Goal: Task Accomplishment & Management: Manage account settings

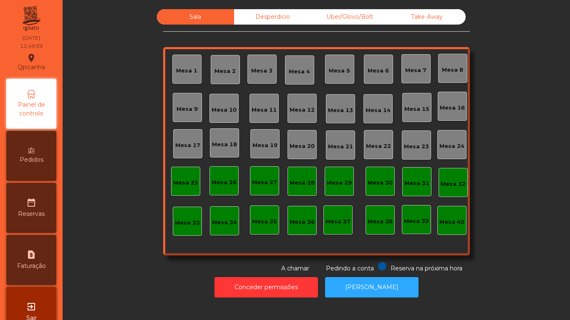
click at [231, 61] on div "Mesa 2" at bounding box center [225, 69] width 29 height 29
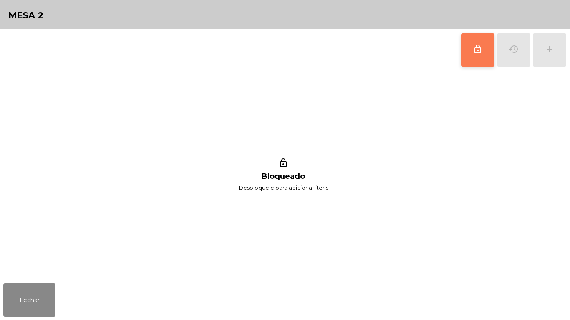
click at [463, 59] on button "lock_outline" at bounding box center [477, 49] width 33 height 33
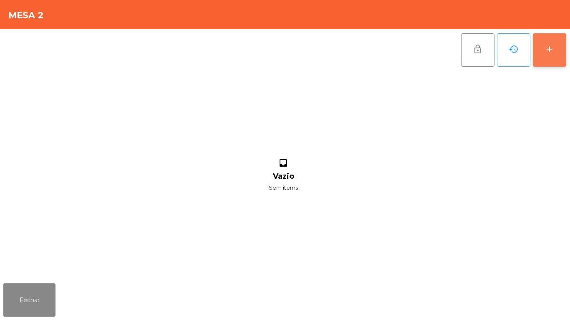
click at [548, 59] on button "add" at bounding box center [549, 49] width 33 height 33
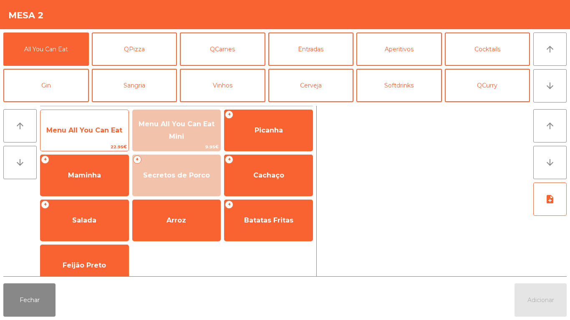
click at [98, 136] on span "Menu All You Can Eat" at bounding box center [84, 130] width 88 height 23
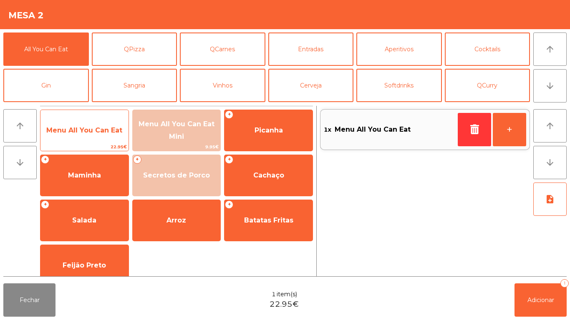
click at [100, 134] on span "Menu All You Can Eat" at bounding box center [84, 130] width 88 height 23
click at [111, 126] on span "Menu All You Can Eat" at bounding box center [84, 130] width 76 height 8
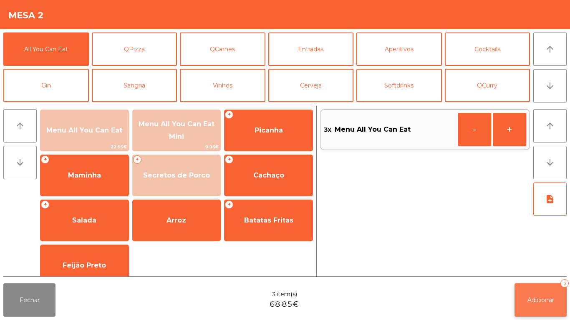
click at [549, 292] on button "Adicionar 3" at bounding box center [540, 300] width 52 height 33
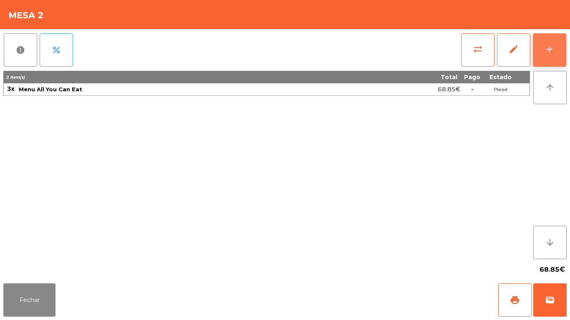
click at [553, 49] on div "add" at bounding box center [549, 49] width 10 height 10
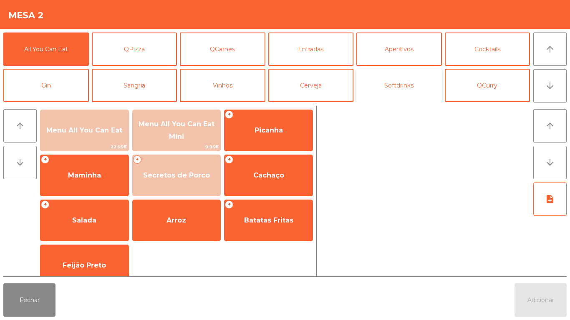
click at [396, 94] on button "Softdrinks" at bounding box center [398, 85] width 85 height 33
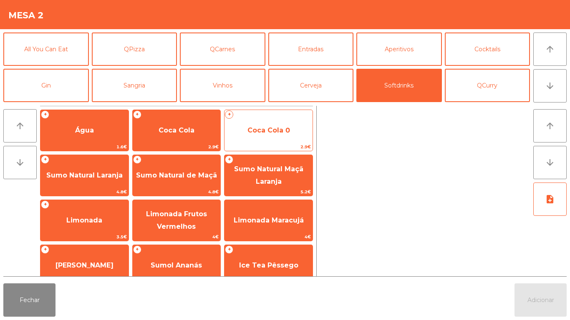
click at [269, 135] on span "Coca Cola 0" at bounding box center [268, 130] width 88 height 23
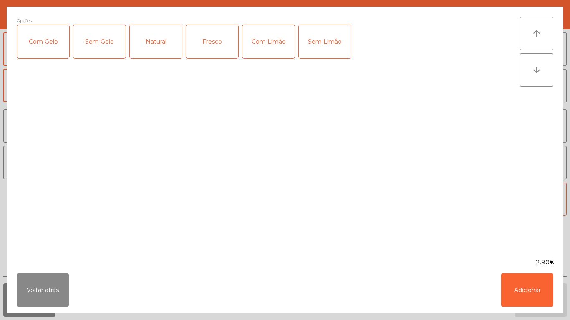
click at [45, 43] on div "Com Gelo" at bounding box center [43, 41] width 52 height 33
click at [272, 52] on div "Com Limão" at bounding box center [268, 41] width 52 height 33
click at [519, 295] on button "Adicionar" at bounding box center [527, 290] width 52 height 33
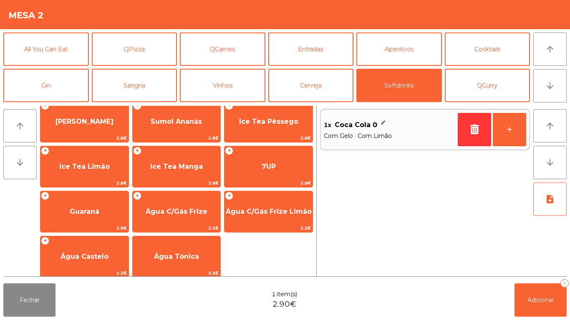
scroll to position [144, 0]
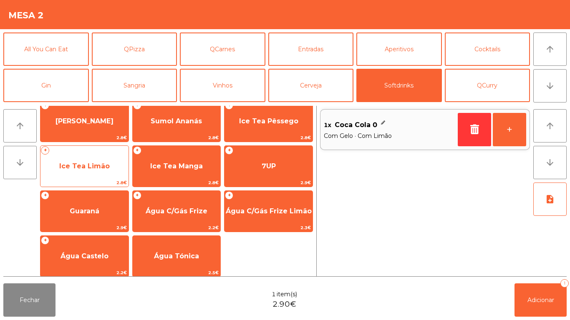
click at [73, 165] on span "Ice Tea Limão" at bounding box center [84, 166] width 50 height 8
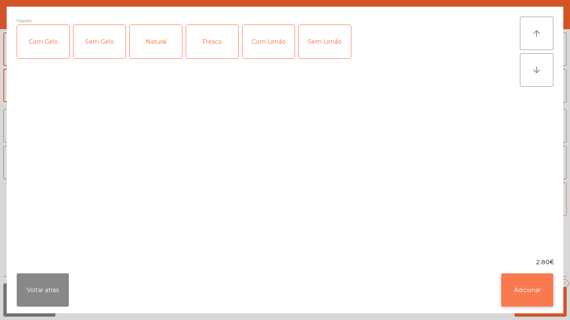
click at [521, 289] on button "Adicionar" at bounding box center [527, 290] width 52 height 33
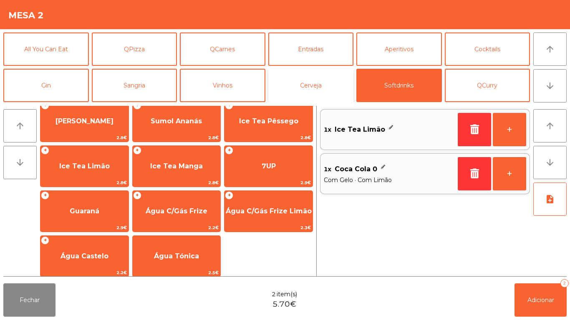
click at [312, 92] on button "Cerveja" at bounding box center [310, 85] width 85 height 33
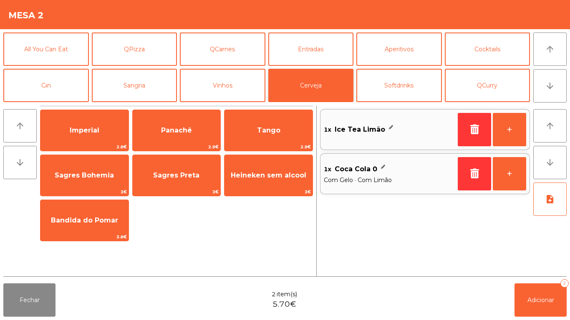
scroll to position [0, 0]
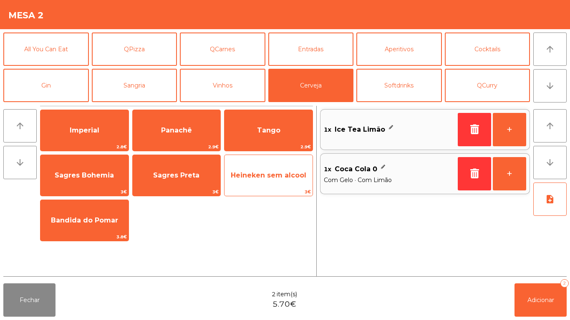
click at [270, 178] on span "Heineken sem alcool" at bounding box center [268, 175] width 75 height 8
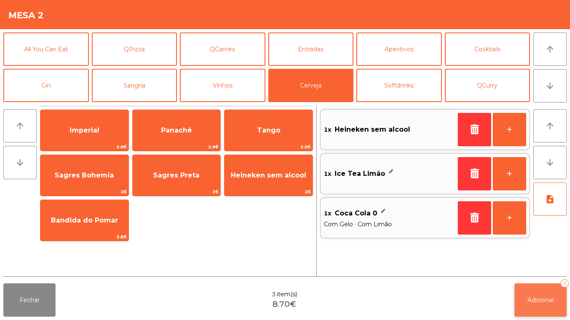
click at [533, 304] on span "Adicionar" at bounding box center [540, 301] width 27 height 8
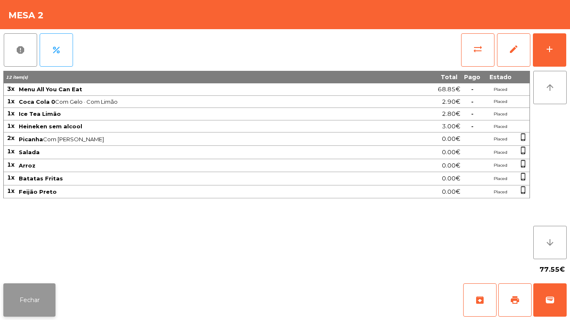
click at [42, 297] on button "Fechar" at bounding box center [29, 300] width 52 height 33
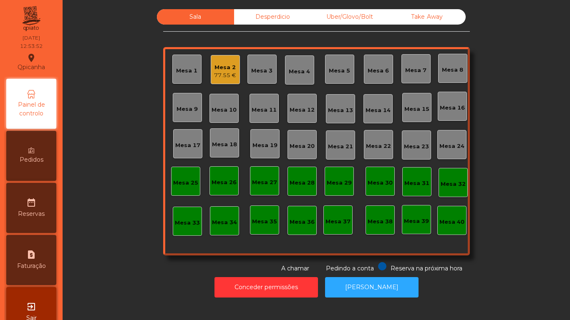
click at [222, 67] on div "Mesa 2" at bounding box center [225, 67] width 22 height 8
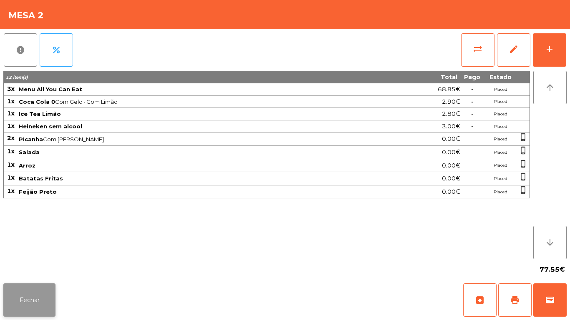
click at [48, 288] on button "Fechar" at bounding box center [29, 300] width 52 height 33
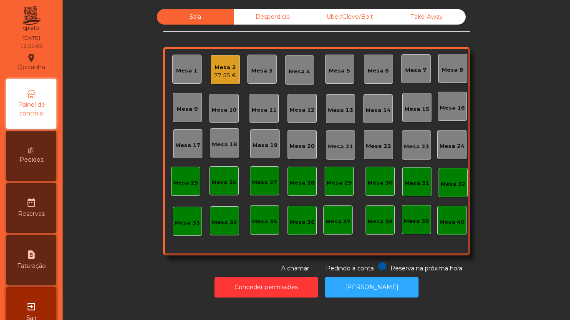
click at [48, 148] on div "Pedidos" at bounding box center [31, 156] width 50 height 50
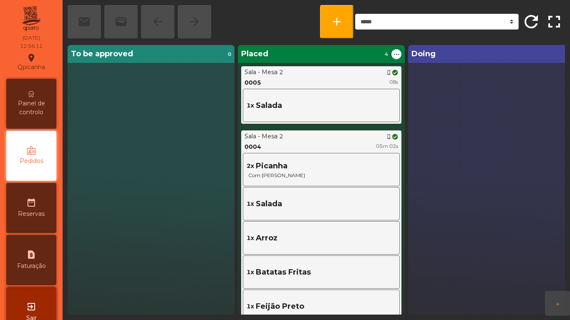
click at [45, 101] on span "Painel de controlo" at bounding box center [31, 108] width 46 height 18
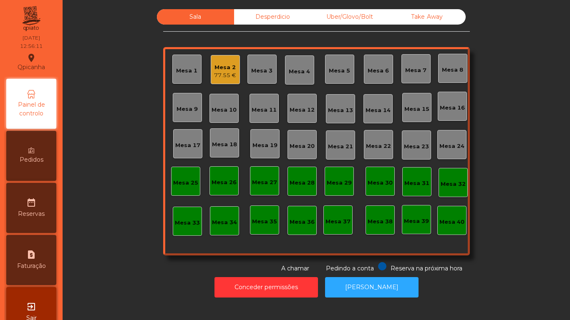
click at [230, 75] on div "77.55 €" at bounding box center [225, 75] width 22 height 8
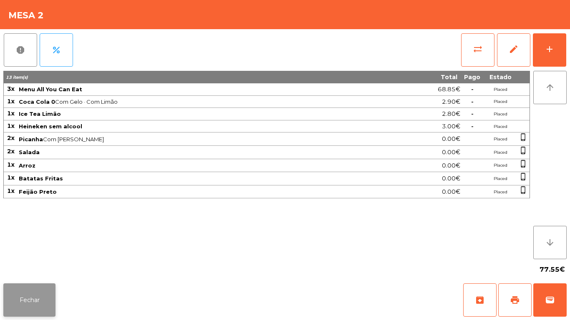
click at [48, 285] on button "Fechar" at bounding box center [29, 300] width 52 height 33
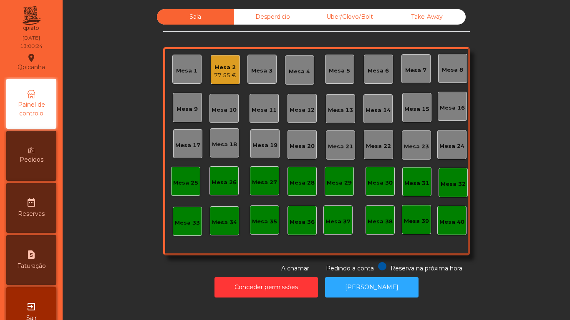
click at [229, 72] on div "77.55 €" at bounding box center [225, 75] width 22 height 8
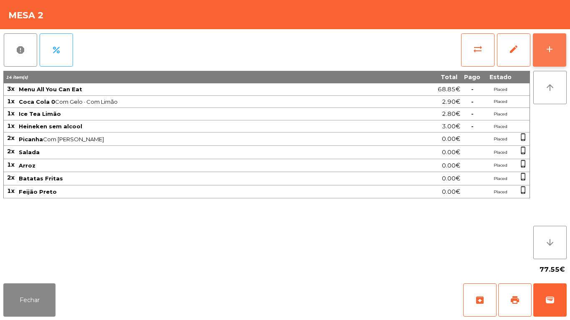
click at [543, 62] on button "add" at bounding box center [549, 49] width 33 height 33
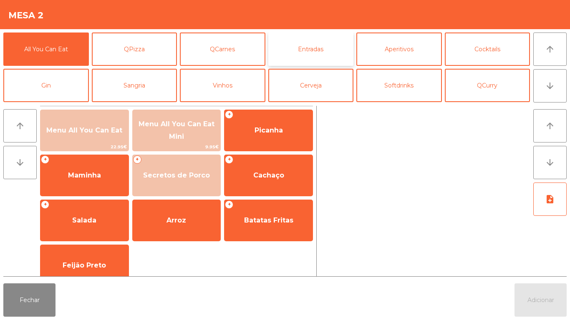
click at [328, 51] on button "Entradas" at bounding box center [310, 49] width 85 height 33
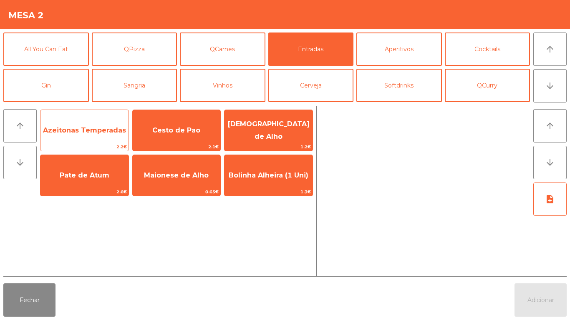
click at [106, 127] on span "Azeitonas Temperadas" at bounding box center [84, 130] width 83 height 8
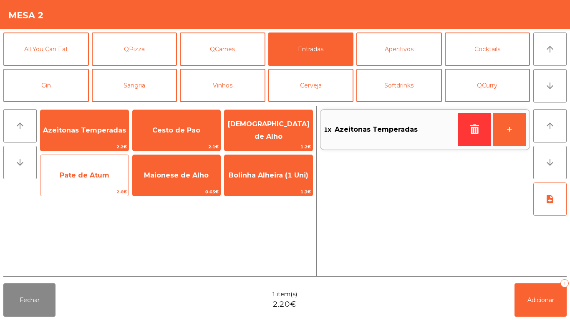
click at [100, 179] on span "Pate de Atum" at bounding box center [84, 175] width 88 height 23
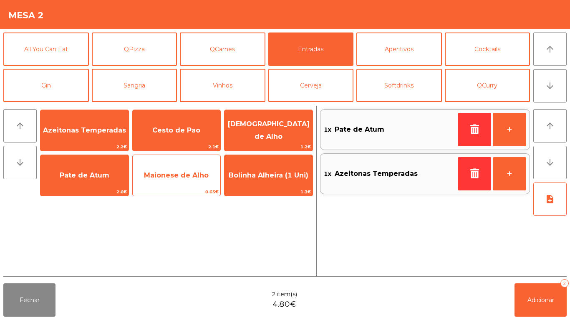
click at [184, 181] on span "Maionese de Alho" at bounding box center [177, 175] width 88 height 23
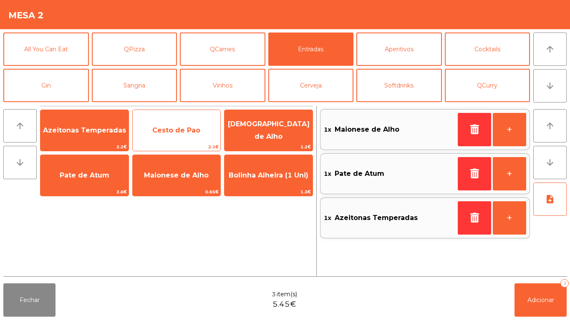
click at [196, 134] on span "Cesto de Pao" at bounding box center [177, 130] width 88 height 23
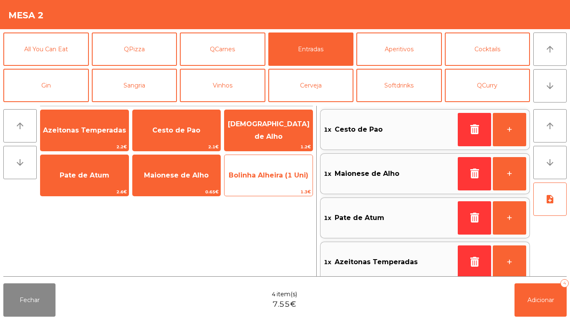
click at [270, 179] on span "Bolinha Alheira (1 Uni)" at bounding box center [268, 175] width 88 height 23
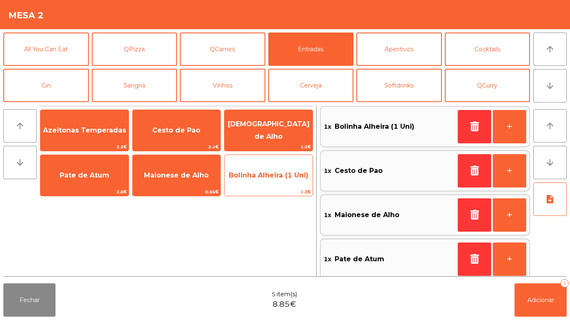
scroll to position [3, 0]
click at [275, 176] on span "Bolinha Alheira (1 Uni)" at bounding box center [269, 175] width 80 height 8
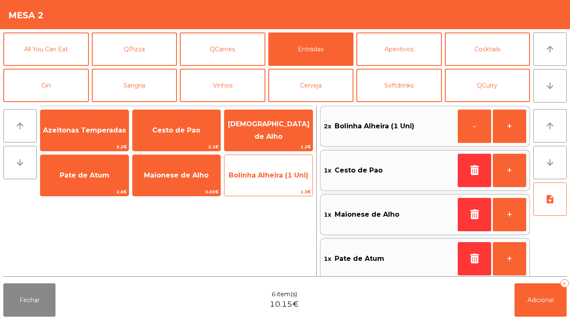
click at [274, 178] on span "Bolinha Alheira (1 Uni)" at bounding box center [269, 175] width 80 height 8
click at [276, 177] on span "Bolinha Alheira (1 Uni)" at bounding box center [269, 175] width 80 height 8
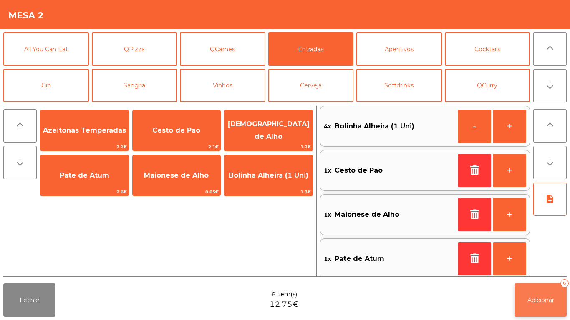
click at [530, 299] on span "Adicionar" at bounding box center [540, 301] width 27 height 8
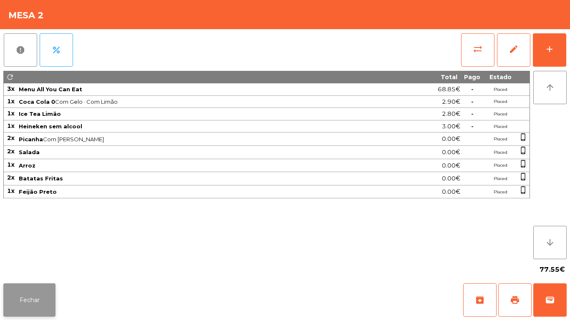
click at [33, 298] on button "Fechar" at bounding box center [29, 300] width 52 height 33
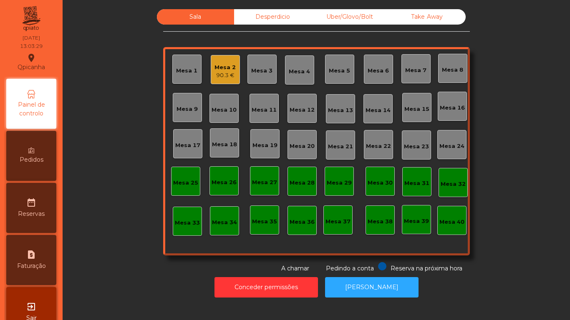
click at [221, 74] on div "90.3 €" at bounding box center [224, 75] width 21 height 8
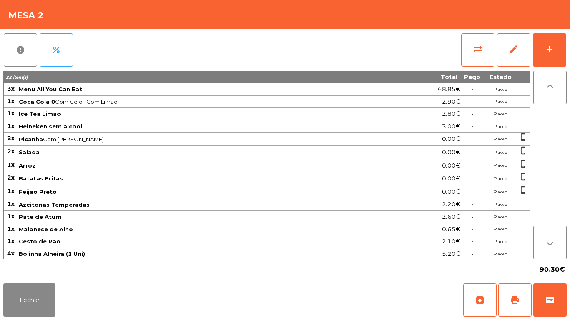
scroll to position [1, 0]
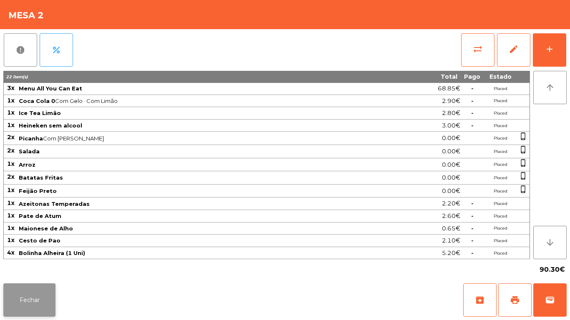
click at [50, 296] on button "Fechar" at bounding box center [29, 300] width 52 height 33
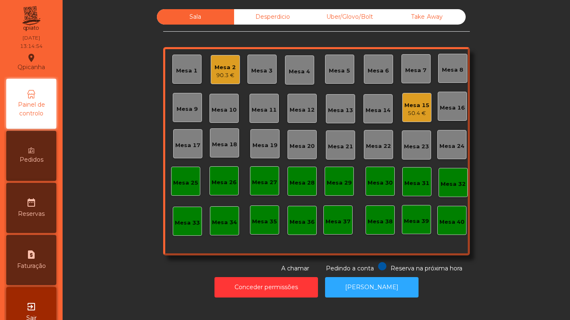
click at [340, 74] on div "Mesa 5" at bounding box center [339, 71] width 21 height 8
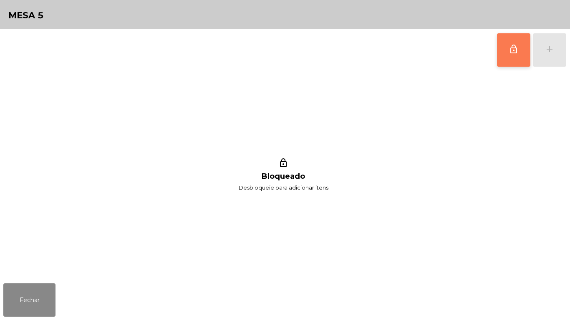
click at [497, 57] on button "lock_outline" at bounding box center [513, 49] width 33 height 33
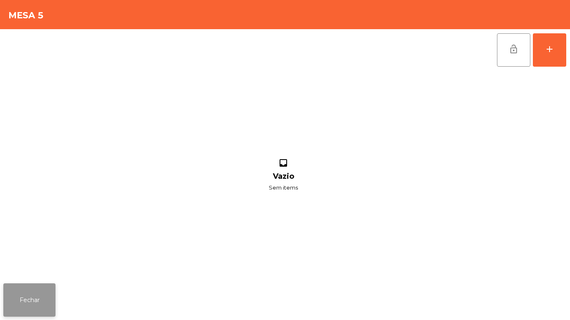
click at [31, 292] on button "Fechar" at bounding box center [29, 300] width 52 height 33
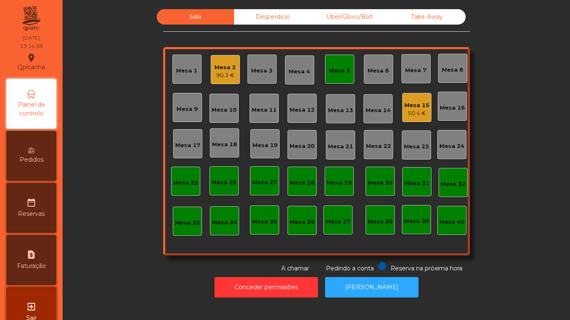
click at [409, 100] on div "Mesa 15 50.4 €" at bounding box center [416, 108] width 25 height 20
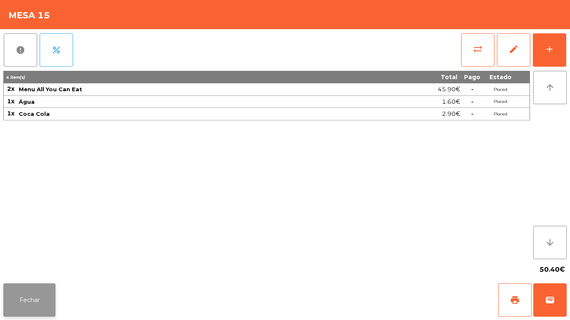
click at [49, 296] on button "Fechar" at bounding box center [29, 300] width 52 height 33
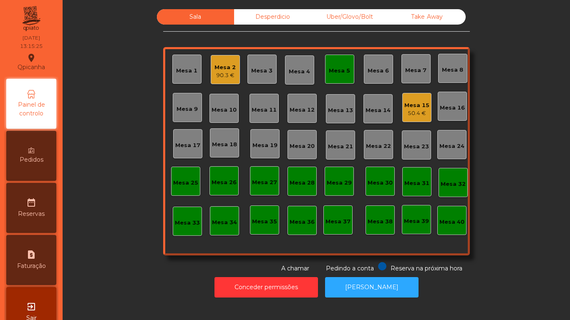
click at [330, 68] on div "Mesa 5" at bounding box center [339, 71] width 21 height 8
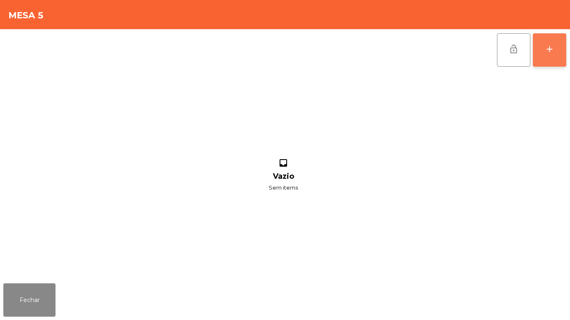
click at [564, 50] on button "add" at bounding box center [549, 49] width 33 height 33
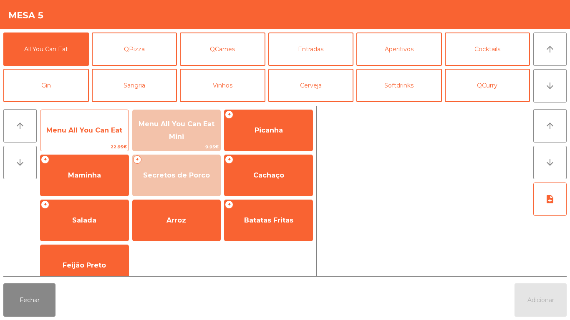
click at [80, 134] on span "Menu All You Can Eat" at bounding box center [84, 130] width 88 height 23
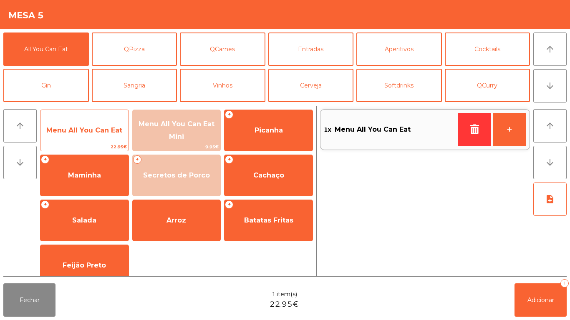
click at [84, 130] on span "Menu All You Can Eat" at bounding box center [84, 130] width 76 height 8
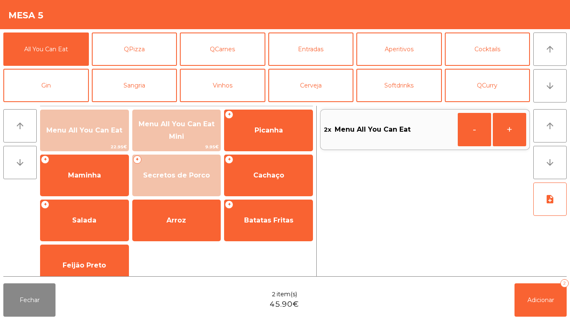
click at [537, 320] on div "Fechar 2 item(s) 45.90€ Adicionar 2" at bounding box center [285, 300] width 570 height 40
click at [540, 301] on span "Adicionar" at bounding box center [540, 301] width 27 height 8
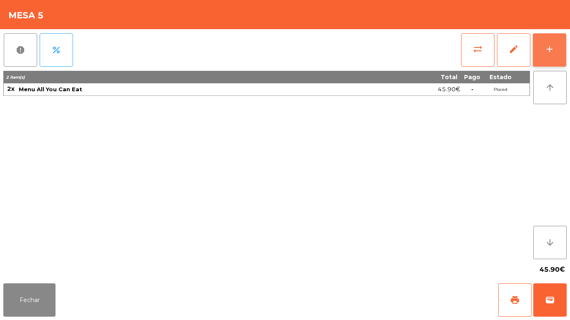
click at [543, 60] on button "add" at bounding box center [549, 49] width 33 height 33
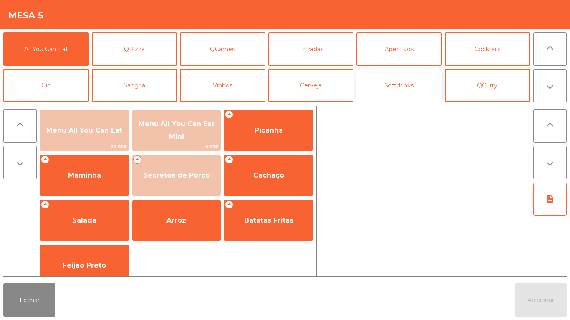
click at [394, 86] on button "Softdrinks" at bounding box center [398, 85] width 85 height 33
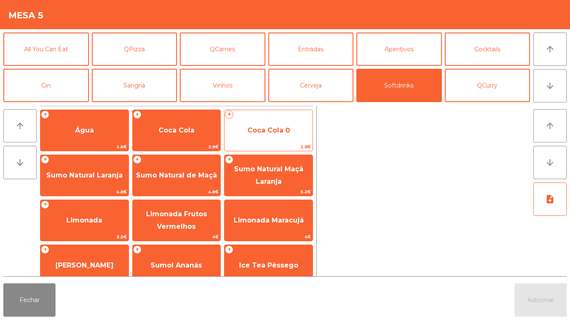
click at [286, 134] on span "Coca Cola 0" at bounding box center [268, 130] width 88 height 23
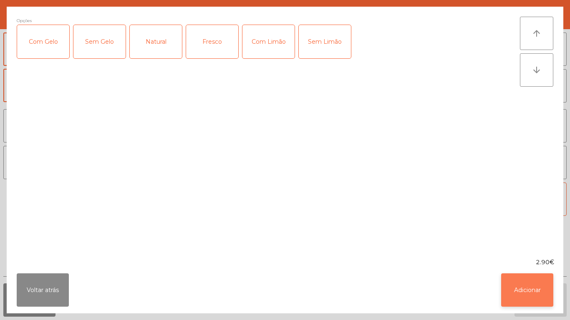
click at [515, 289] on button "Adicionar" at bounding box center [527, 290] width 52 height 33
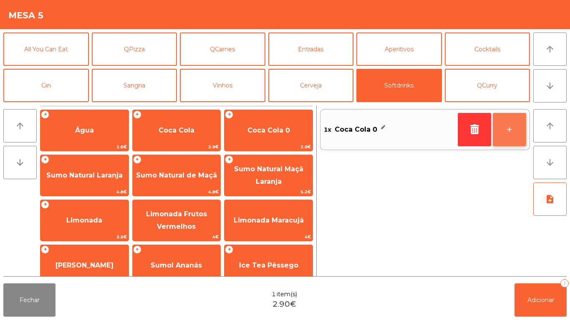
click at [509, 136] on button "+" at bounding box center [509, 129] width 33 height 33
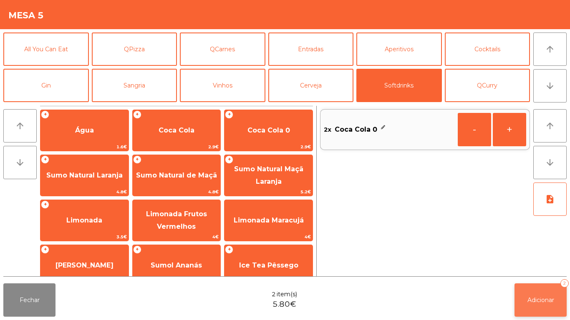
click at [540, 290] on button "Adicionar 2" at bounding box center [540, 300] width 52 height 33
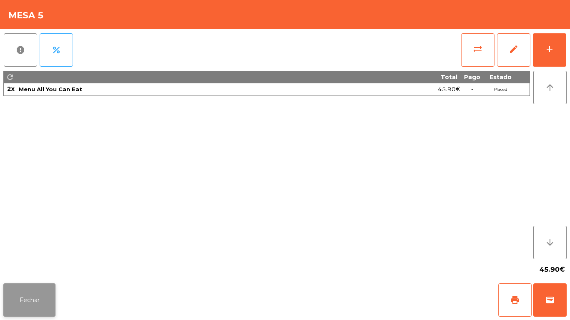
click at [34, 304] on button "Fechar" at bounding box center [29, 300] width 52 height 33
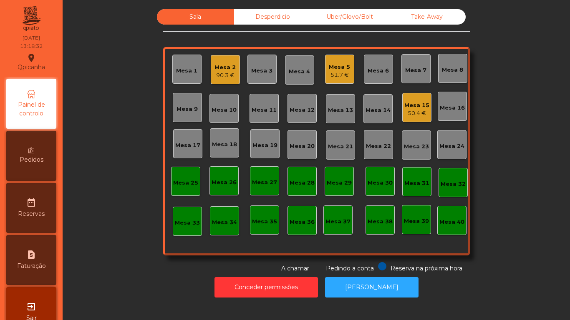
click at [407, 110] on div "50.4 €" at bounding box center [416, 113] width 25 height 8
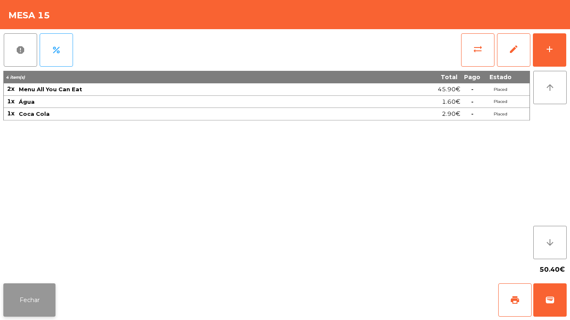
click at [36, 285] on button "Fechar" at bounding box center [29, 300] width 52 height 33
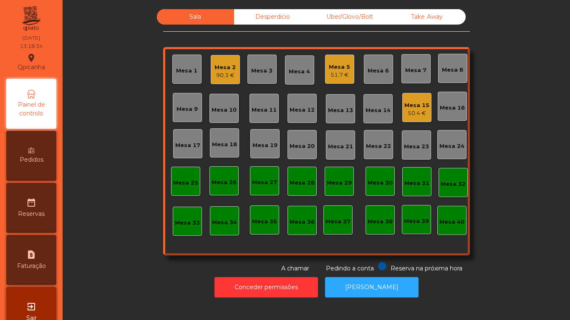
click at [340, 68] on div "Mesa 5" at bounding box center [339, 67] width 21 height 8
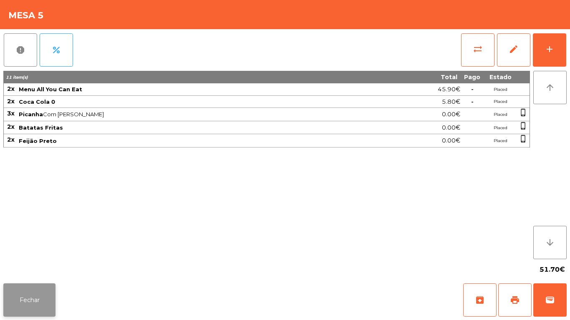
click at [55, 295] on button "Fechar" at bounding box center [29, 300] width 52 height 33
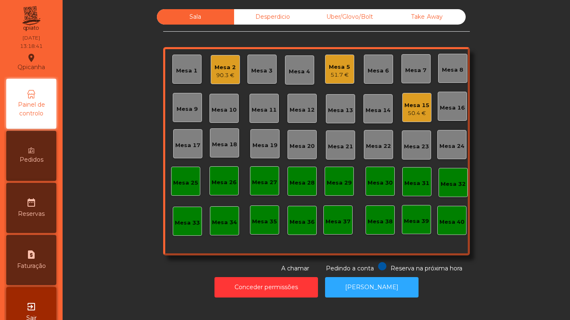
click at [412, 112] on div "50.4 €" at bounding box center [416, 113] width 25 height 8
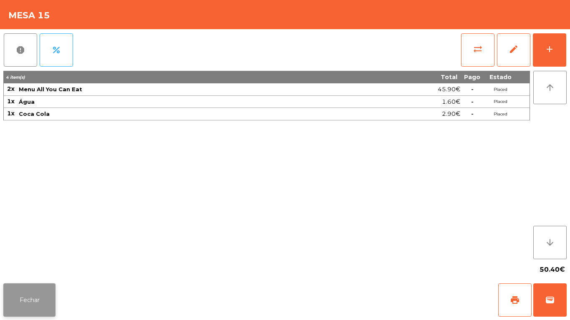
click at [50, 299] on button "Fechar" at bounding box center [29, 300] width 52 height 33
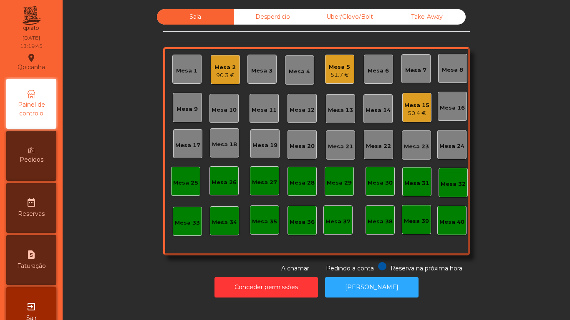
click at [40, 163] on span "Pedidos" at bounding box center [32, 160] width 24 height 9
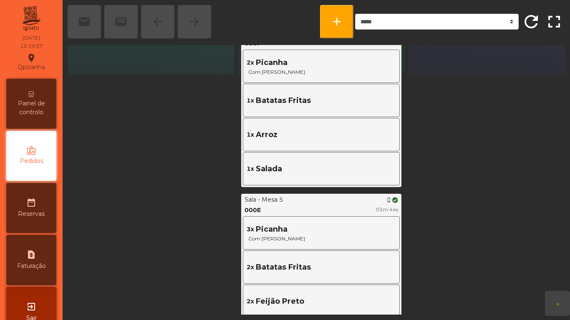
scroll to position [230, 0]
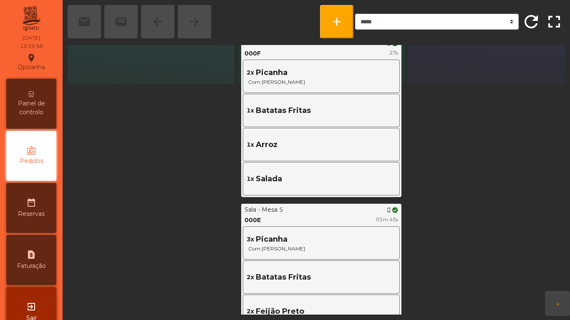
click at [32, 110] on span "Painel de controlo" at bounding box center [31, 108] width 46 height 18
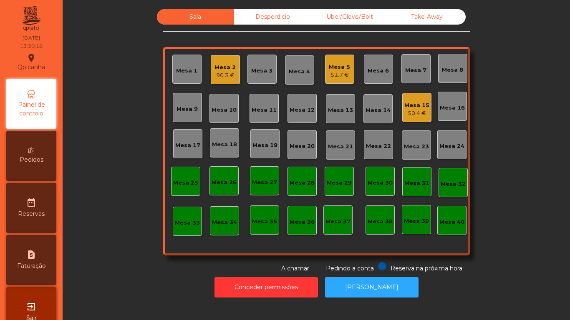
click at [42, 161] on span "Pedidos" at bounding box center [32, 160] width 24 height 9
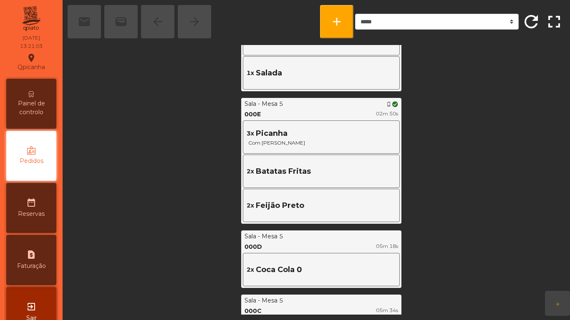
scroll to position [344, 0]
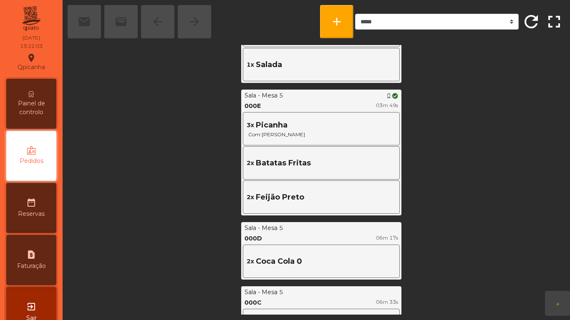
click at [38, 109] on span "Painel de controlo" at bounding box center [31, 108] width 46 height 18
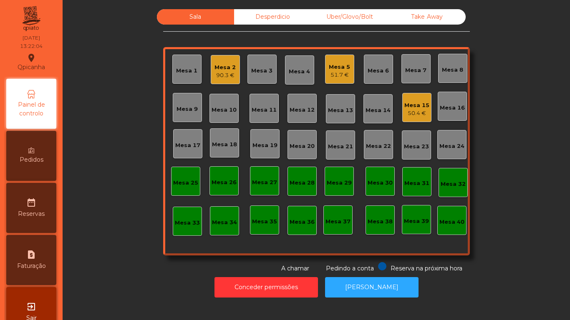
click at [412, 113] on div "50.4 €" at bounding box center [416, 113] width 25 height 8
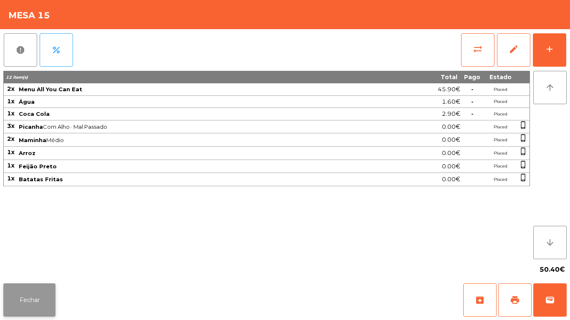
click at [29, 294] on button "Fechar" at bounding box center [29, 300] width 52 height 33
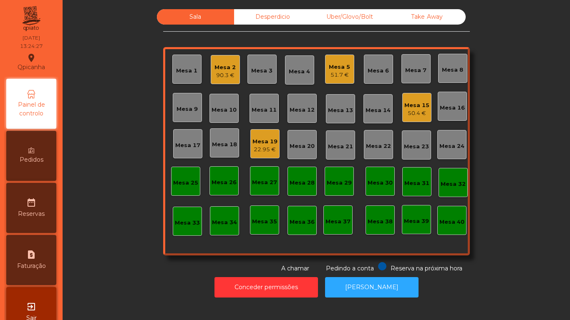
click at [228, 73] on div "90.3 €" at bounding box center [224, 75] width 21 height 8
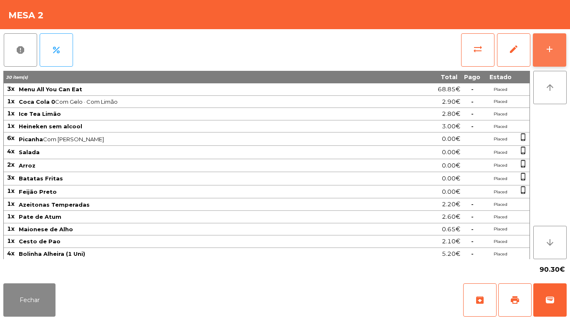
click at [550, 60] on button "add" at bounding box center [549, 49] width 33 height 33
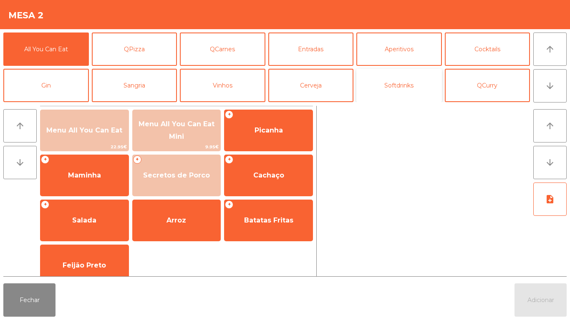
click at [399, 94] on button "Softdrinks" at bounding box center [398, 85] width 85 height 33
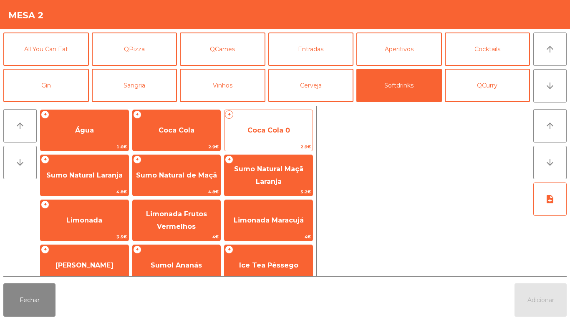
click at [277, 135] on span "Coca Cola 0" at bounding box center [268, 130] width 88 height 23
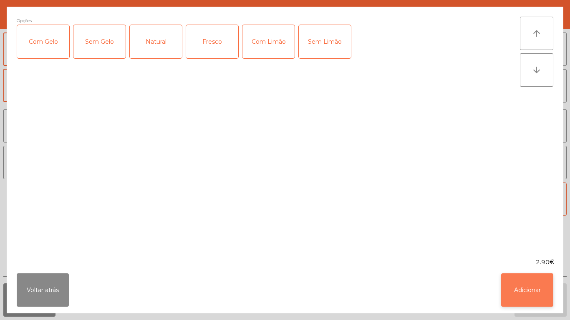
click at [520, 286] on button "Adicionar" at bounding box center [527, 290] width 52 height 33
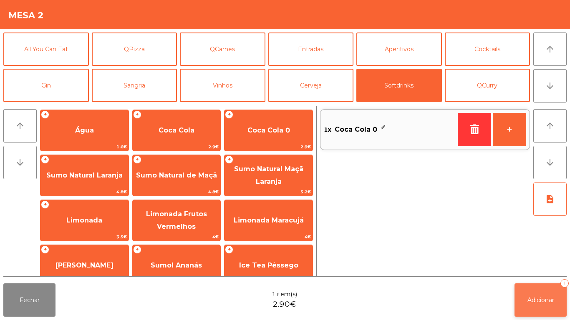
click at [525, 299] on button "Adicionar 1" at bounding box center [540, 300] width 52 height 33
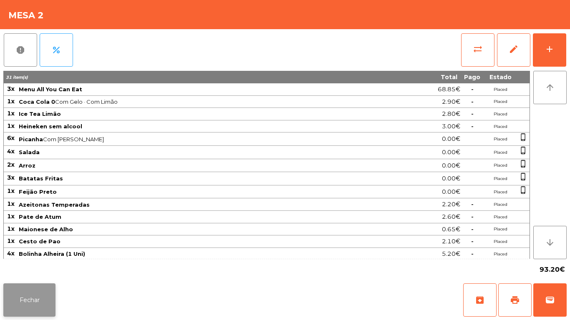
click at [41, 290] on button "Fechar" at bounding box center [29, 300] width 52 height 33
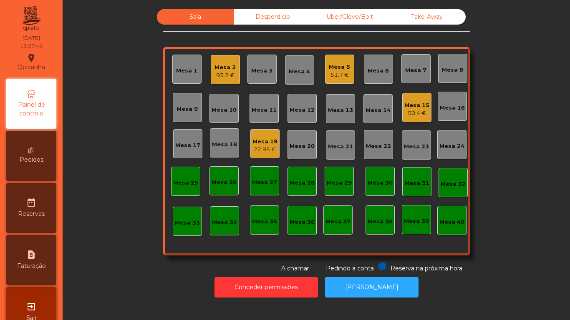
click at [405, 113] on div "50.4 €" at bounding box center [416, 113] width 25 height 8
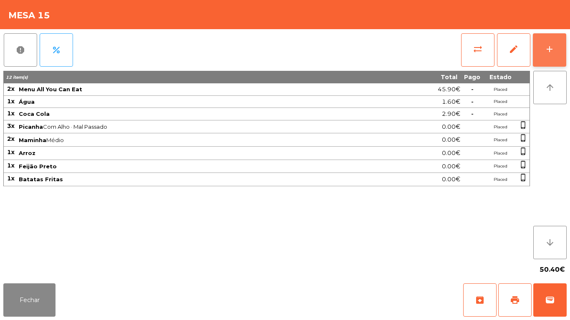
click at [551, 50] on div "add" at bounding box center [549, 49] width 10 height 10
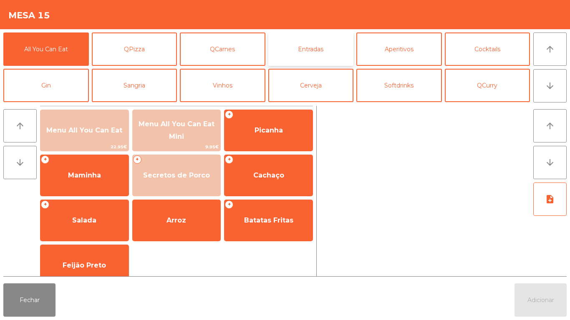
click at [320, 45] on button "Entradas" at bounding box center [310, 49] width 85 height 33
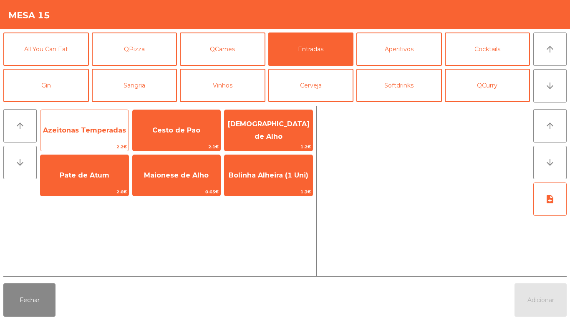
click at [99, 127] on span "Azeitonas Temperadas" at bounding box center [84, 130] width 83 height 8
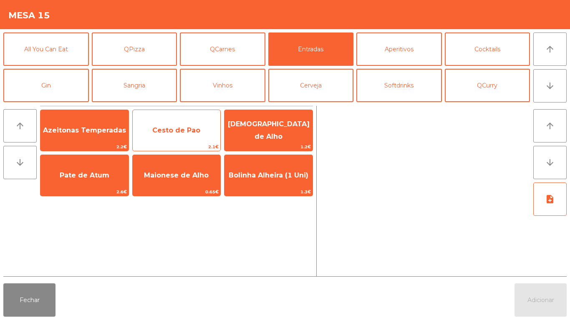
click at [179, 126] on span "Cesto de Pao" at bounding box center [177, 130] width 88 height 23
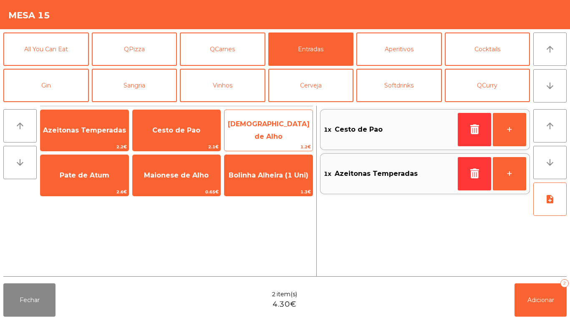
click at [298, 120] on span "[DEMOGRAPHIC_DATA] de Alho" at bounding box center [268, 130] width 88 height 35
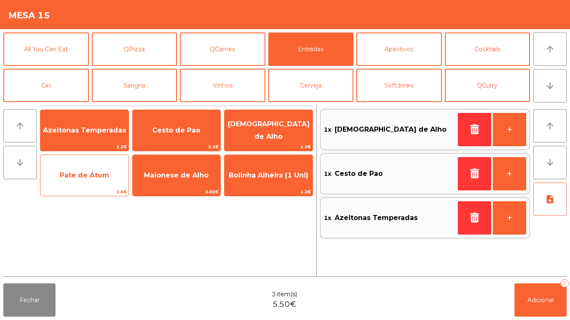
click at [90, 176] on span "Pate de Atum" at bounding box center [85, 175] width 50 height 8
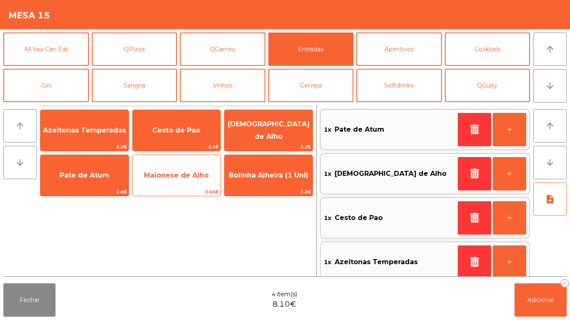
click at [171, 168] on span "Maionese de Alho" at bounding box center [177, 175] width 88 height 23
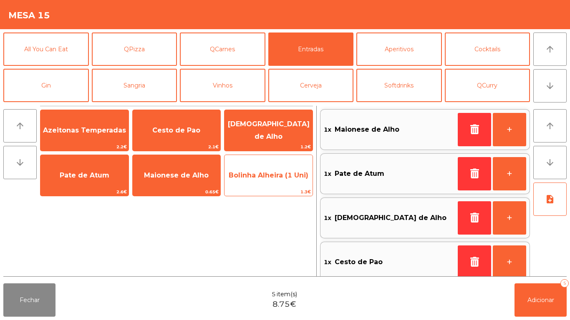
click at [262, 178] on span "Bolinha Alheira (1 Uni)" at bounding box center [269, 175] width 80 height 8
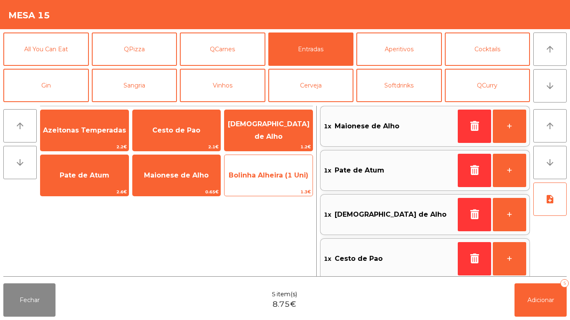
click at [276, 185] on span "Bolinha Alheira (1 Uni)" at bounding box center [268, 175] width 88 height 23
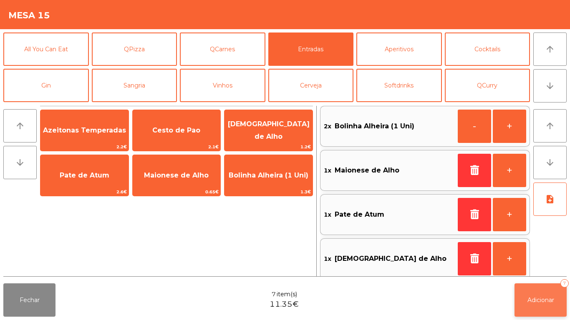
click at [540, 307] on button "Adicionar 7" at bounding box center [540, 300] width 52 height 33
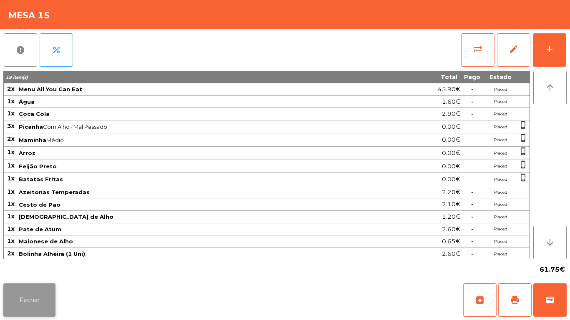
click at [55, 299] on button "Fechar" at bounding box center [29, 300] width 52 height 33
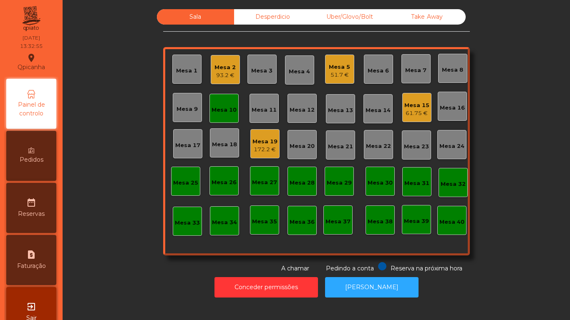
click at [306, 116] on div "Mesa 12" at bounding box center [301, 108] width 29 height 29
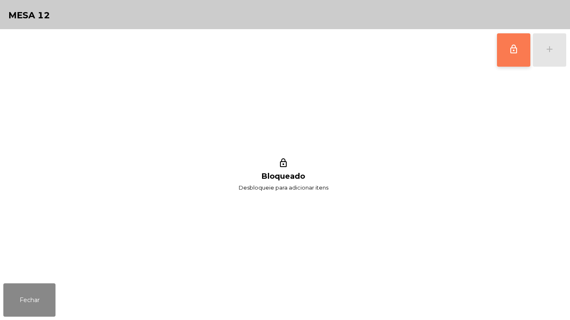
click at [507, 60] on button "lock_outline" at bounding box center [513, 49] width 33 height 33
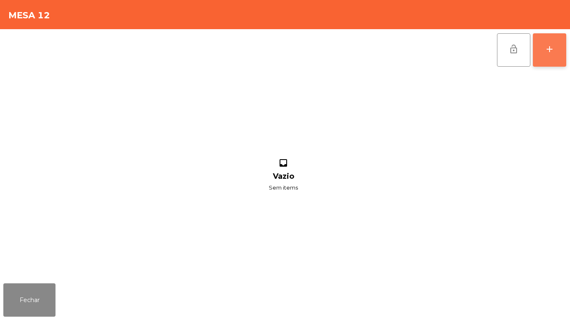
click at [549, 53] on div "add" at bounding box center [549, 49] width 10 height 10
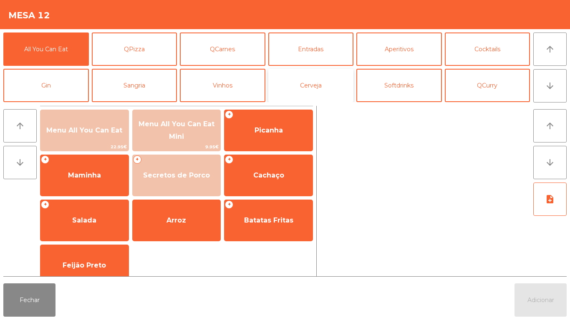
click at [315, 90] on button "Cerveja" at bounding box center [310, 85] width 85 height 33
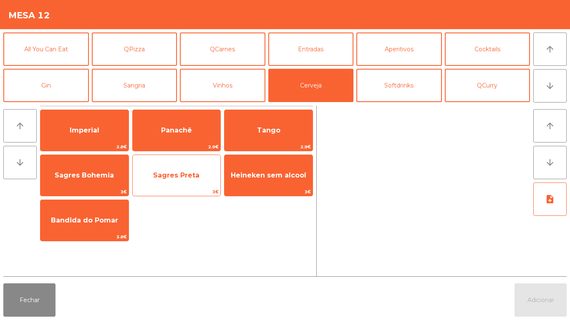
click at [187, 175] on span "Sagres Preta" at bounding box center [176, 175] width 46 height 8
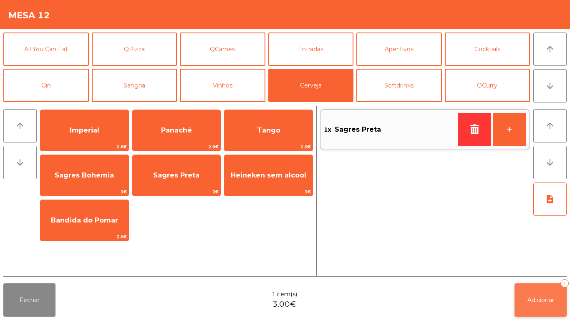
click at [535, 300] on span "Adicionar" at bounding box center [540, 301] width 27 height 8
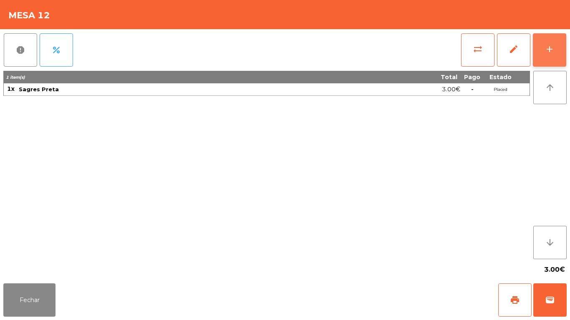
click at [551, 63] on button "add" at bounding box center [549, 49] width 33 height 33
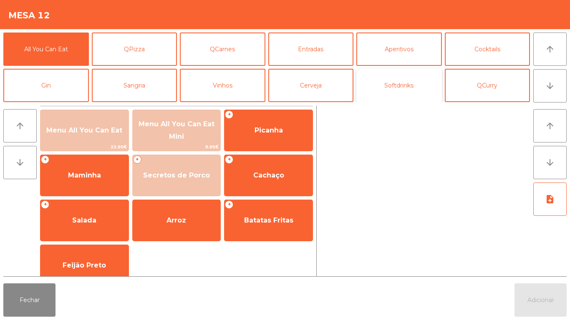
click at [408, 94] on button "Softdrinks" at bounding box center [398, 85] width 85 height 33
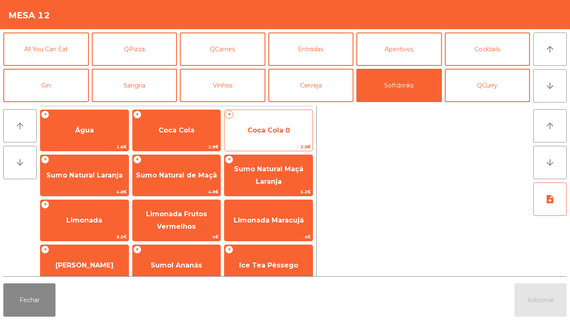
click at [274, 136] on span "Coca Cola 0" at bounding box center [268, 130] width 88 height 23
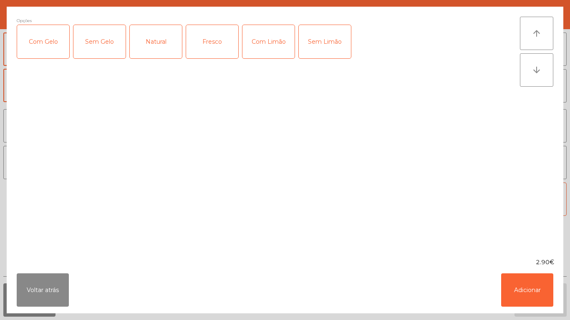
click at [52, 48] on div "Com Gelo" at bounding box center [43, 41] width 52 height 33
click at [519, 286] on button "Adicionar" at bounding box center [527, 290] width 52 height 33
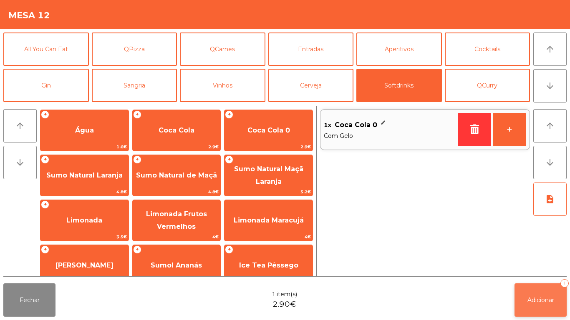
click at [516, 302] on button "Adicionar 1" at bounding box center [540, 300] width 52 height 33
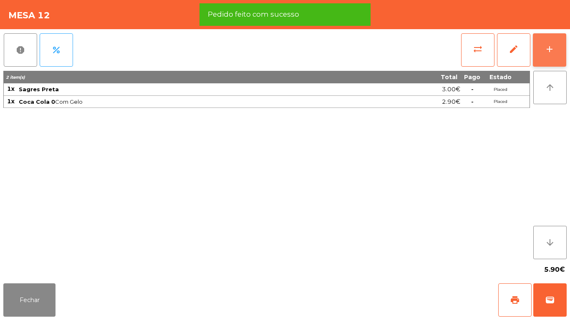
click at [546, 60] on button "add" at bounding box center [549, 49] width 33 height 33
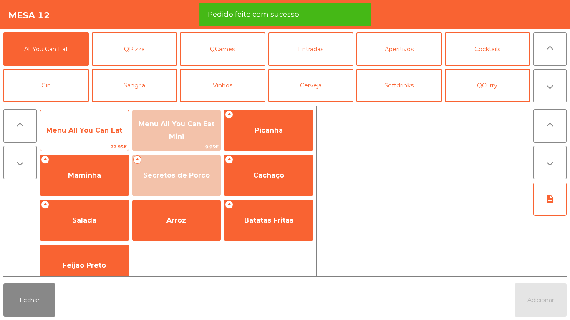
click at [84, 133] on span "Menu All You Can Eat" at bounding box center [84, 130] width 76 height 8
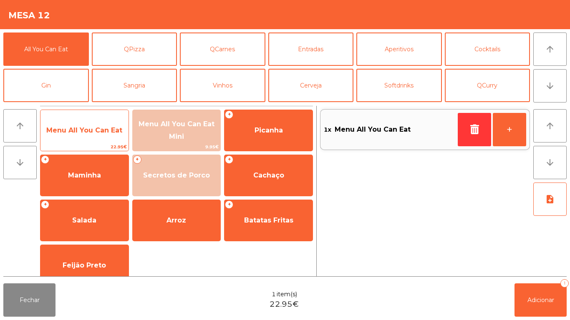
click at [79, 130] on span "Menu All You Can Eat" at bounding box center [84, 130] width 76 height 8
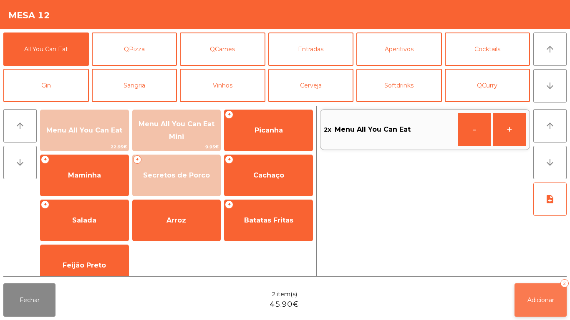
click at [535, 299] on span "Adicionar" at bounding box center [540, 301] width 27 height 8
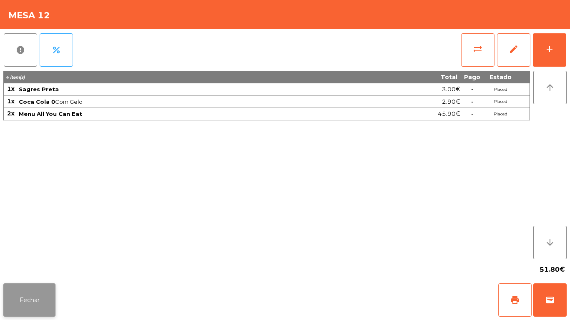
click at [45, 308] on button "Fechar" at bounding box center [29, 300] width 52 height 33
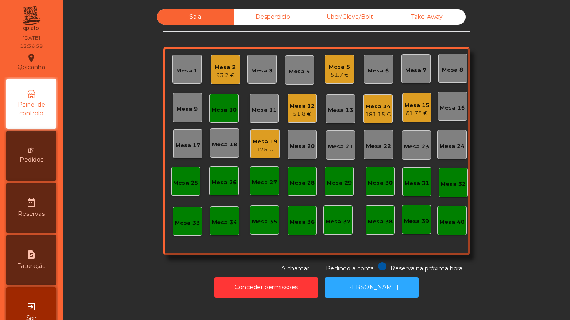
click at [222, 68] on div "Mesa 2" at bounding box center [224, 67] width 21 height 8
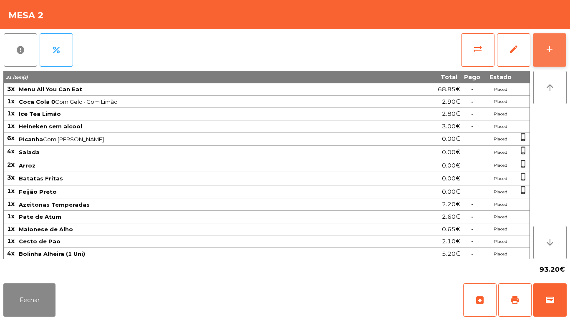
click at [554, 54] on button "add" at bounding box center [549, 49] width 33 height 33
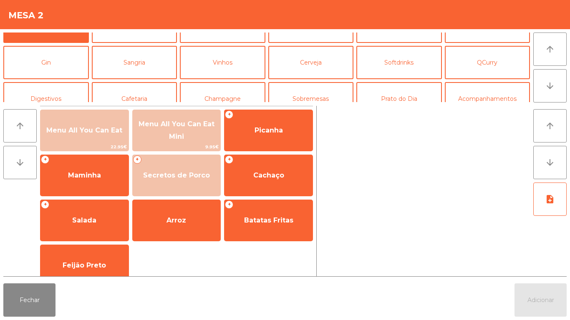
scroll to position [27, 0]
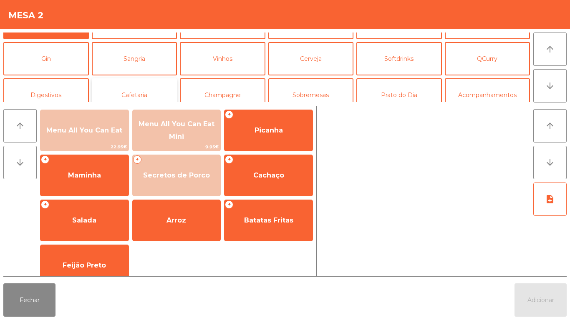
click at [148, 101] on button "Cafetaria" at bounding box center [134, 94] width 85 height 33
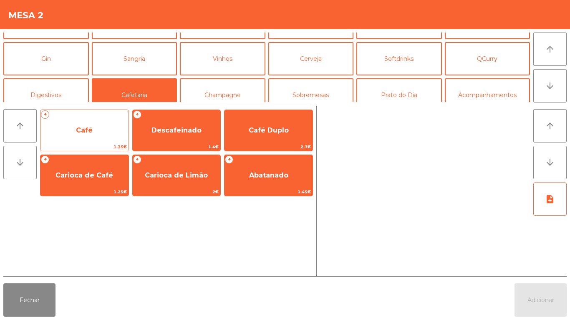
click at [87, 139] on span "Café" at bounding box center [84, 130] width 88 height 23
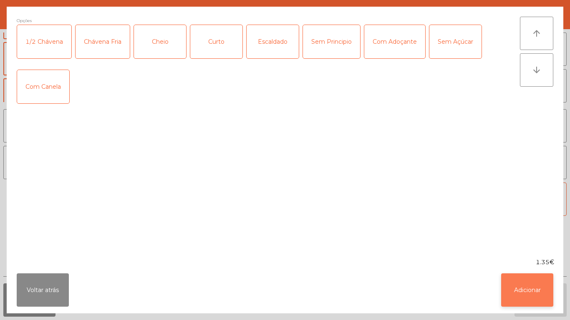
click at [520, 286] on button "Adicionar" at bounding box center [527, 290] width 52 height 33
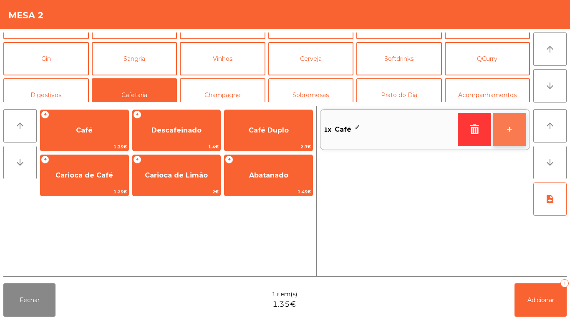
click at [508, 126] on button "+" at bounding box center [509, 129] width 33 height 33
click at [134, 94] on button "Cafetaria" at bounding box center [134, 94] width 85 height 33
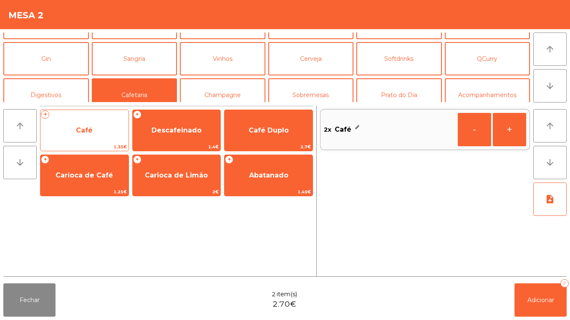
click at [87, 134] on span "Café" at bounding box center [84, 130] width 17 height 8
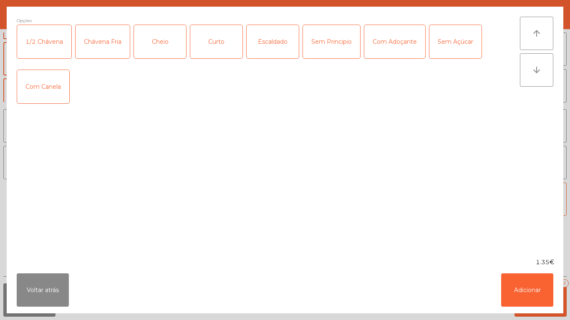
click at [222, 44] on div "Curto" at bounding box center [216, 41] width 52 height 33
click at [516, 287] on button "Adicionar" at bounding box center [527, 290] width 52 height 33
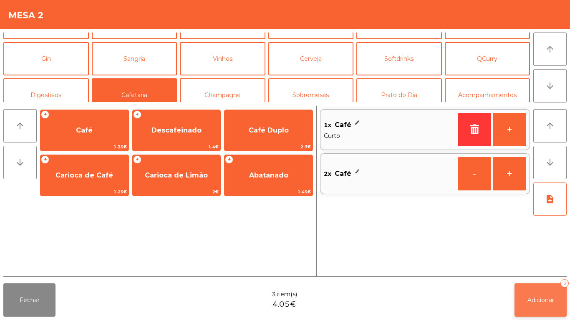
click at [536, 295] on button "Adicionar 3" at bounding box center [540, 300] width 52 height 33
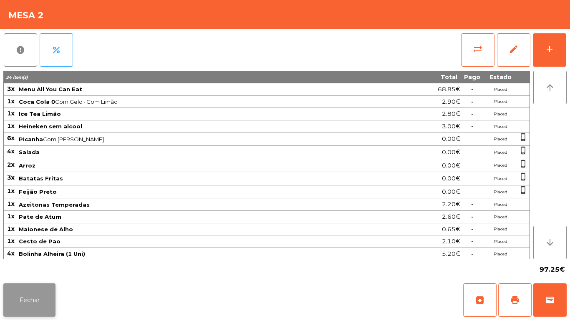
click at [33, 297] on button "Fechar" at bounding box center [29, 300] width 52 height 33
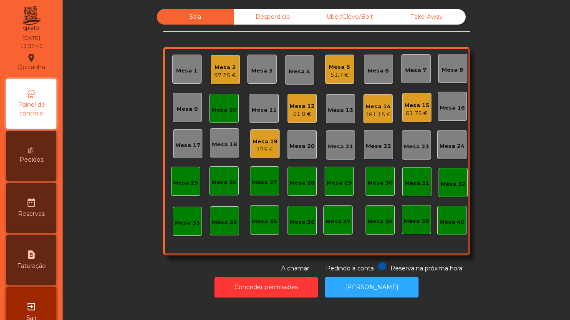
click at [420, 111] on div "61.75 €" at bounding box center [416, 113] width 25 height 8
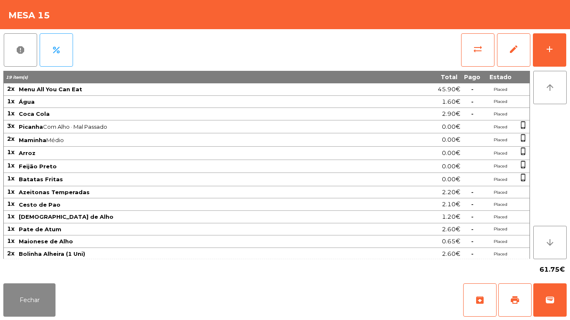
scroll to position [1, 0]
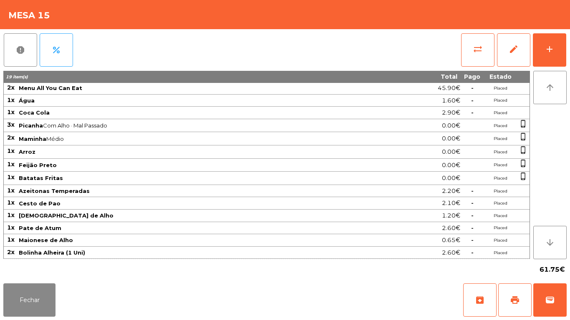
click at [92, 290] on div "Fechar archive print wallet" at bounding box center [285, 300] width 570 height 40
click at [29, 305] on button "Fechar" at bounding box center [29, 300] width 52 height 33
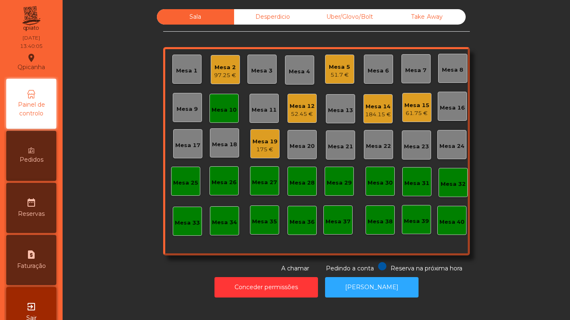
click at [35, 198] on icon "date_range" at bounding box center [31, 203] width 10 height 10
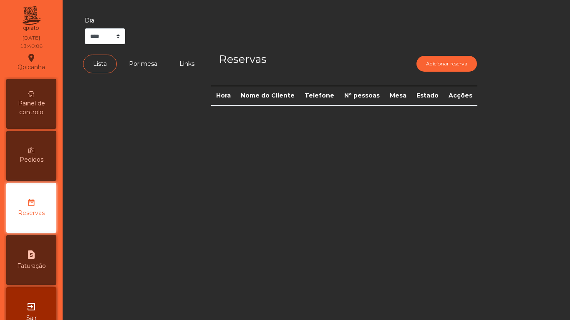
scroll to position [23, 0]
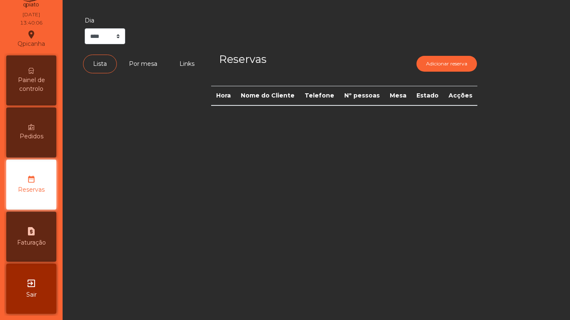
click at [28, 152] on div "Pedidos" at bounding box center [31, 133] width 50 height 50
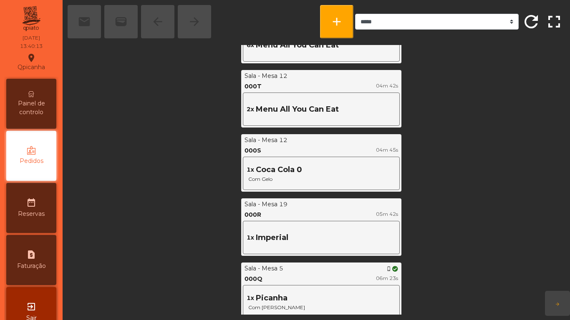
scroll to position [665, 0]
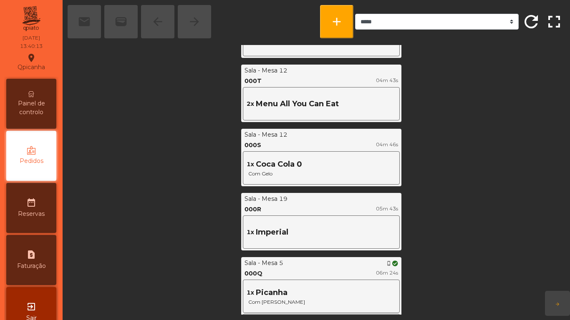
click at [36, 100] on span "Painel de controlo" at bounding box center [31, 108] width 46 height 18
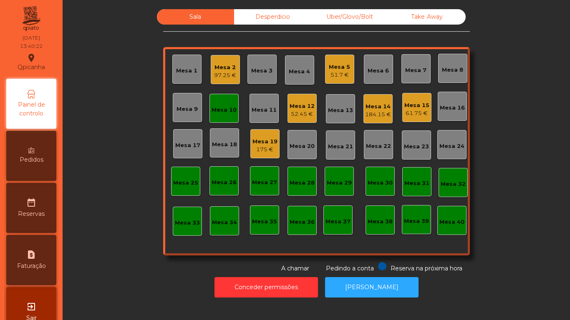
click at [304, 109] on div "Mesa 12" at bounding box center [301, 106] width 25 height 8
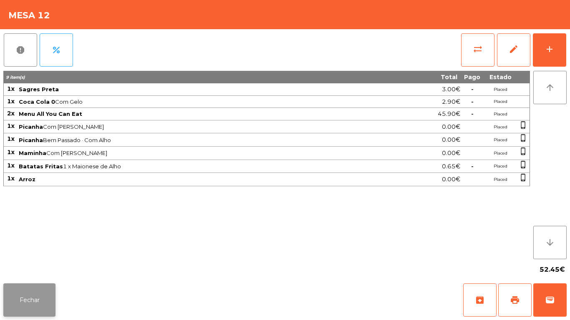
click at [44, 301] on button "Fechar" at bounding box center [29, 300] width 52 height 33
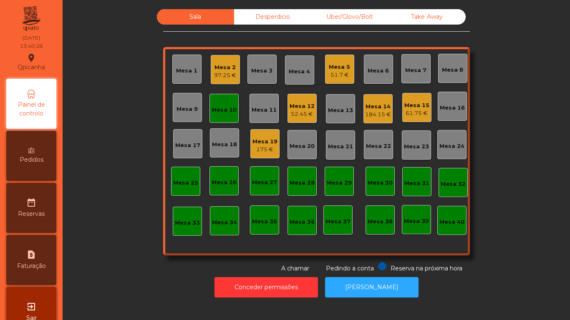
click at [224, 113] on div "Mesa 10" at bounding box center [223, 110] width 25 height 8
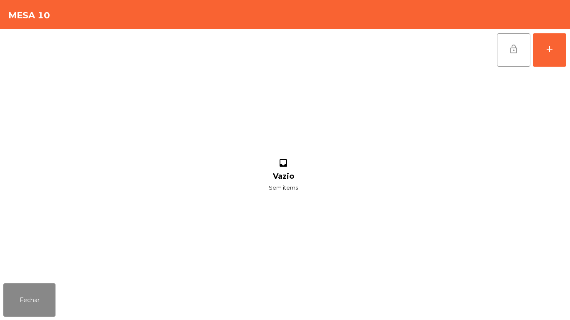
click at [505, 56] on button "lock_open" at bounding box center [513, 49] width 33 height 33
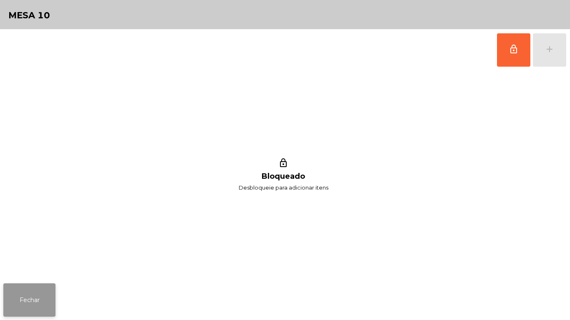
click at [51, 297] on button "Fechar" at bounding box center [29, 300] width 52 height 33
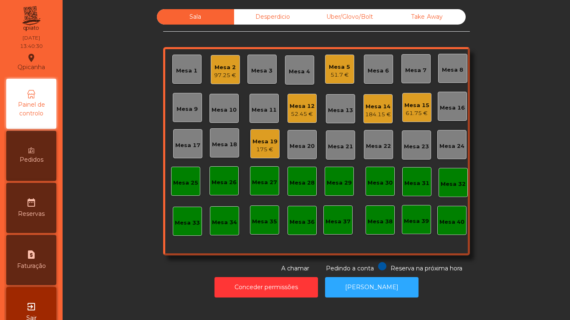
click at [365, 118] on div "184.15 €" at bounding box center [378, 115] width 26 height 8
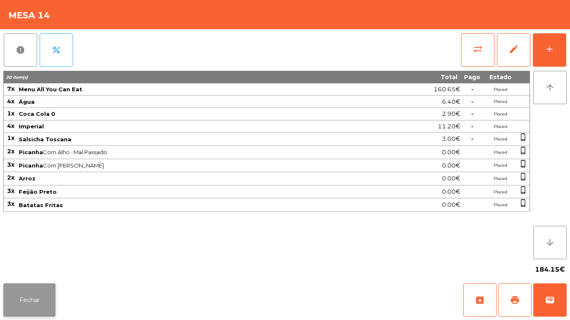
click at [47, 294] on button "Fechar" at bounding box center [29, 300] width 52 height 33
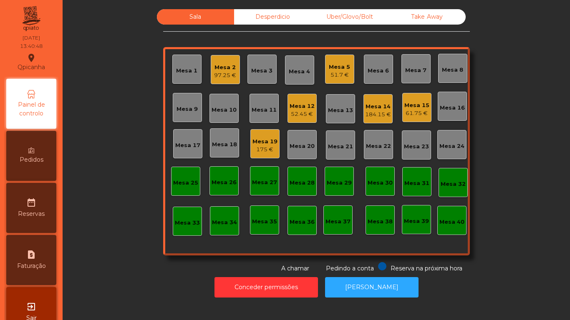
click at [275, 151] on div "Mesa 19 175 €" at bounding box center [264, 143] width 29 height 29
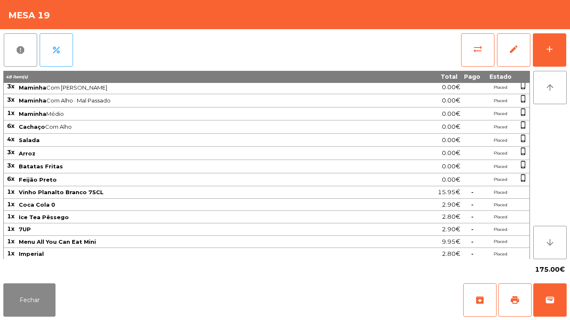
scroll to position [55, 0]
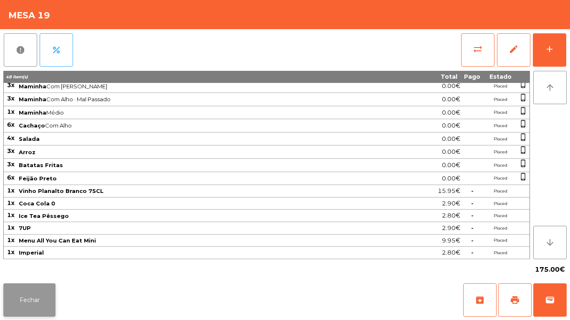
click at [37, 298] on button "Fechar" at bounding box center [29, 300] width 52 height 33
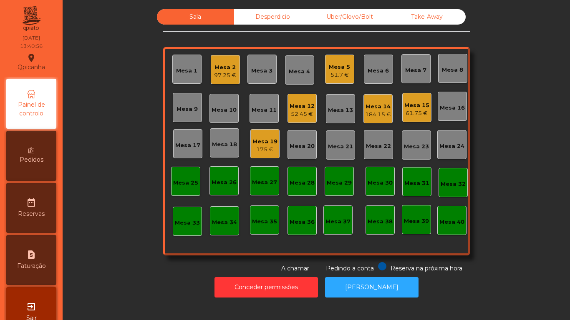
click at [229, 76] on div "97.25 €" at bounding box center [225, 75] width 22 height 8
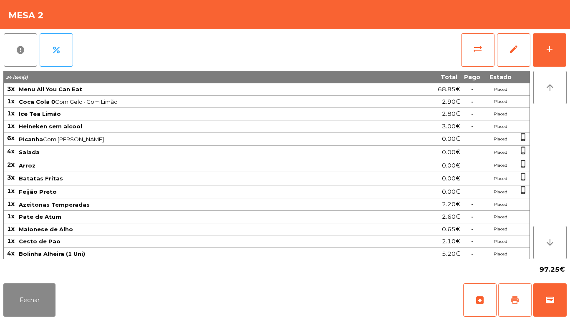
click at [517, 301] on span "print" at bounding box center [515, 300] width 10 height 10
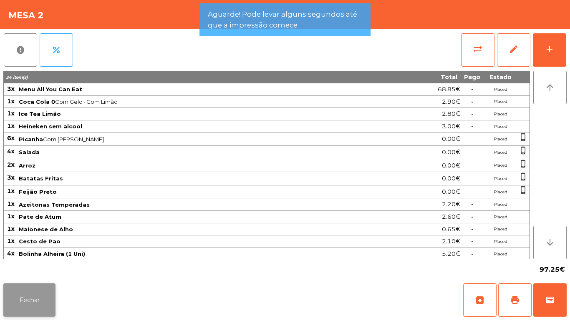
click at [42, 299] on button "Fechar" at bounding box center [29, 300] width 52 height 33
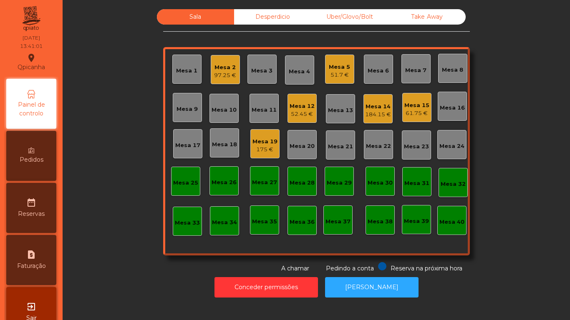
click at [257, 146] on div "175 €" at bounding box center [264, 150] width 25 height 8
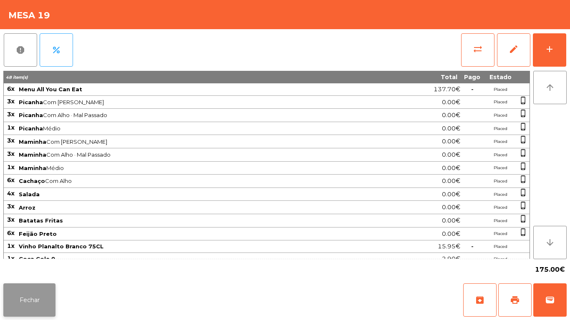
click at [38, 290] on button "Fechar" at bounding box center [29, 300] width 52 height 33
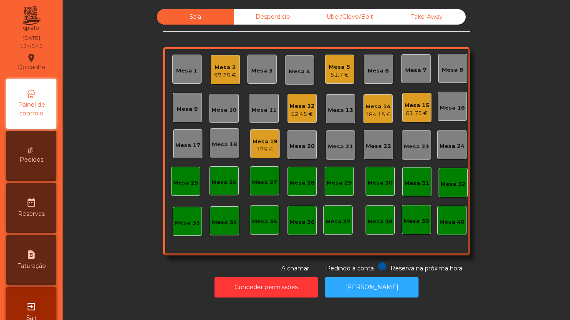
click at [292, 106] on div "Mesa 12" at bounding box center [301, 106] width 25 height 8
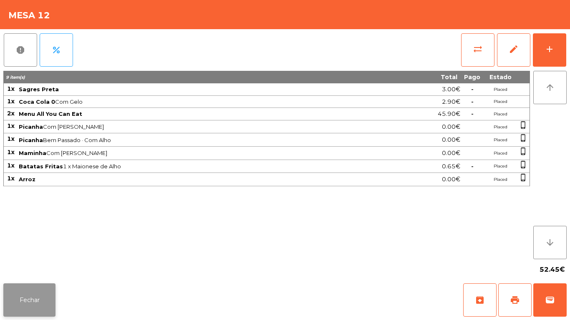
click at [46, 301] on button "Fechar" at bounding box center [29, 300] width 52 height 33
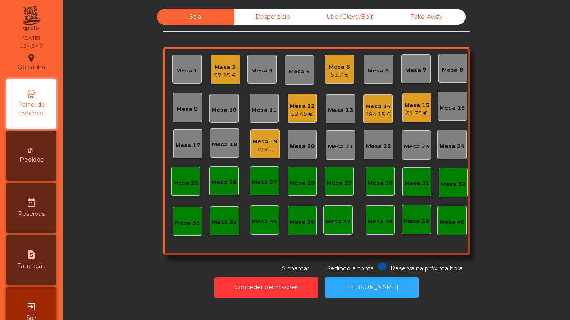
click at [289, 113] on div "52.45 €" at bounding box center [301, 114] width 25 height 8
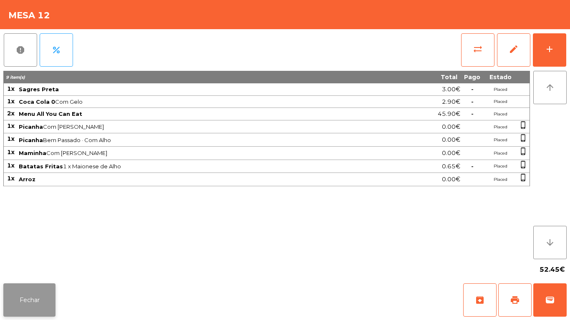
click at [48, 287] on button "Fechar" at bounding box center [29, 300] width 52 height 33
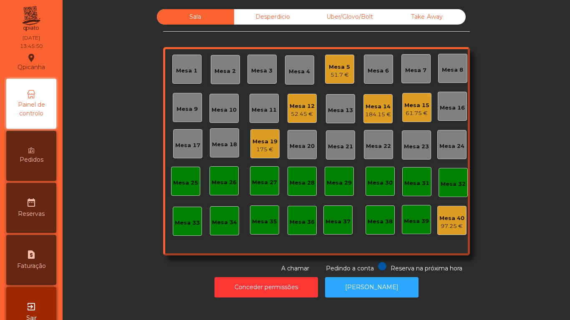
click at [374, 114] on div "184.15 €" at bounding box center [378, 115] width 26 height 8
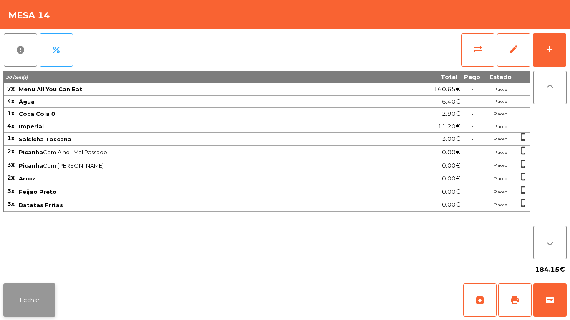
click at [43, 296] on button "Fechar" at bounding box center [29, 300] width 52 height 33
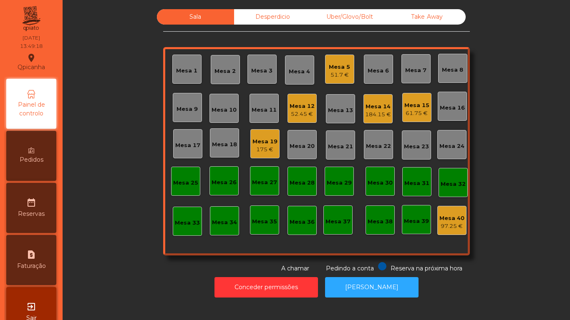
click at [32, 155] on div "Pedidos" at bounding box center [31, 156] width 50 height 50
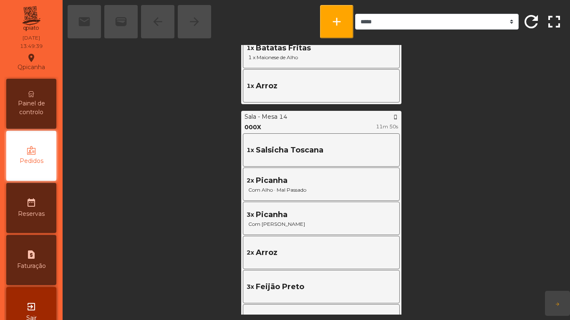
scroll to position [417, 0]
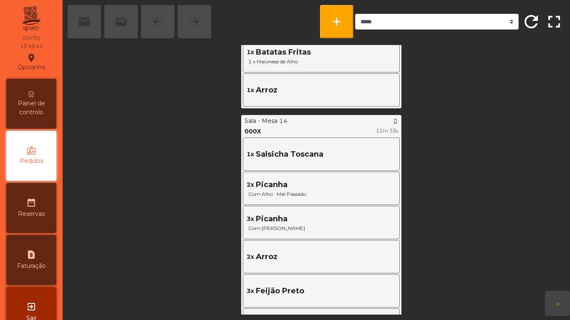
click at [34, 105] on span "Painel de controlo" at bounding box center [31, 108] width 46 height 18
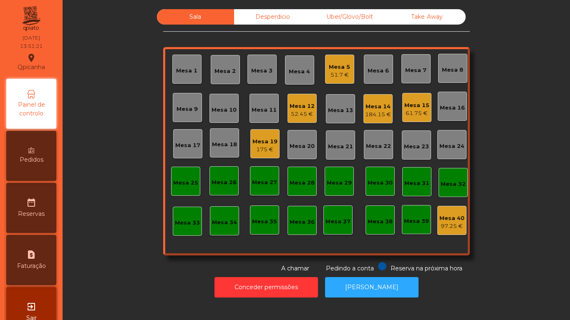
click at [35, 155] on div "Pedidos" at bounding box center [31, 156] width 50 height 50
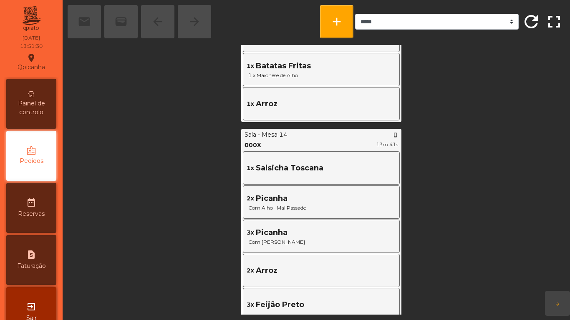
scroll to position [396, 0]
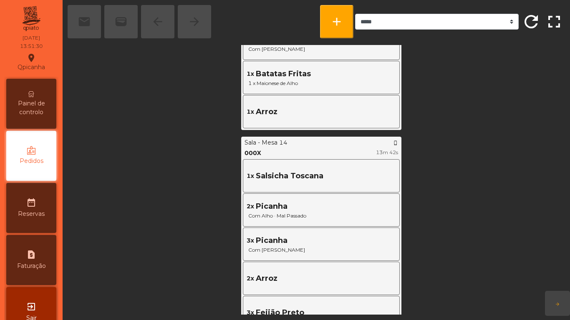
click at [37, 101] on span "Painel de controlo" at bounding box center [31, 108] width 46 height 18
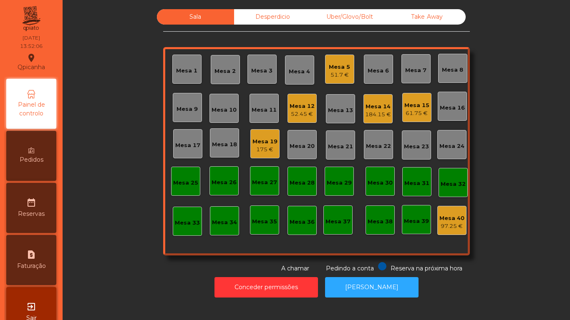
click at [375, 116] on div "184.15 €" at bounding box center [378, 115] width 26 height 8
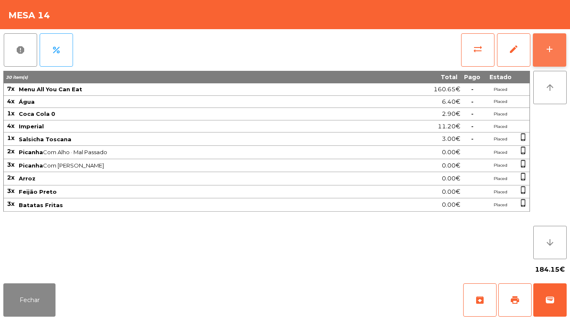
click at [545, 55] on button "add" at bounding box center [549, 49] width 33 height 33
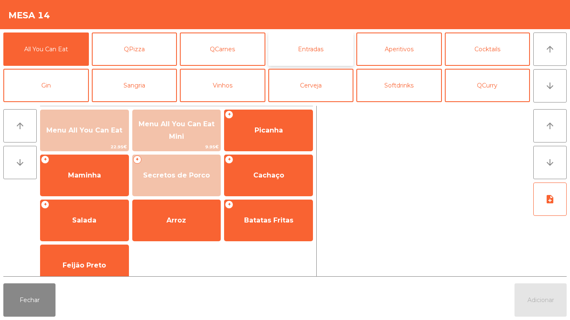
click at [320, 40] on button "Entradas" at bounding box center [310, 49] width 85 height 33
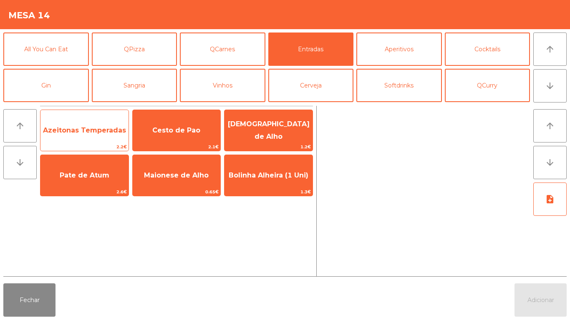
click at [85, 139] on span "Azeitonas Temperadas" at bounding box center [84, 130] width 88 height 23
click at [93, 135] on span "Azeitonas Temperadas" at bounding box center [84, 130] width 88 height 23
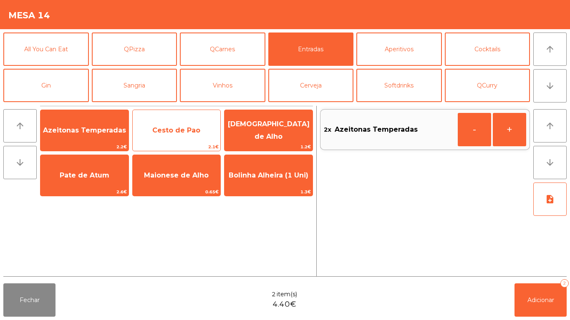
click at [183, 131] on span "Cesto de Pao" at bounding box center [176, 130] width 48 height 8
click at [185, 131] on span "Cesto de Pao" at bounding box center [176, 130] width 48 height 8
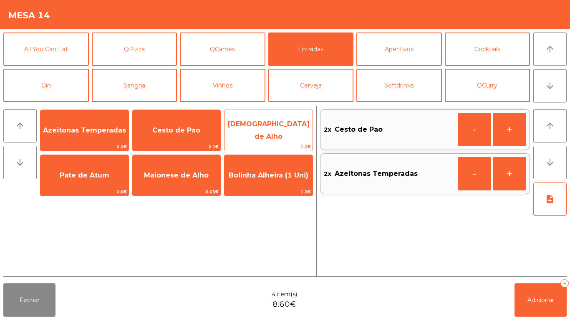
click at [265, 129] on span "[DEMOGRAPHIC_DATA] de Alho" at bounding box center [269, 130] width 82 height 20
click at [262, 132] on span "[DEMOGRAPHIC_DATA] de Alho" at bounding box center [269, 130] width 82 height 20
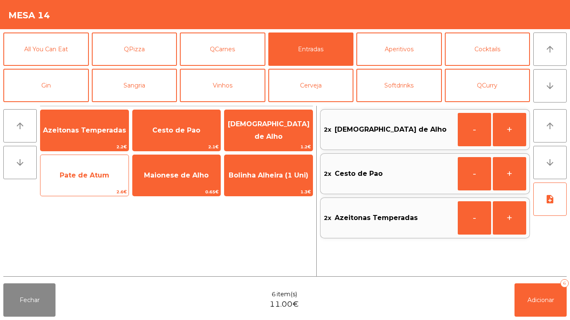
click at [87, 181] on span "Pate de Atum" at bounding box center [84, 175] width 88 height 23
click at [87, 178] on span "Pate de Atum" at bounding box center [85, 175] width 50 height 8
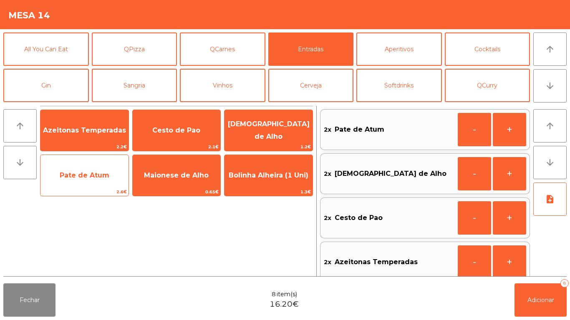
scroll to position [3, 0]
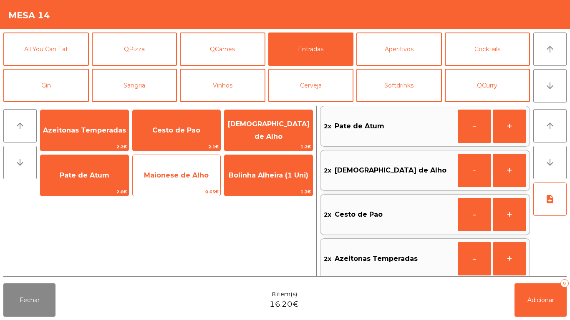
click at [183, 176] on span "Maionese de Alho" at bounding box center [176, 175] width 65 height 8
click at [184, 184] on span "Maionese de Alho" at bounding box center [177, 175] width 88 height 23
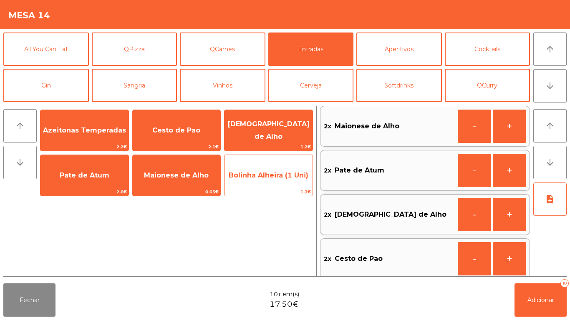
click at [264, 180] on span "Bolinha Alheira (1 Uni)" at bounding box center [268, 175] width 88 height 23
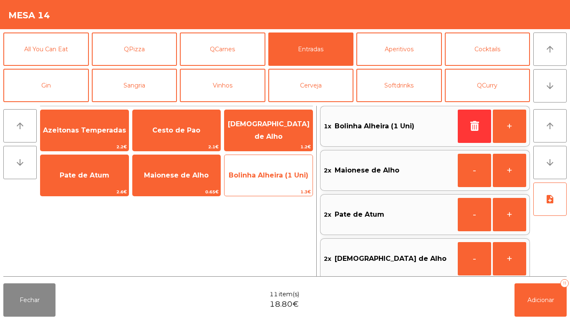
click at [269, 181] on span "Bolinha Alheira (1 Uni)" at bounding box center [268, 175] width 88 height 23
click at [263, 190] on span "1.3€" at bounding box center [268, 192] width 88 height 8
click at [265, 188] on div "Bolinha Alheira (1 Uni) 1.3€" at bounding box center [268, 176] width 89 height 42
click at [265, 185] on span "Bolinha Alheira (1 Uni)" at bounding box center [268, 175] width 88 height 23
click at [268, 181] on span "Bolinha Alheira (1 Uni)" at bounding box center [268, 175] width 88 height 23
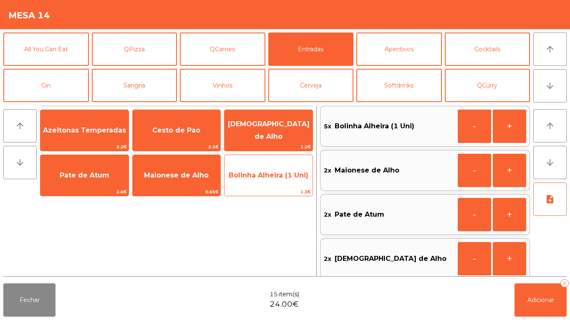
click at [269, 181] on span "Bolinha Alheira (1 Uni)" at bounding box center [268, 175] width 88 height 23
click at [269, 183] on span "Bolinha Alheira (1 Uni)" at bounding box center [268, 175] width 88 height 23
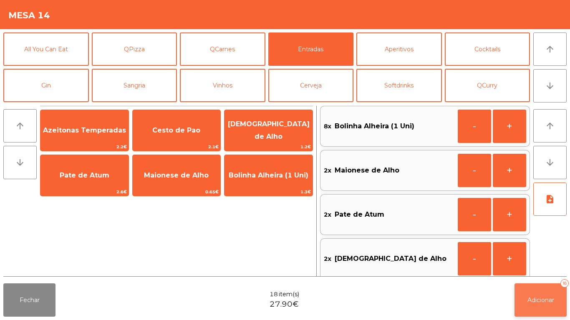
click at [548, 303] on span "Adicionar" at bounding box center [540, 301] width 27 height 8
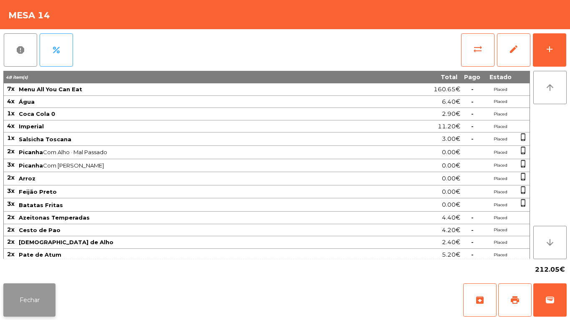
click at [40, 302] on button "Fechar" at bounding box center [29, 300] width 52 height 33
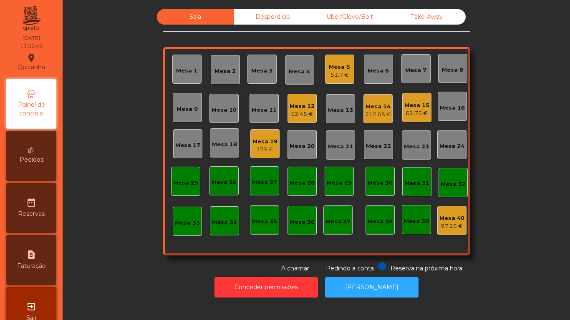
click at [269, 150] on div "175 €" at bounding box center [264, 150] width 25 height 8
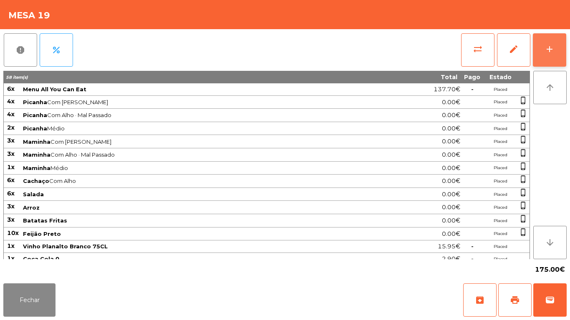
click at [544, 57] on button "add" at bounding box center [549, 49] width 33 height 33
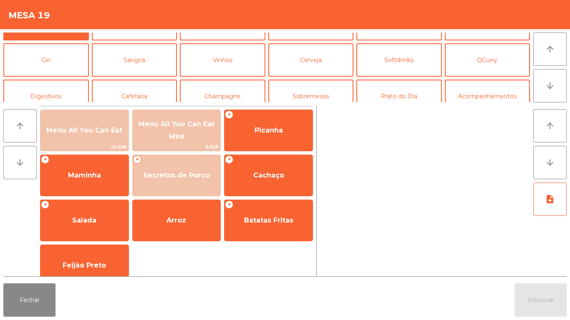
scroll to position [35, 0]
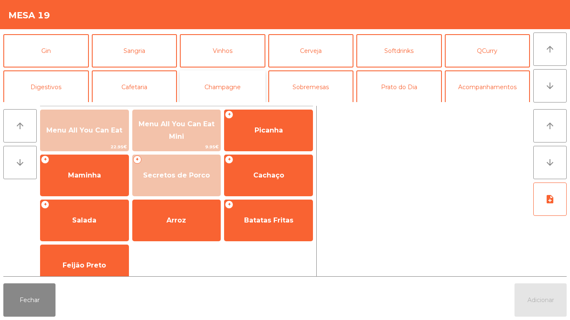
click at [213, 86] on button "Champagne" at bounding box center [222, 86] width 85 height 33
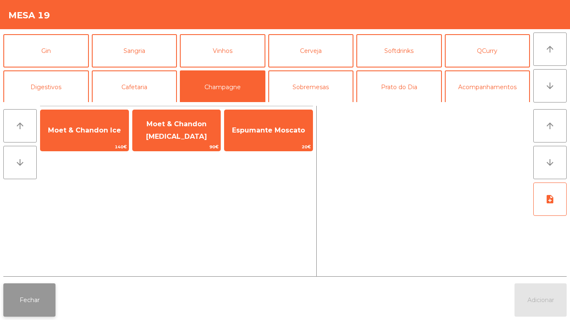
click at [26, 300] on button "Fechar" at bounding box center [29, 300] width 52 height 33
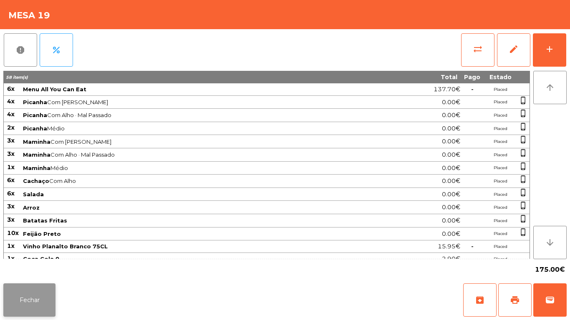
click at [18, 291] on button "Fechar" at bounding box center [29, 300] width 52 height 33
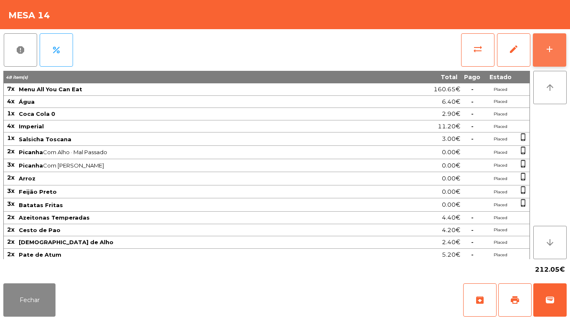
click at [546, 58] on button "add" at bounding box center [549, 49] width 33 height 33
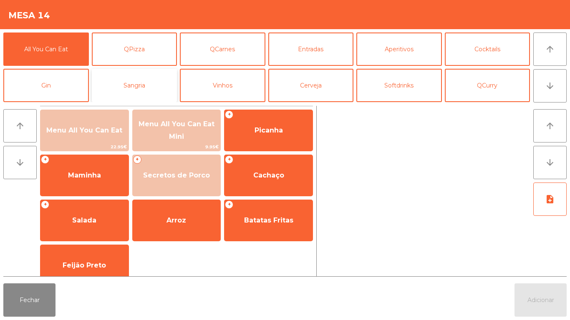
click at [133, 90] on button "Sangria" at bounding box center [134, 85] width 85 height 33
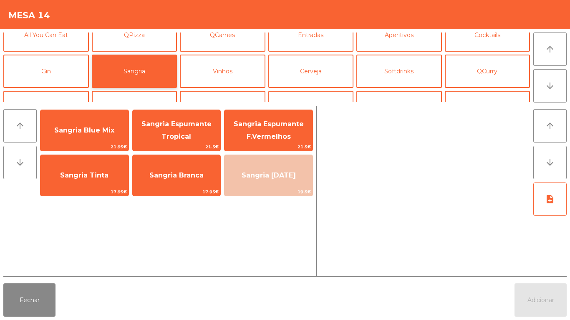
scroll to position [14, 0]
click at [309, 73] on button "Cerveja" at bounding box center [310, 71] width 85 height 33
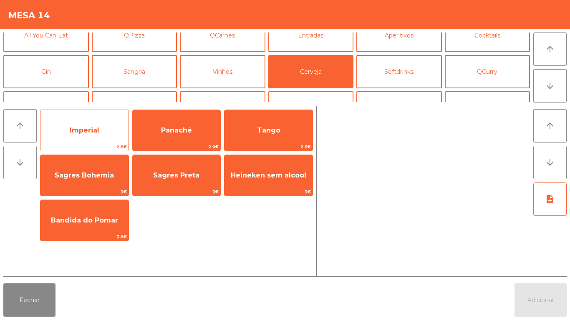
click at [106, 136] on span "Imperial" at bounding box center [84, 130] width 88 height 23
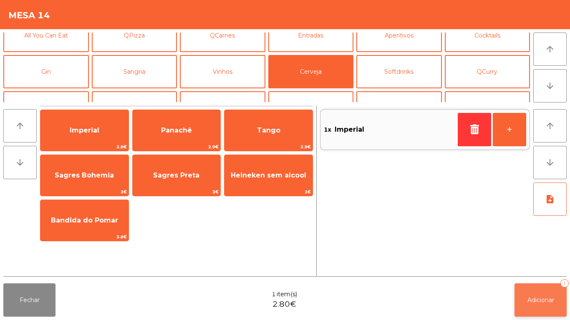
click at [532, 297] on span "Adicionar" at bounding box center [540, 301] width 27 height 8
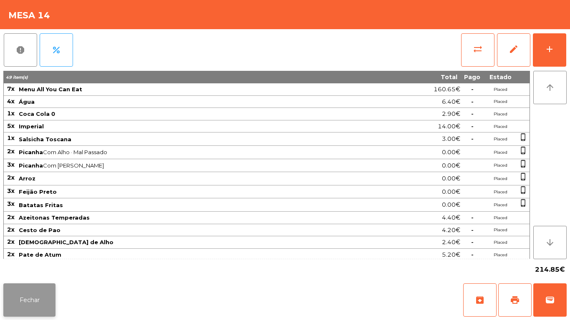
click at [35, 301] on button "Fechar" at bounding box center [29, 300] width 52 height 33
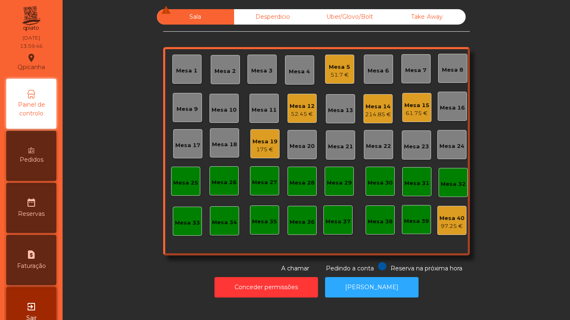
click at [235, 77] on div "Mesa 2" at bounding box center [225, 69] width 29 height 29
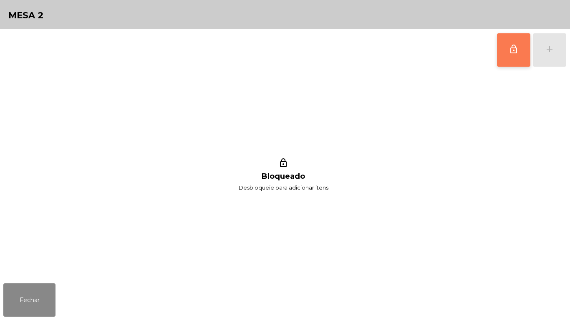
click at [518, 47] on span "lock_outline" at bounding box center [513, 49] width 10 height 10
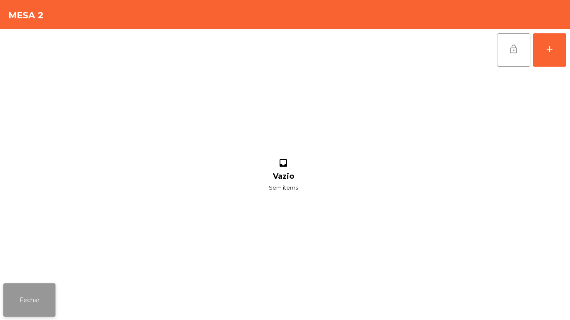
click at [55, 294] on button "Fechar" at bounding box center [29, 300] width 52 height 33
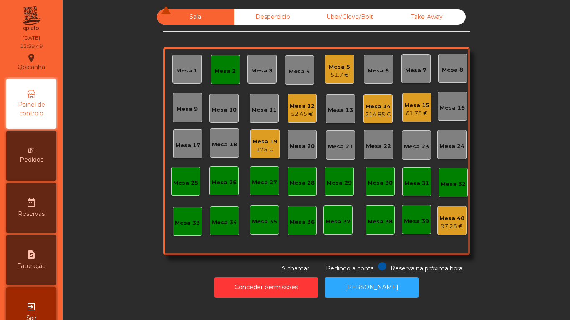
click at [224, 72] on div "Mesa 2" at bounding box center [224, 71] width 21 height 8
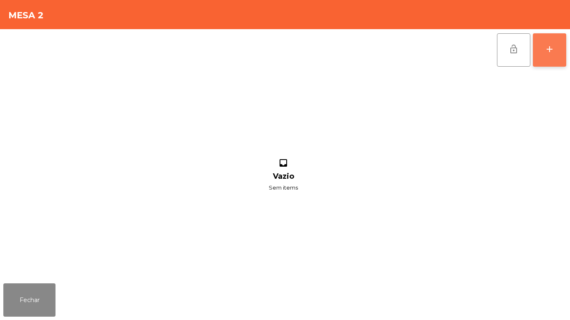
click at [542, 53] on button "add" at bounding box center [549, 49] width 33 height 33
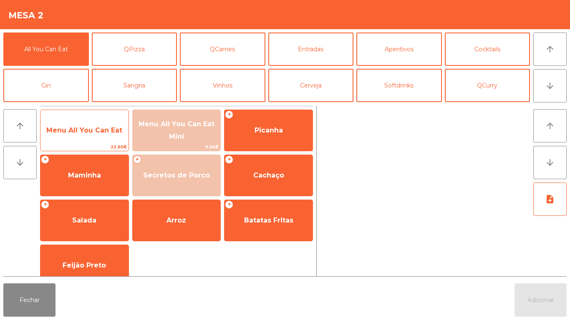
click at [105, 135] on span "Menu All You Can Eat" at bounding box center [84, 130] width 88 height 23
click at [109, 140] on span "Menu All You Can Eat" at bounding box center [84, 130] width 88 height 23
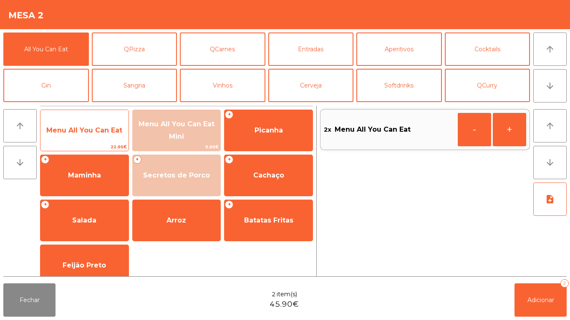
click at [112, 134] on span "Menu All You Can Eat" at bounding box center [84, 130] width 76 height 8
click at [106, 133] on span "Menu All You Can Eat" at bounding box center [84, 130] width 76 height 8
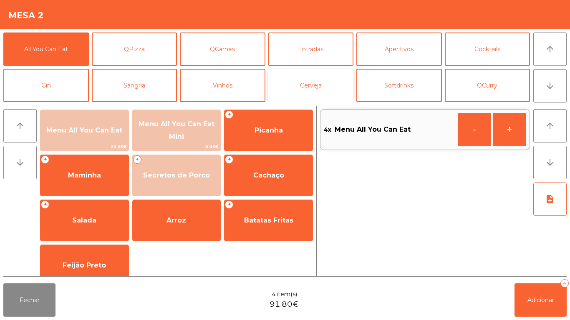
click at [327, 91] on button "Cerveja" at bounding box center [310, 85] width 85 height 33
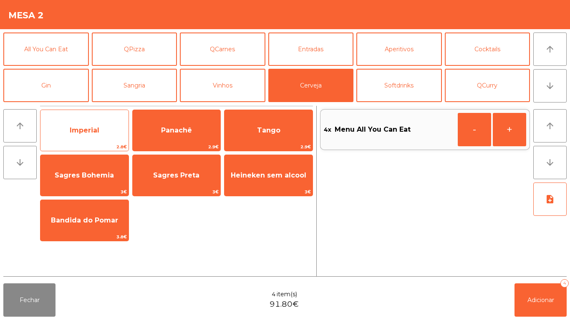
click at [90, 130] on span "Imperial" at bounding box center [85, 130] width 30 height 8
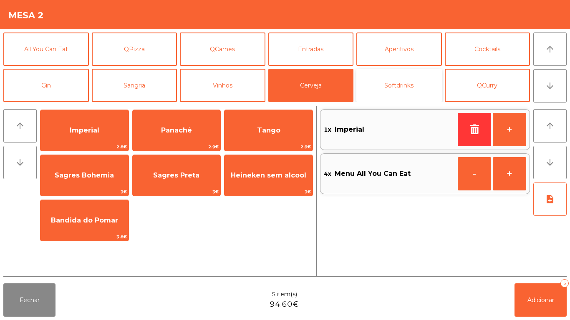
click at [403, 93] on button "Softdrinks" at bounding box center [398, 85] width 85 height 33
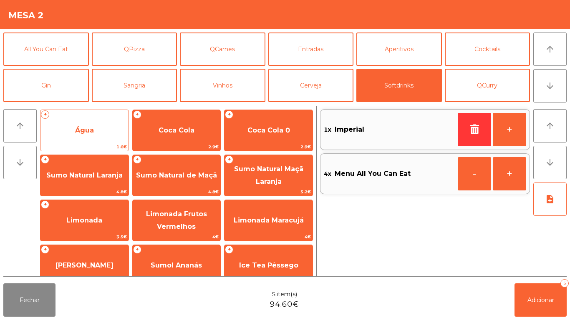
click at [98, 143] on span "1.6€" at bounding box center [84, 147] width 88 height 8
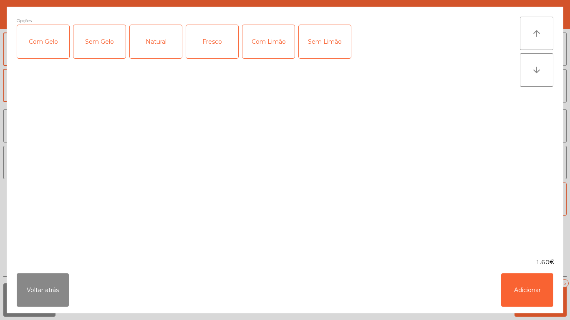
click at [221, 46] on div "Fresco" at bounding box center [212, 41] width 52 height 33
click at [529, 286] on button "Adicionar" at bounding box center [527, 290] width 52 height 33
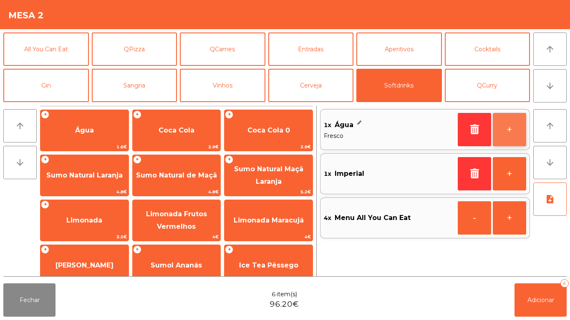
click at [499, 137] on button "+" at bounding box center [509, 129] width 33 height 33
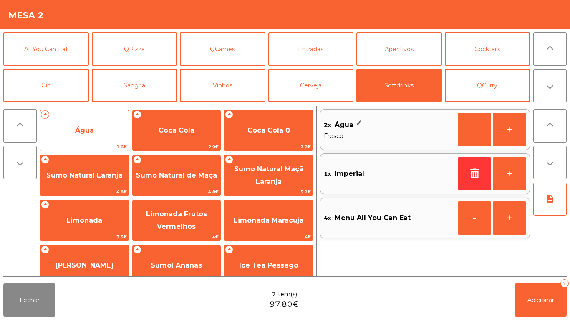
click at [101, 136] on span "Água" at bounding box center [84, 130] width 88 height 23
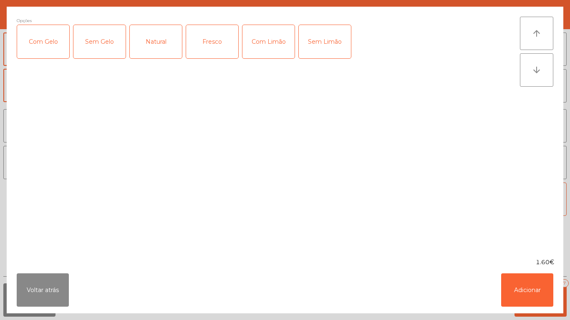
click at [169, 48] on div "Natural" at bounding box center [156, 41] width 52 height 33
click at [520, 289] on button "Adicionar" at bounding box center [527, 290] width 52 height 33
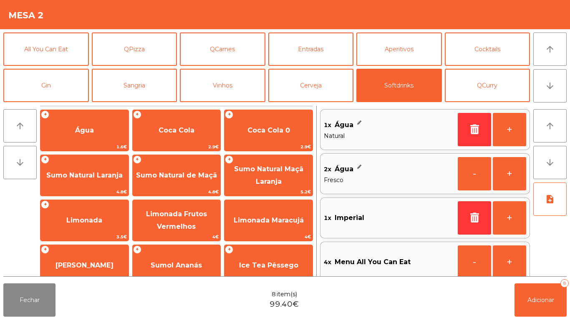
scroll to position [10, 0]
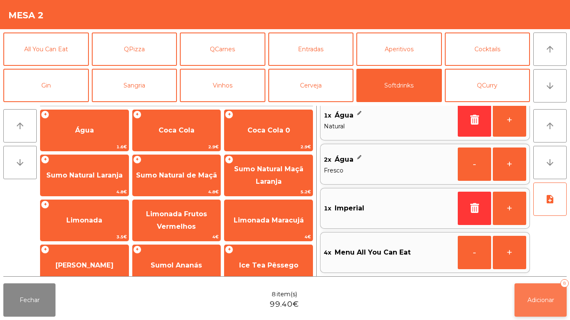
click at [540, 299] on span "Adicionar" at bounding box center [540, 301] width 27 height 8
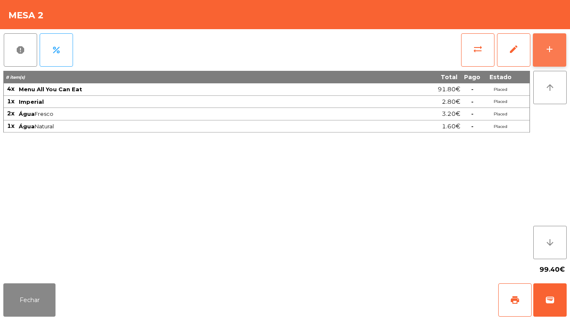
click at [545, 56] on button "add" at bounding box center [549, 49] width 33 height 33
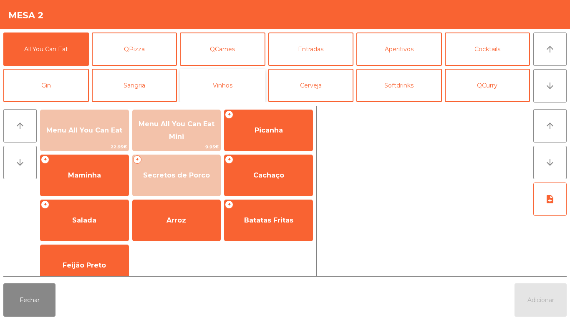
click at [232, 96] on button "Vinhos" at bounding box center [222, 85] width 85 height 33
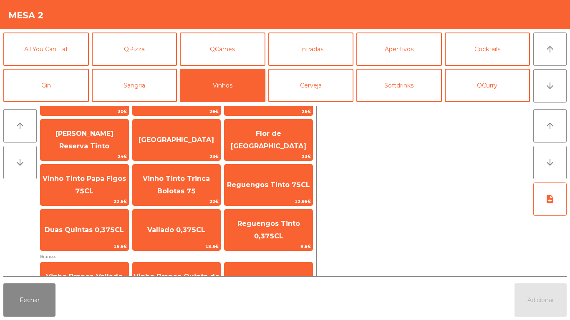
scroll to position [44, 0]
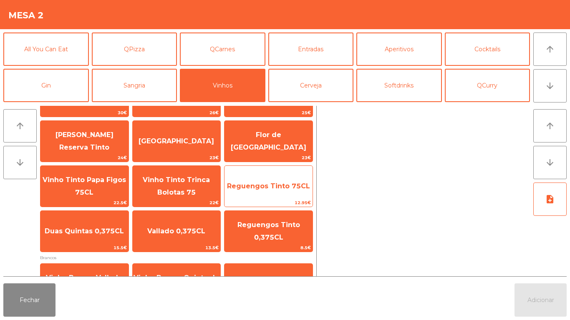
click at [297, 189] on span "Reguengos Tinto 75CL" at bounding box center [268, 186] width 83 height 8
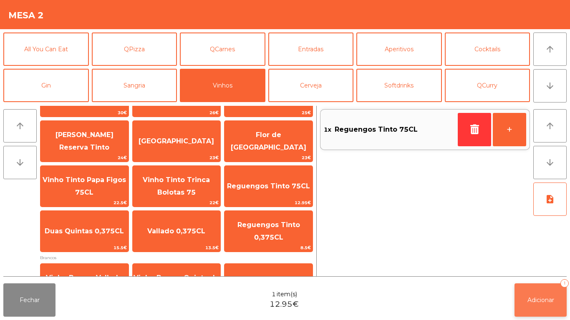
click at [533, 299] on span "Adicionar" at bounding box center [540, 301] width 27 height 8
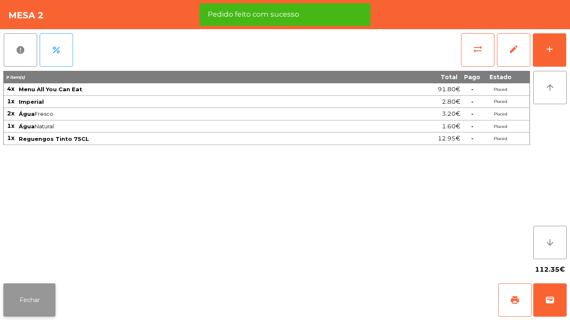
click at [40, 290] on button "Fechar" at bounding box center [29, 300] width 52 height 33
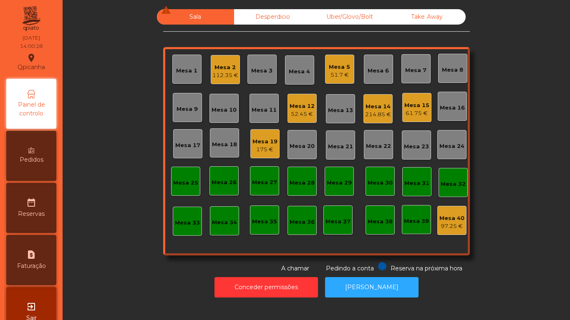
click at [338, 69] on div "Mesa 5" at bounding box center [339, 67] width 21 height 8
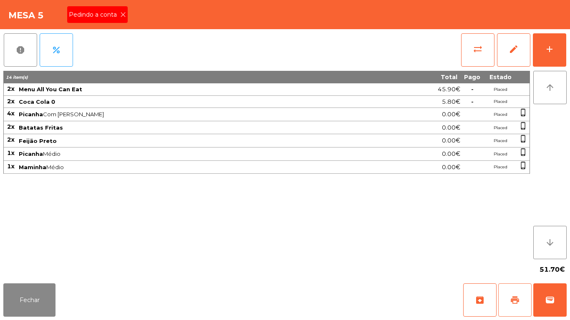
click at [513, 306] on button "print" at bounding box center [514, 300] width 33 height 33
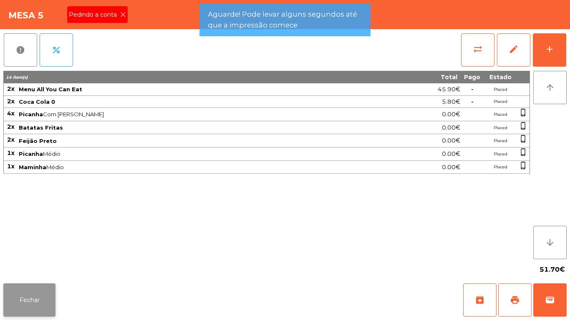
click at [28, 293] on button "Fechar" at bounding box center [29, 300] width 52 height 33
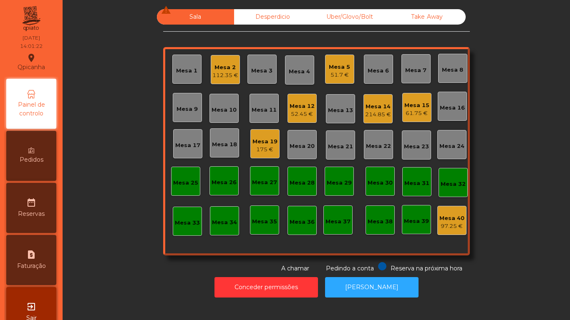
click at [257, 146] on div "175 €" at bounding box center [264, 150] width 25 height 8
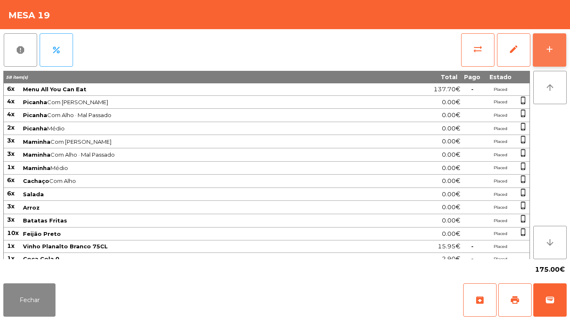
click at [543, 59] on button "add" at bounding box center [549, 49] width 33 height 33
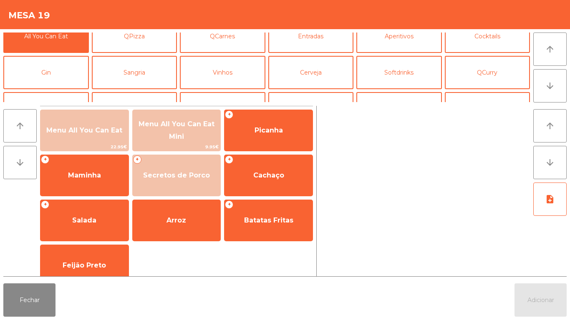
scroll to position [22, 0]
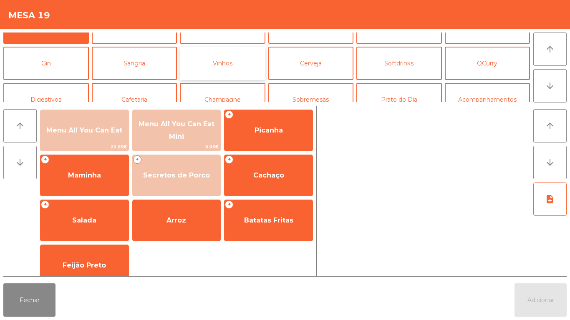
click at [221, 70] on button "Vinhos" at bounding box center [222, 63] width 85 height 33
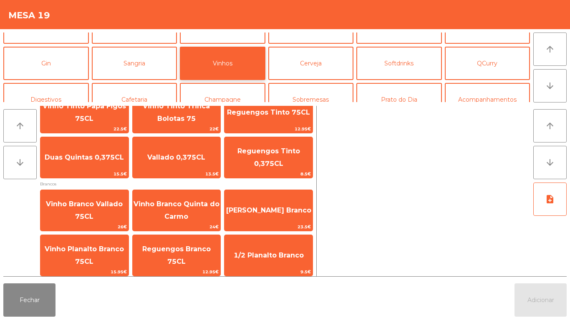
scroll to position [118, 0]
click at [407, 221] on div at bounding box center [425, 191] width 210 height 171
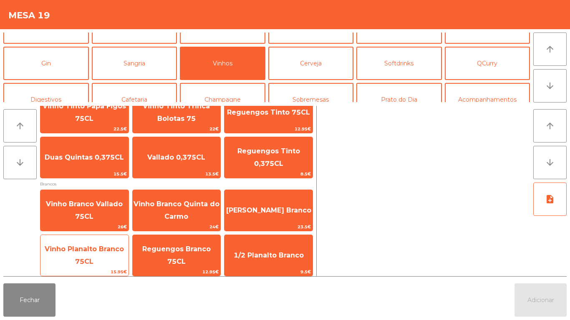
click at [128, 246] on div "Vinho Planalto Branco 75CL 15.95€" at bounding box center [84, 256] width 89 height 42
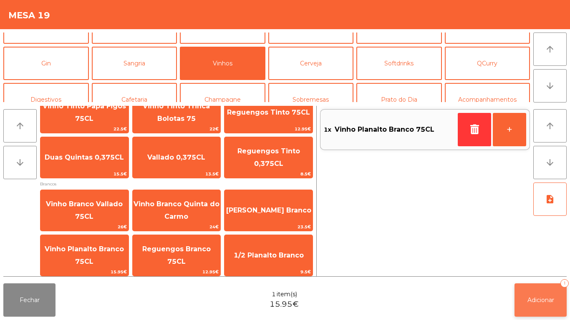
click at [545, 297] on span "Adicionar" at bounding box center [540, 301] width 27 height 8
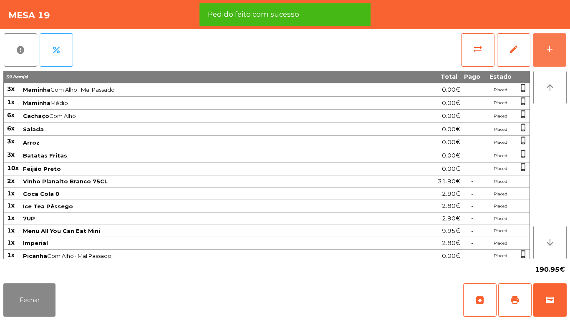
scroll to position [68, 0]
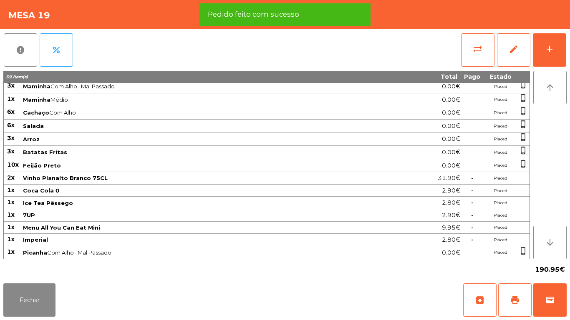
click at [105, 194] on span "Coca Cola 0" at bounding box center [191, 190] width 337 height 7
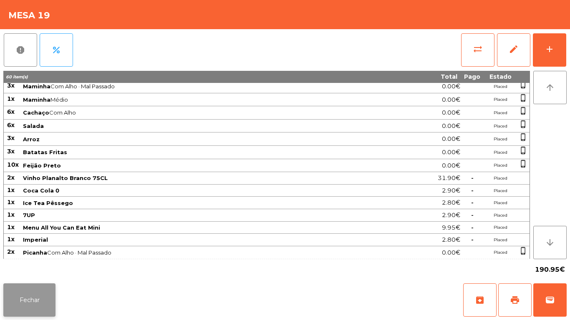
click at [38, 291] on button "Fechar" at bounding box center [29, 300] width 52 height 33
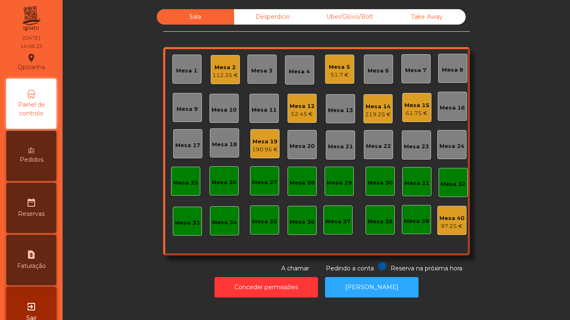
click at [186, 108] on div "Mesa 9" at bounding box center [186, 109] width 21 height 8
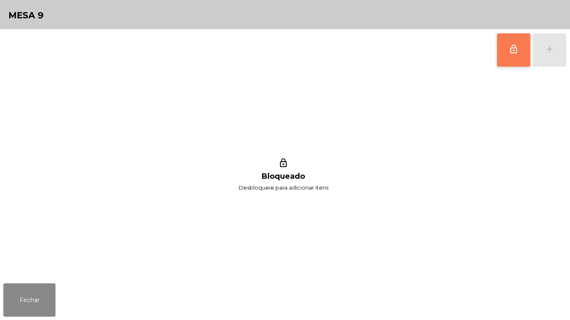
click at [510, 58] on button "lock_outline" at bounding box center [513, 49] width 33 height 33
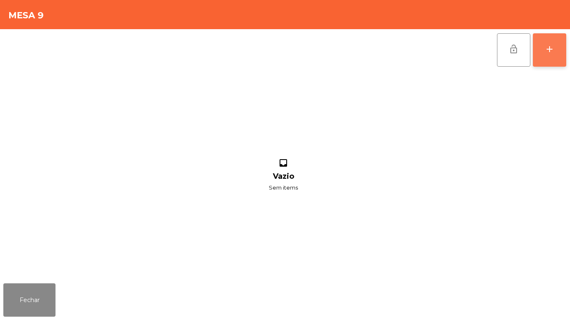
click at [545, 57] on button "add" at bounding box center [549, 49] width 33 height 33
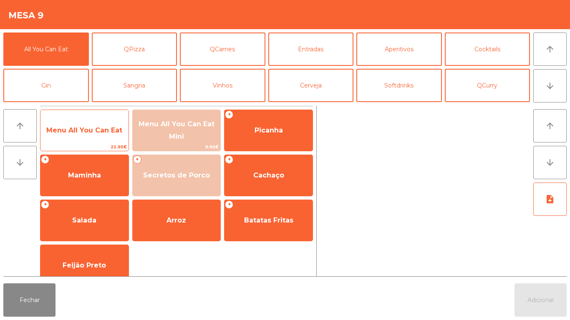
click at [80, 133] on span "Menu All You Can Eat" at bounding box center [84, 130] width 76 height 8
click at [80, 132] on span "Menu All You Can Eat" at bounding box center [84, 130] width 76 height 8
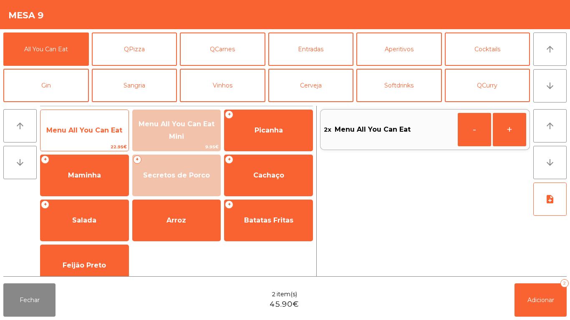
click at [86, 135] on span "Menu All You Can Eat" at bounding box center [84, 130] width 88 height 23
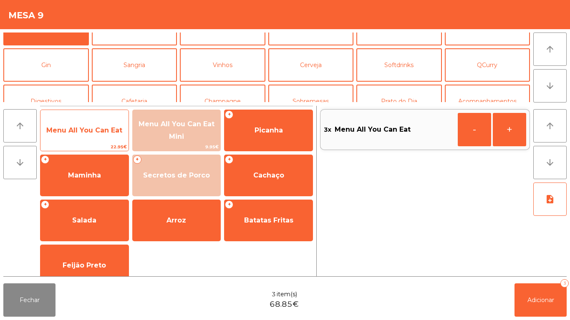
scroll to position [29, 0]
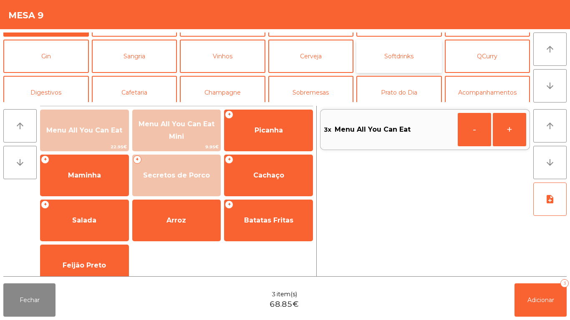
click at [400, 61] on button "Softdrinks" at bounding box center [398, 56] width 85 height 33
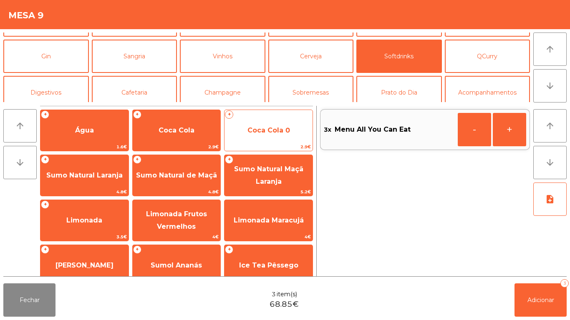
click at [268, 137] on span "Coca Cola 0" at bounding box center [268, 130] width 88 height 23
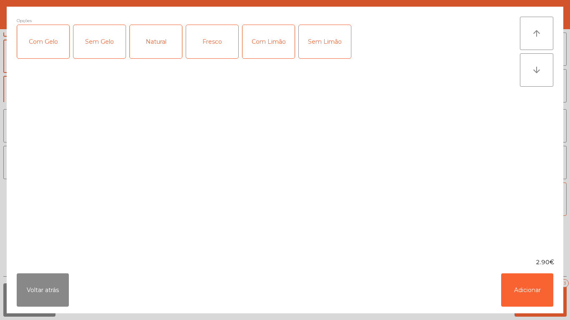
click at [48, 50] on div "Com Gelo" at bounding box center [43, 41] width 52 height 33
click at [271, 48] on div "Com Limão" at bounding box center [268, 41] width 52 height 33
click at [515, 294] on button "Adicionar" at bounding box center [527, 290] width 52 height 33
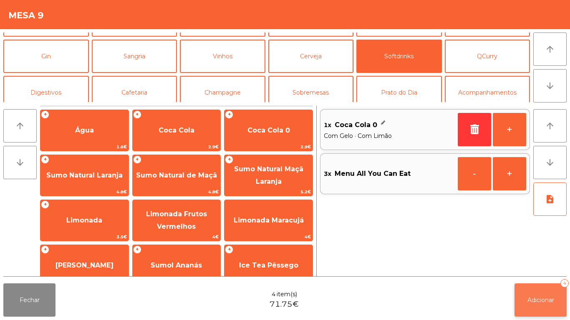
click at [545, 299] on span "Adicionar" at bounding box center [540, 301] width 27 height 8
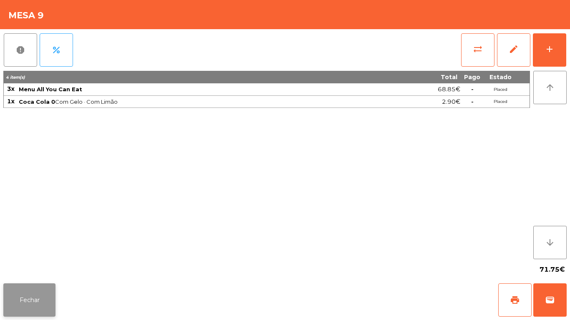
click at [37, 296] on button "Fechar" at bounding box center [29, 300] width 52 height 33
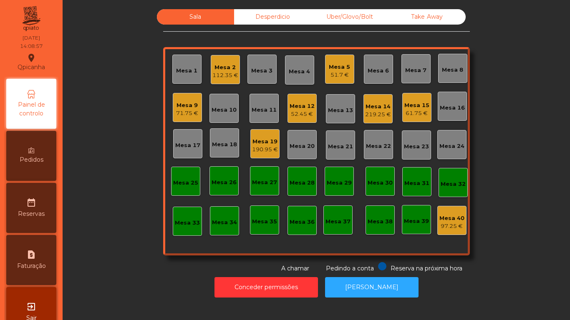
click at [191, 111] on div "71.75 €" at bounding box center [187, 113] width 22 height 8
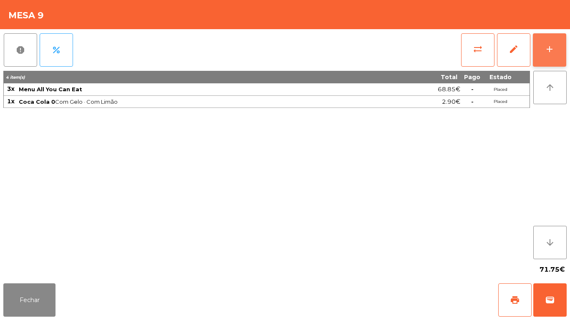
click at [545, 53] on div "add" at bounding box center [549, 49] width 10 height 10
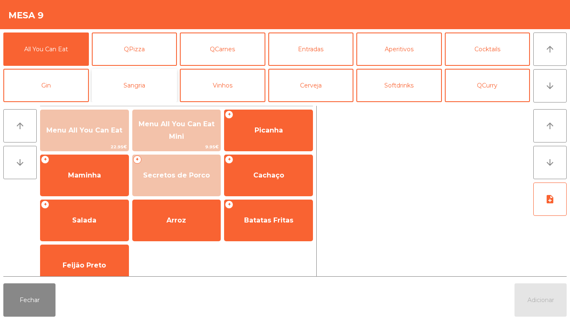
click at [143, 91] on button "Sangria" at bounding box center [134, 85] width 85 height 33
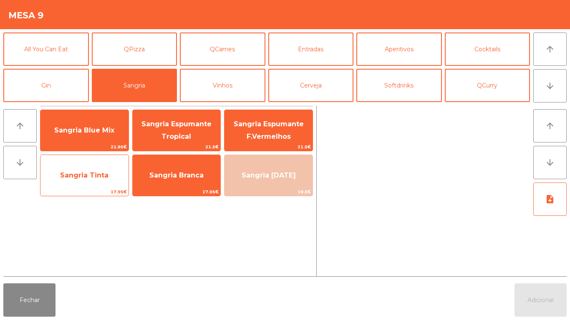
click at [80, 181] on span "Sangria Tinta" at bounding box center [84, 175] width 88 height 23
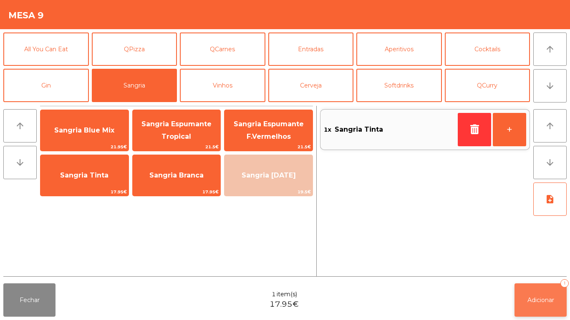
click at [533, 298] on span "Adicionar" at bounding box center [540, 301] width 27 height 8
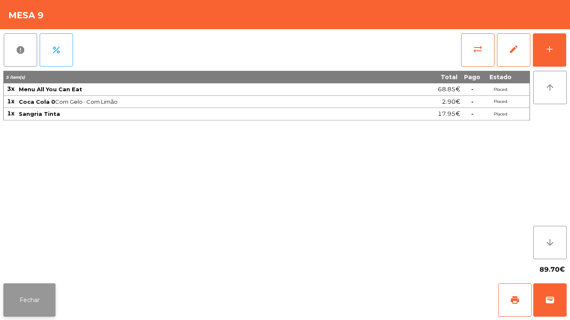
click at [36, 291] on button "Fechar" at bounding box center [29, 300] width 52 height 33
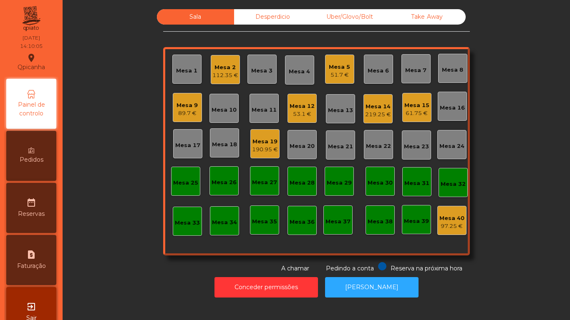
click at [384, 113] on div "219.25 €" at bounding box center [378, 115] width 26 height 8
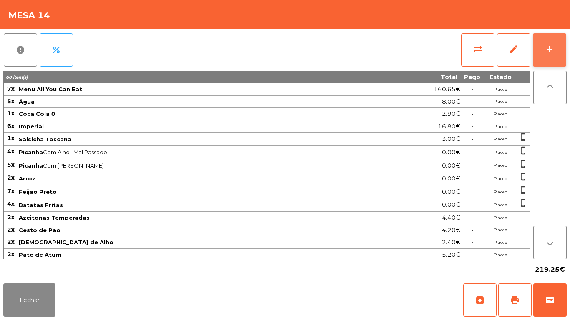
click at [554, 56] on button "add" at bounding box center [549, 49] width 33 height 33
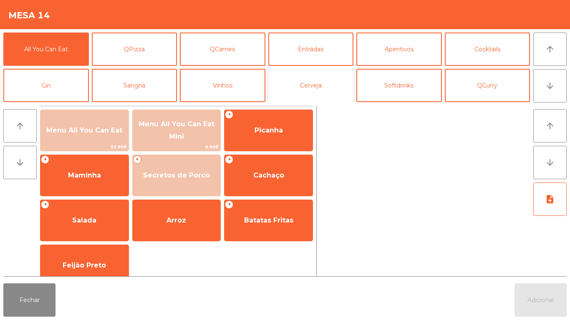
click at [313, 88] on button "Cerveja" at bounding box center [310, 85] width 85 height 33
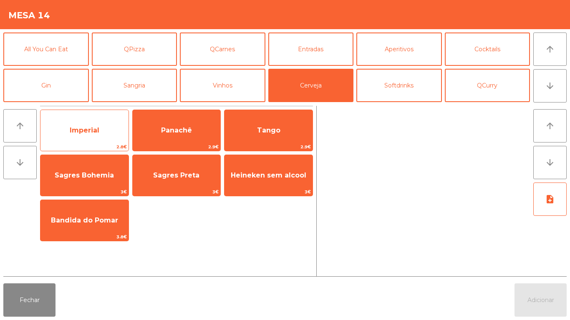
click at [85, 137] on span "Imperial" at bounding box center [84, 130] width 88 height 23
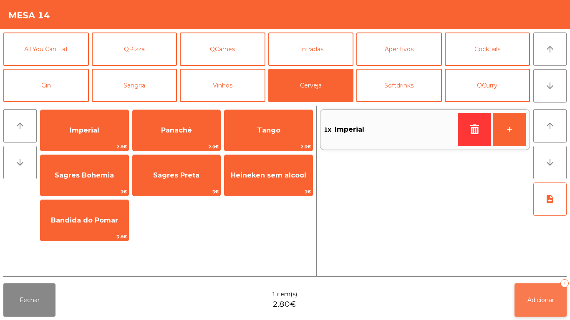
click at [530, 299] on span "Adicionar" at bounding box center [540, 301] width 27 height 8
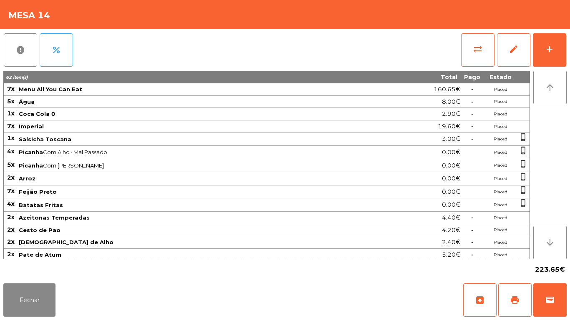
click at [57, 317] on div "Fechar archive print wallet" at bounding box center [285, 300] width 570 height 40
click at [48, 289] on button "Fechar" at bounding box center [29, 300] width 52 height 33
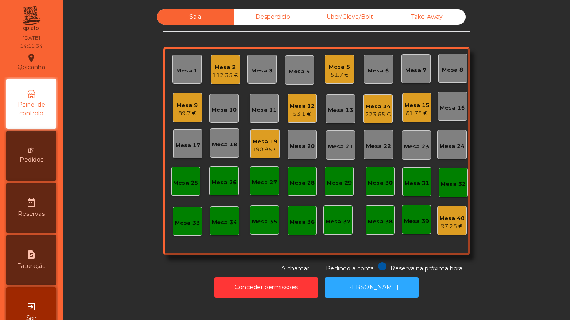
click at [224, 72] on div "112.35 €" at bounding box center [225, 75] width 26 height 8
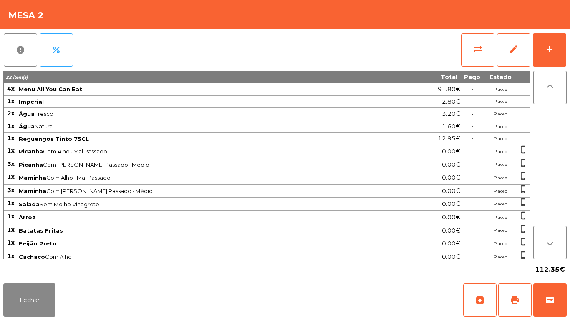
scroll to position [4, 0]
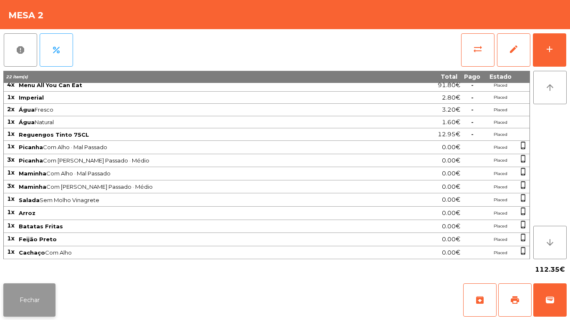
click at [44, 285] on button "Fechar" at bounding box center [29, 300] width 52 height 33
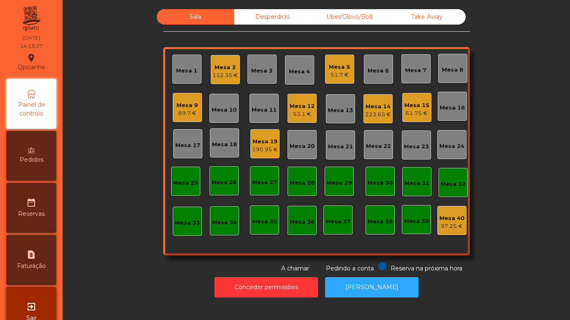
click at [217, 65] on div "Mesa 2" at bounding box center [225, 67] width 26 height 8
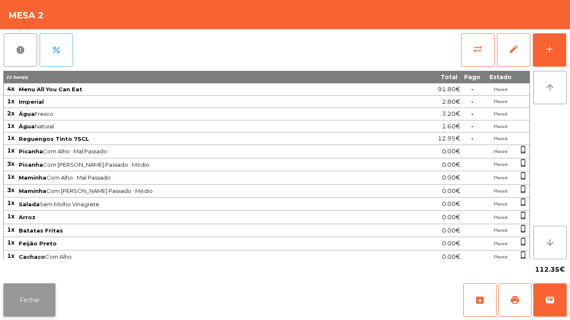
click at [36, 292] on button "Fechar" at bounding box center [29, 300] width 52 height 33
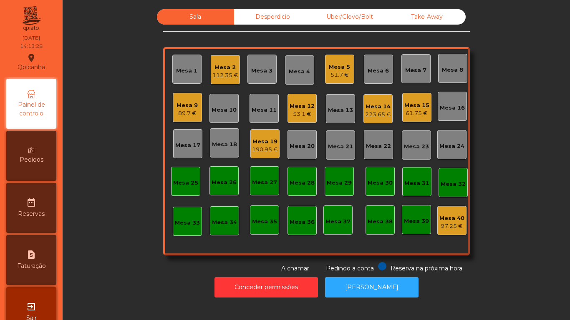
click at [40, 152] on div "Pedidos" at bounding box center [31, 156] width 50 height 50
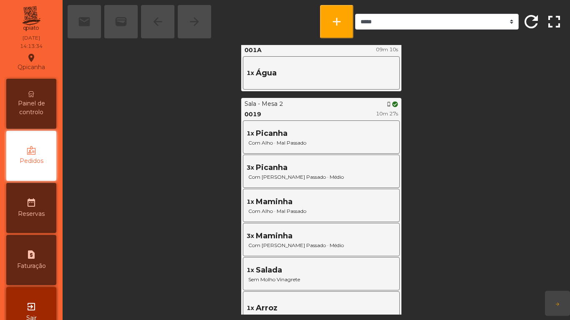
scroll to position [860, 0]
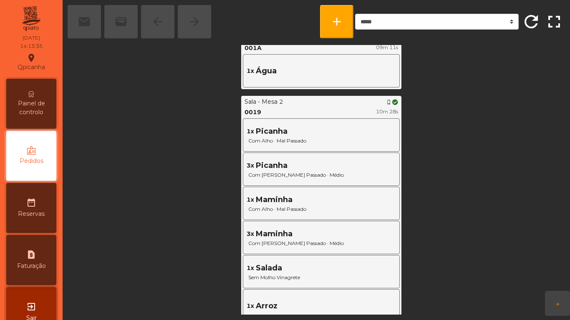
click at [38, 109] on span "Painel de controlo" at bounding box center [31, 108] width 46 height 18
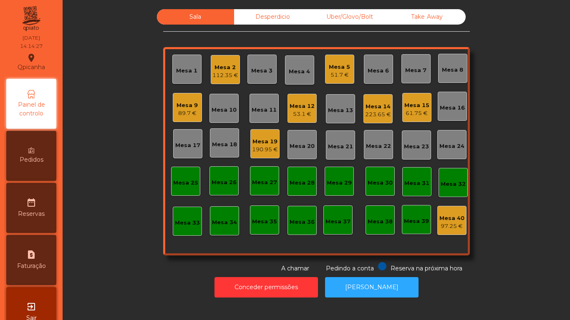
click at [41, 154] on div "Pedidos" at bounding box center [31, 156] width 50 height 50
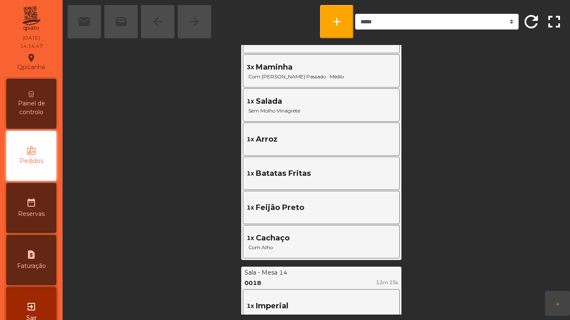
scroll to position [1038, 0]
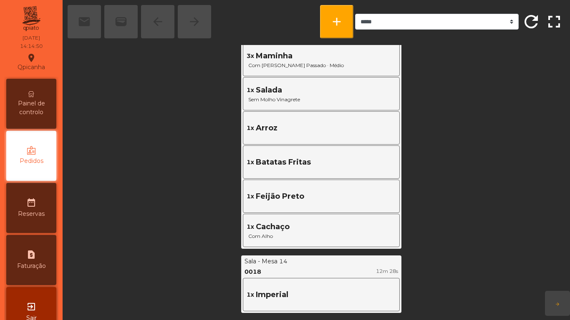
click at [26, 105] on span "Painel de controlo" at bounding box center [31, 108] width 46 height 18
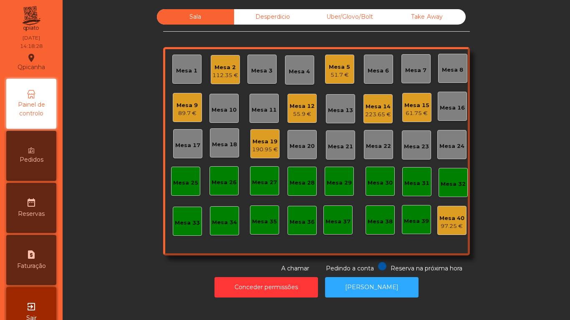
click at [217, 73] on div "112.35 €" at bounding box center [225, 75] width 26 height 8
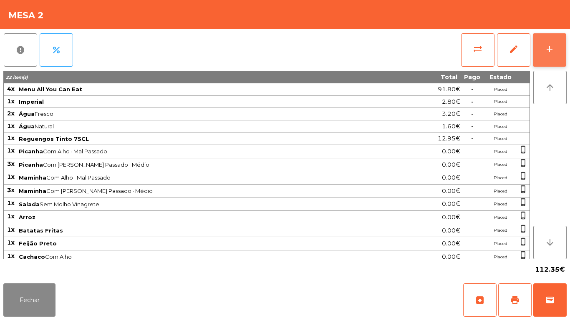
click at [551, 50] on div "add" at bounding box center [549, 49] width 10 height 10
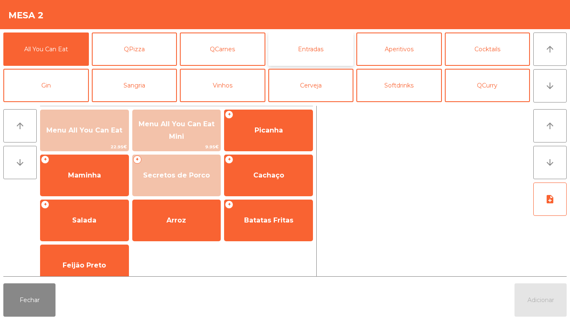
click at [315, 51] on button "Entradas" at bounding box center [310, 49] width 85 height 33
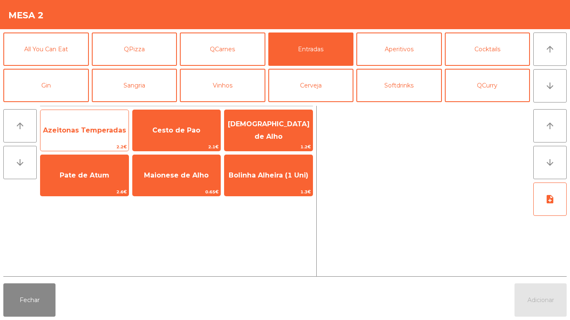
click at [90, 133] on span "Azeitonas Temperadas" at bounding box center [84, 130] width 83 height 8
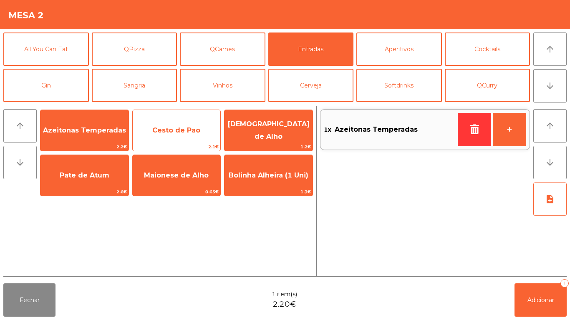
click at [178, 128] on span "Cesto de Pao" at bounding box center [176, 130] width 48 height 8
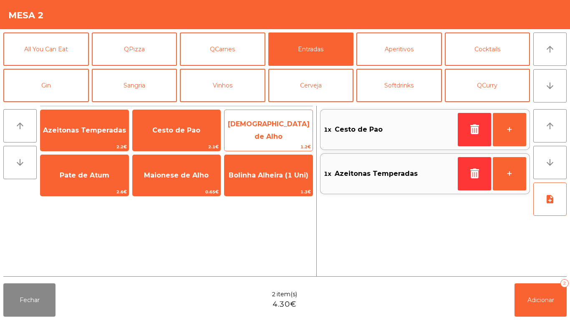
click at [284, 126] on span "[DEMOGRAPHIC_DATA] de Alho" at bounding box center [269, 130] width 82 height 20
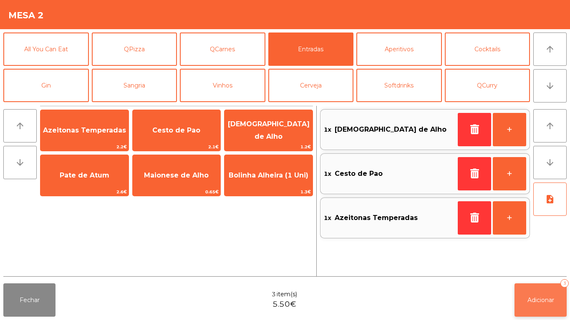
click at [545, 287] on button "Adicionar 3" at bounding box center [540, 300] width 52 height 33
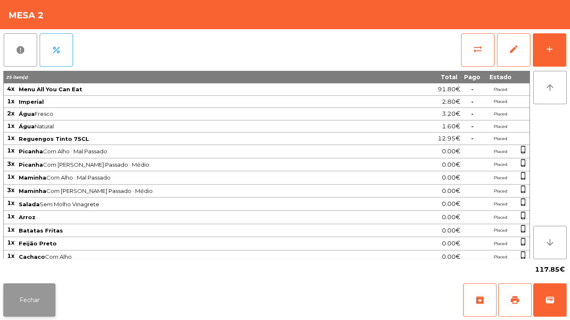
click at [38, 298] on button "Fechar" at bounding box center [29, 300] width 52 height 33
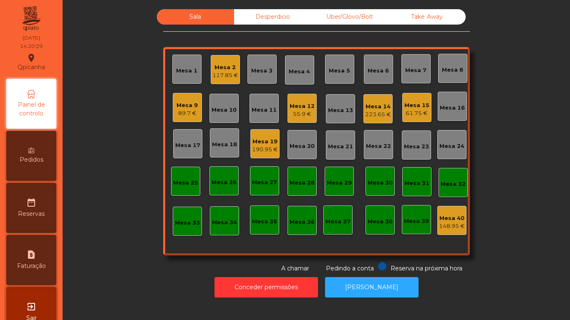
click at [266, 154] on div "Mesa 19 190.95 €" at bounding box center [264, 143] width 29 height 29
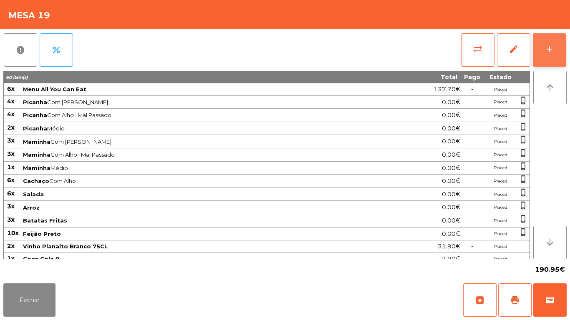
click at [556, 51] on button "add" at bounding box center [549, 49] width 33 height 33
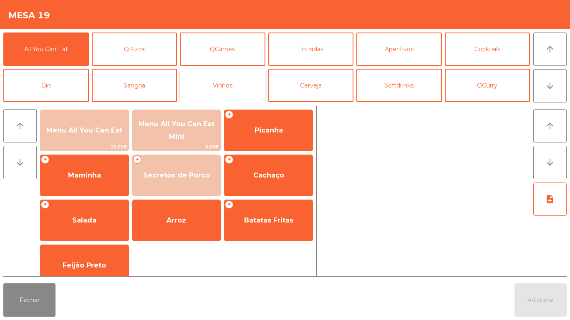
click at [222, 93] on button "Vinhos" at bounding box center [222, 85] width 85 height 33
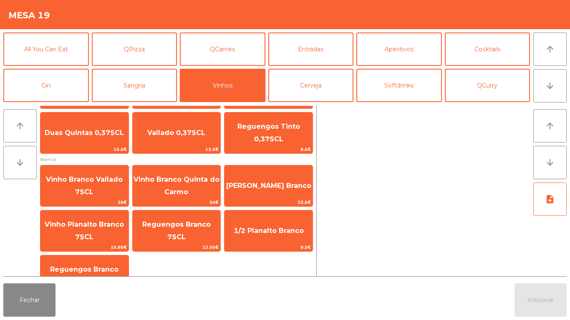
scroll to position [145, 0]
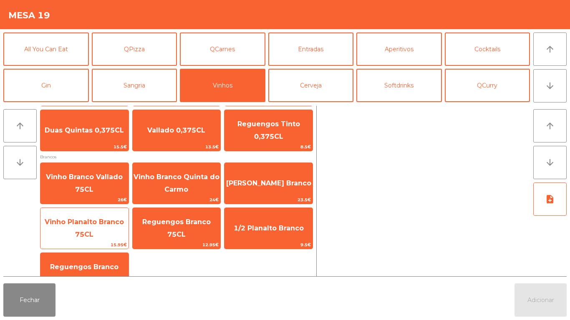
click at [88, 224] on span "Vinho Planalto Branco 75CL" at bounding box center [84, 228] width 79 height 20
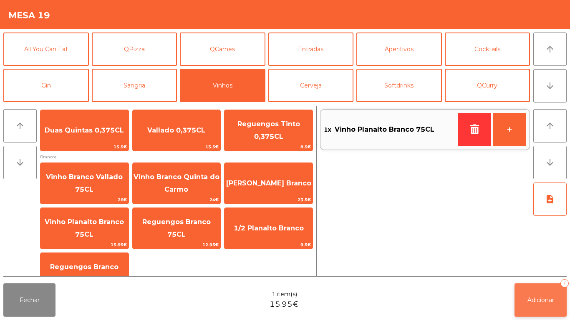
click at [536, 307] on button "Adicionar 1" at bounding box center [540, 300] width 52 height 33
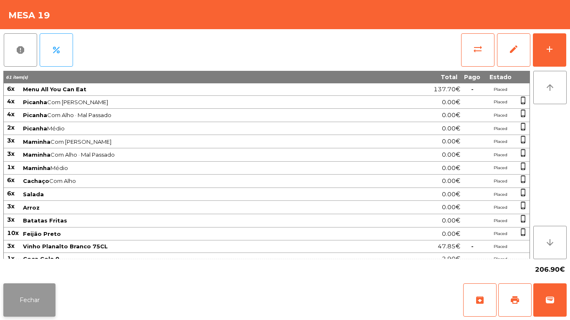
click at [38, 293] on button "Fechar" at bounding box center [29, 300] width 52 height 33
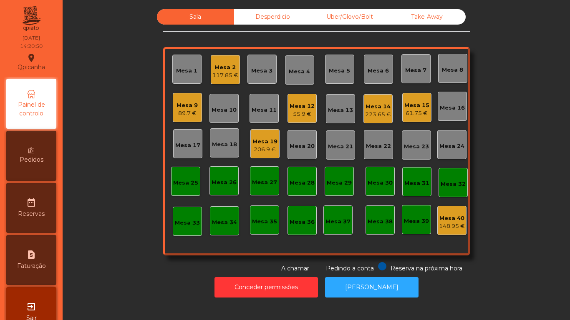
click at [413, 112] on div "61.75 €" at bounding box center [416, 113] width 25 height 8
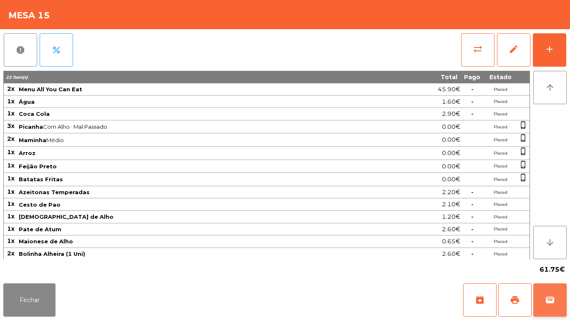
click at [549, 286] on button "wallet" at bounding box center [549, 300] width 33 height 33
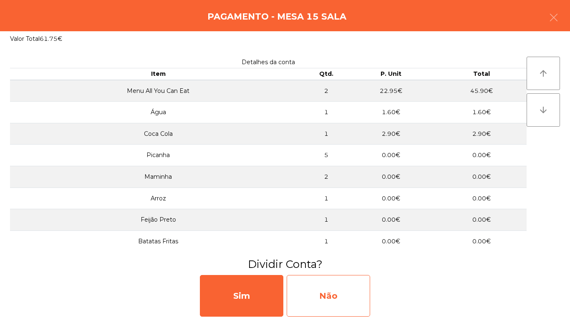
click at [326, 286] on div "Não" at bounding box center [328, 296] width 83 height 42
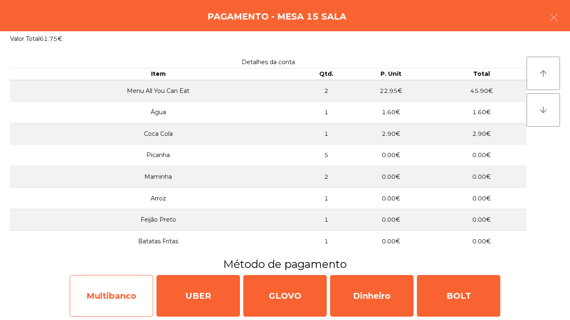
click at [127, 292] on div "Multibanco" at bounding box center [111, 296] width 83 height 42
select select "**"
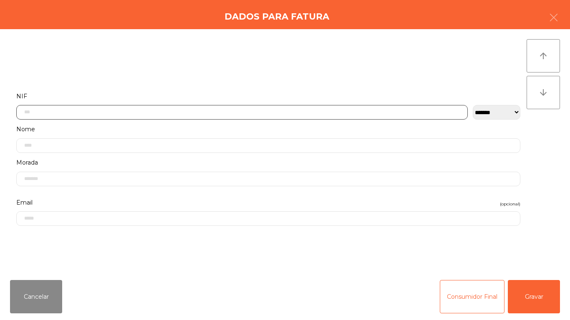
click at [190, 112] on input "text" at bounding box center [241, 112] width 451 height 15
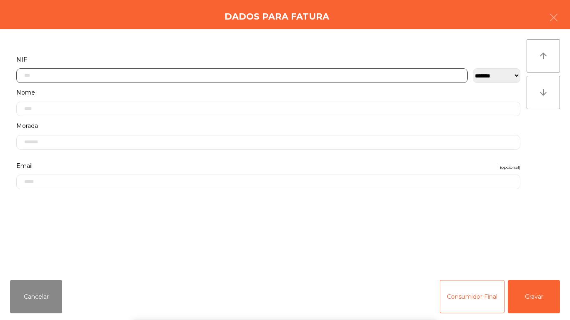
scroll to position [51, 0]
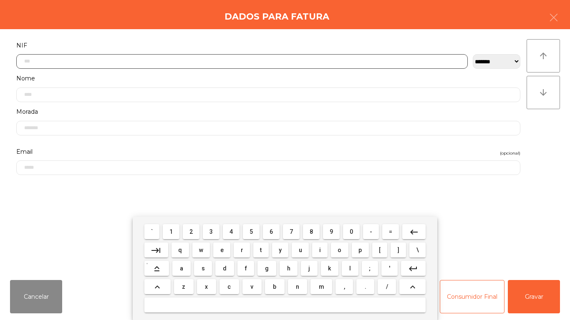
click at [198, 230] on button "2" at bounding box center [191, 231] width 17 height 15
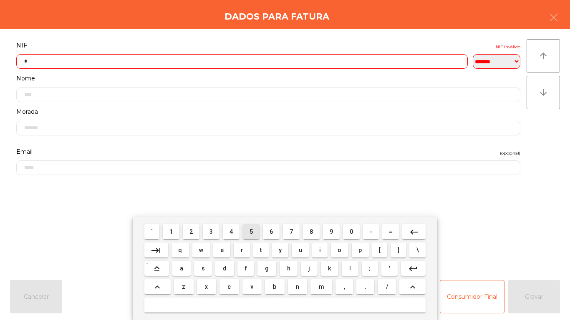
click at [256, 231] on button "5" at bounding box center [251, 231] width 17 height 15
click at [191, 231] on span "2" at bounding box center [190, 232] width 3 height 7
click at [351, 231] on span "0" at bounding box center [350, 232] width 3 height 7
click at [171, 231] on span "1" at bounding box center [170, 232] width 3 height 7
click at [231, 231] on span "4" at bounding box center [230, 232] width 3 height 7
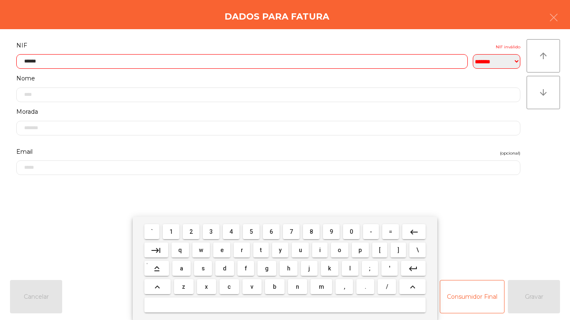
click at [271, 232] on span "6" at bounding box center [270, 232] width 3 height 7
click at [331, 232] on span "9" at bounding box center [330, 232] width 3 height 7
click at [211, 231] on span "3" at bounding box center [210, 232] width 3 height 7
type input "*********"
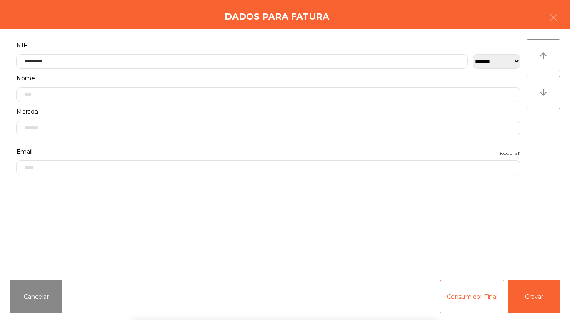
click at [529, 292] on div "` 1 2 3 4 5 6 7 8 9 0 - = keyboard_backspace keyboard_tab q w e r t y u i o p […" at bounding box center [285, 268] width 570 height 103
click at [548, 294] on button "Gravar" at bounding box center [534, 296] width 52 height 33
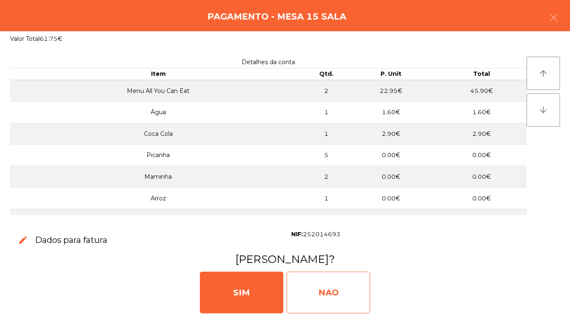
click at [343, 287] on div "NAO" at bounding box center [328, 293] width 83 height 42
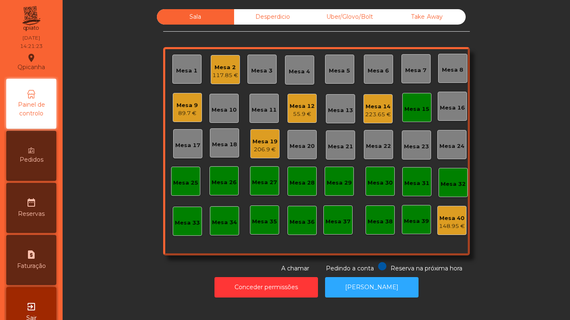
click at [420, 17] on div "Take Away" at bounding box center [426, 16] width 77 height 15
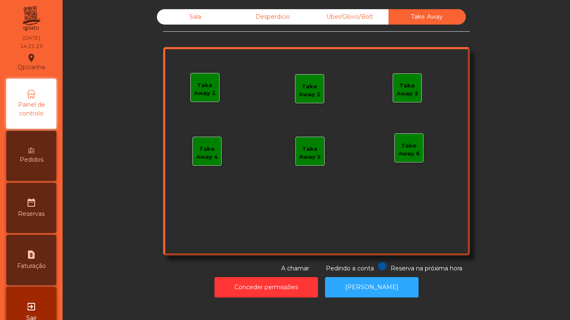
click at [208, 84] on div "Take Away 1" at bounding box center [205, 89] width 28 height 16
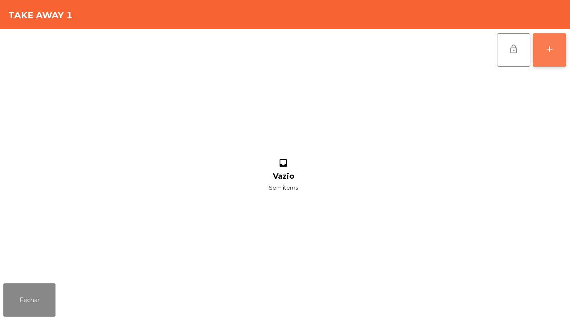
click at [544, 41] on button "add" at bounding box center [549, 49] width 33 height 33
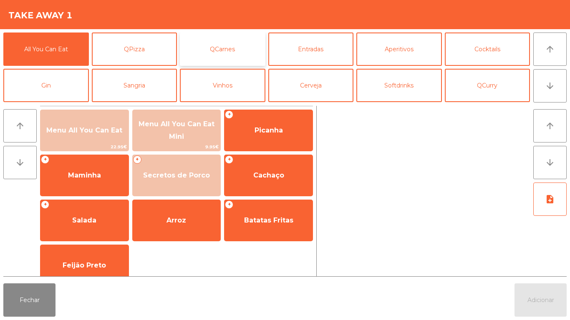
click at [239, 57] on button "QCarnes" at bounding box center [222, 49] width 85 height 33
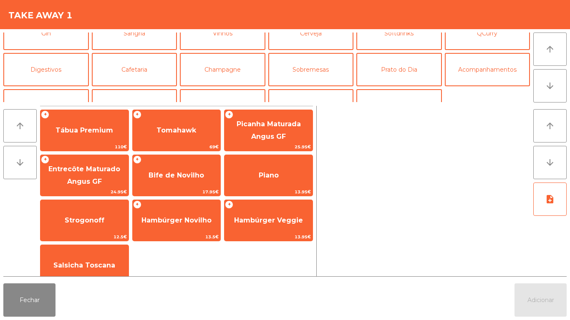
scroll to position [73, 0]
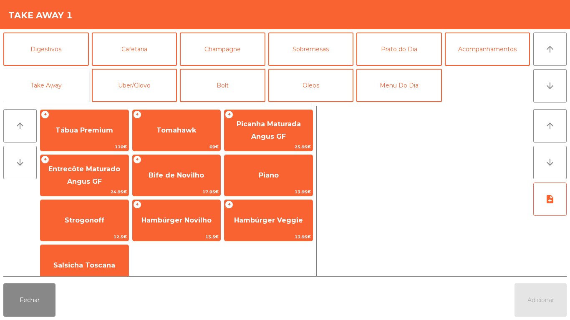
click at [74, 89] on button "Take Away" at bounding box center [45, 85] width 85 height 33
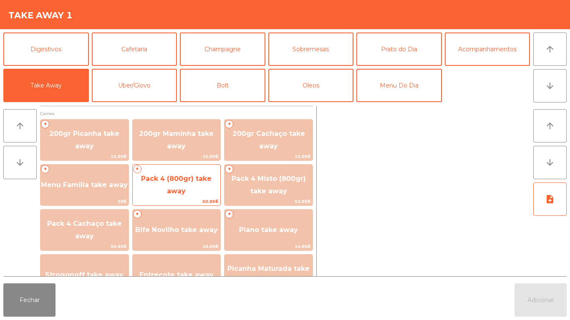
click at [195, 188] on span "Pack 4 (800gr) take away" at bounding box center [177, 185] width 88 height 35
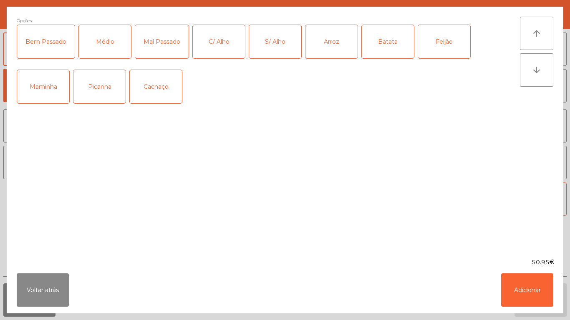
click at [103, 52] on div "Médio" at bounding box center [105, 41] width 52 height 33
click at [47, 48] on div "Bem Passado" at bounding box center [46, 41] width 58 height 33
click at [224, 45] on div "C/ Alho" at bounding box center [219, 41] width 52 height 33
click at [99, 101] on div "Picanha" at bounding box center [99, 86] width 52 height 33
click at [332, 49] on div "Arroz" at bounding box center [331, 41] width 52 height 33
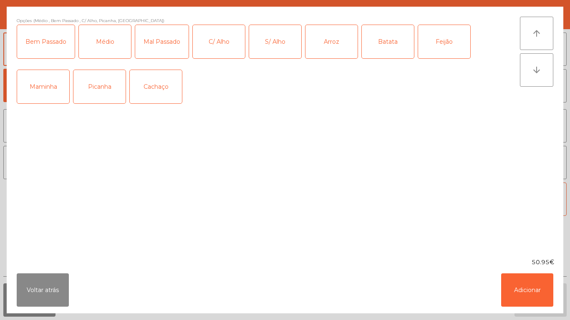
click at [395, 50] on div "Batata" at bounding box center [388, 41] width 52 height 33
click at [445, 50] on div "Feijão" at bounding box center [444, 41] width 52 height 33
click at [518, 299] on button "Adicionar" at bounding box center [527, 290] width 52 height 33
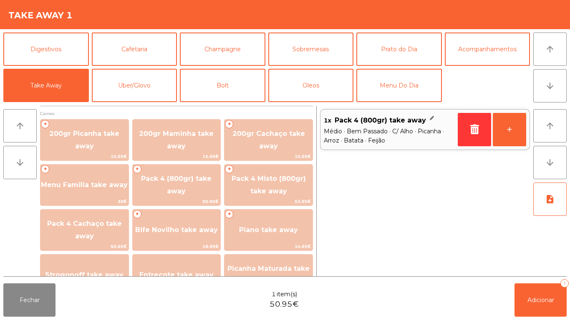
click at [376, 141] on span "Médio · Bem Passado · C/ Alho · Picanha · Arroz · Batata · Feijão" at bounding box center [389, 136] width 131 height 18
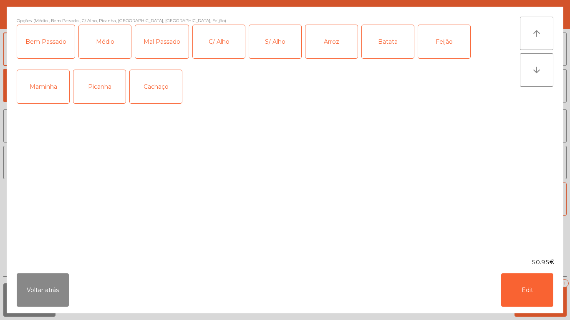
click at [273, 41] on div "S/ Alho" at bounding box center [275, 41] width 52 height 33
click at [215, 50] on div "C/ Alho" at bounding box center [219, 41] width 52 height 33
click at [519, 291] on button "Edit" at bounding box center [527, 290] width 52 height 33
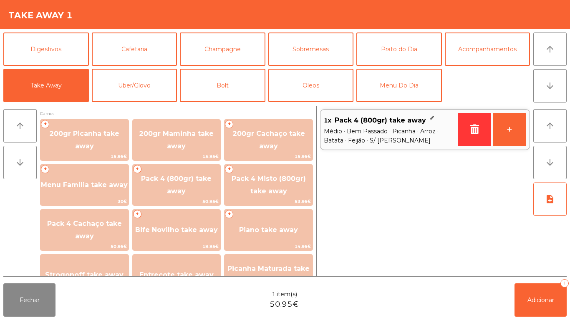
scroll to position [23, 0]
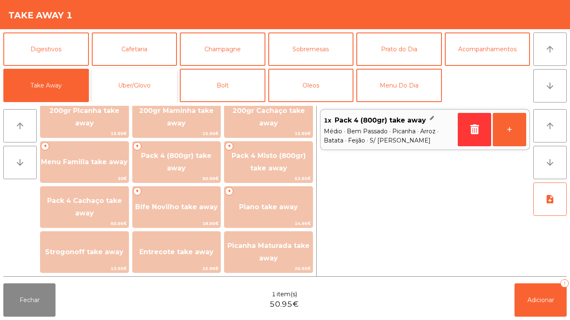
click at [142, 88] on button "Uber/Glovo" at bounding box center [134, 85] width 85 height 33
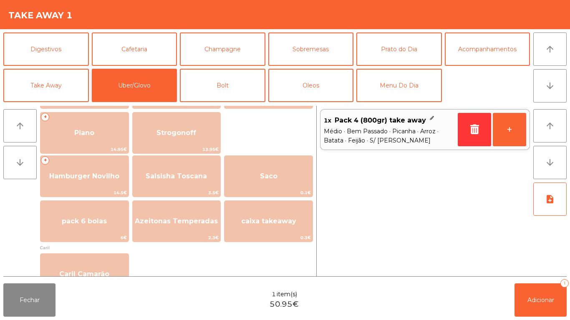
scroll to position [147, 0]
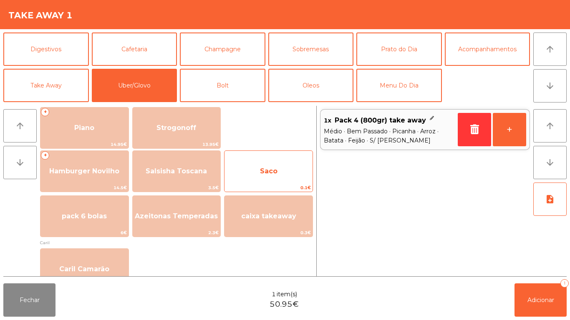
click at [287, 174] on span "Saco" at bounding box center [268, 171] width 88 height 23
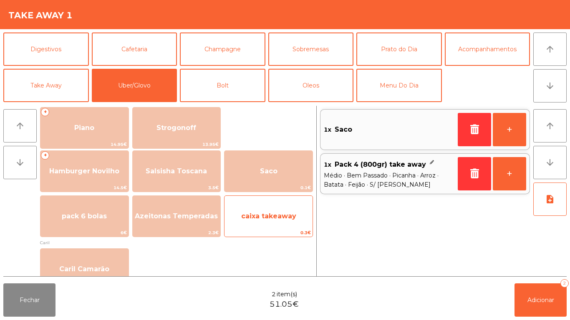
click at [293, 223] on span "caixa takeaway" at bounding box center [268, 216] width 88 height 23
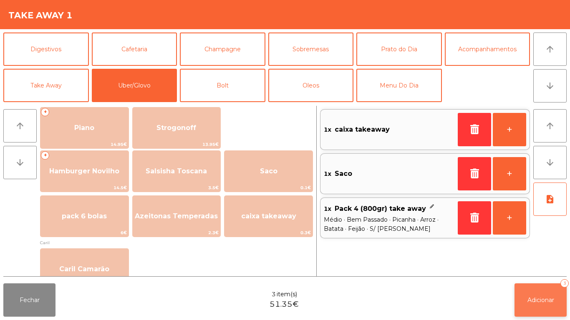
click at [543, 292] on button "Adicionar 3" at bounding box center [540, 300] width 52 height 33
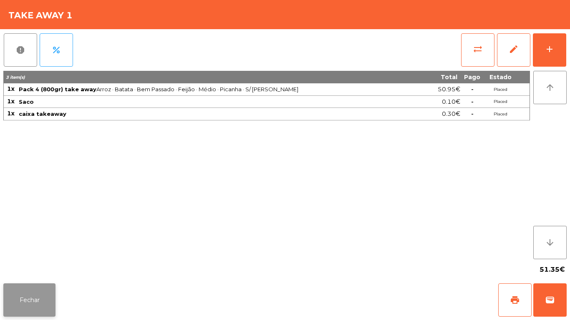
click at [39, 294] on button "Fechar" at bounding box center [29, 300] width 52 height 33
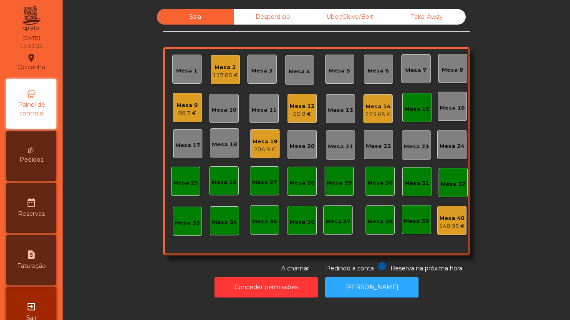
click at [259, 147] on div "206.9 €" at bounding box center [264, 150] width 25 height 8
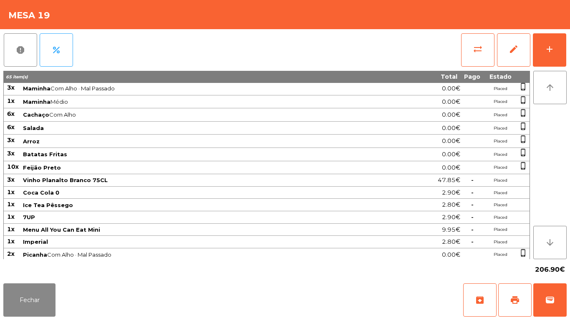
scroll to position [68, 0]
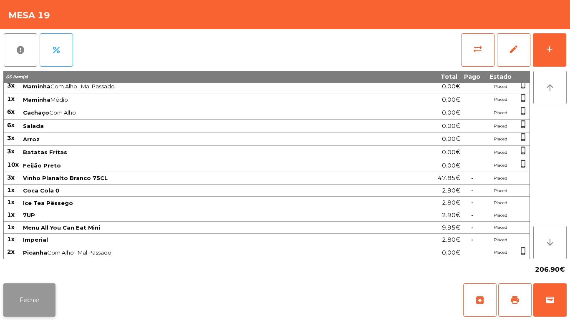
click at [35, 290] on button "Fechar" at bounding box center [29, 300] width 52 height 33
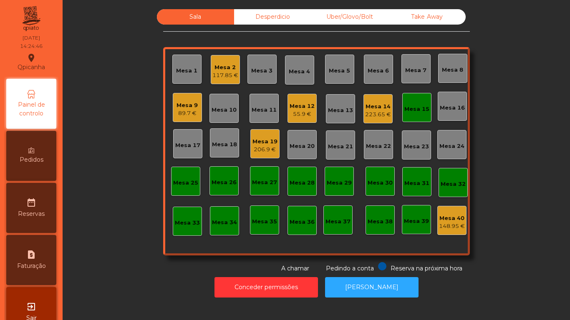
click at [195, 115] on div "Mesa 9 89.7 €" at bounding box center [187, 107] width 29 height 29
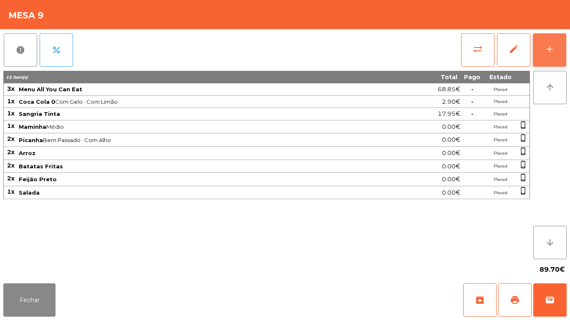
click at [533, 55] on button "add" at bounding box center [549, 49] width 33 height 33
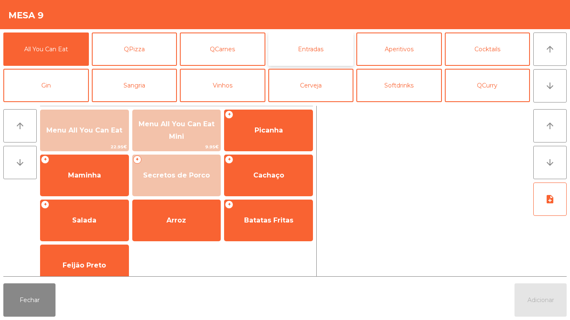
click at [318, 55] on button "Entradas" at bounding box center [310, 49] width 85 height 33
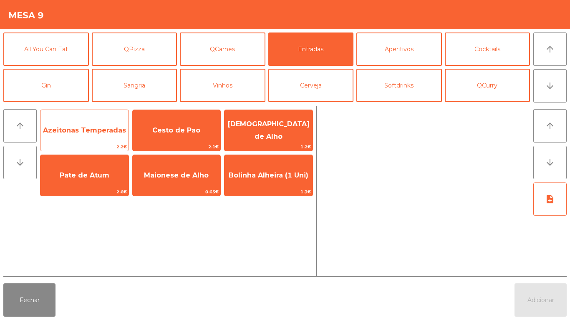
click at [108, 125] on span "Azeitonas Temperadas" at bounding box center [84, 130] width 88 height 23
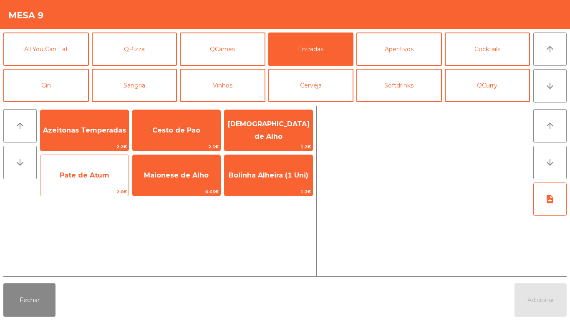
click at [100, 166] on span "Pate de Atum" at bounding box center [84, 175] width 88 height 23
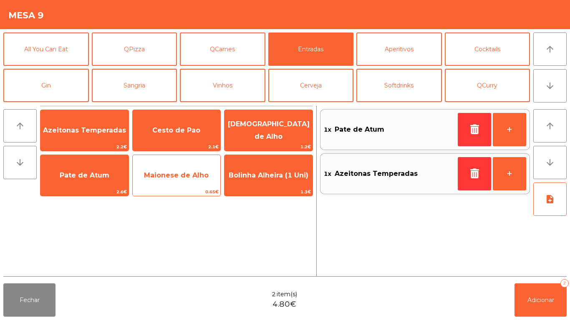
click at [167, 175] on span "Maionese de Alho" at bounding box center [176, 175] width 65 height 8
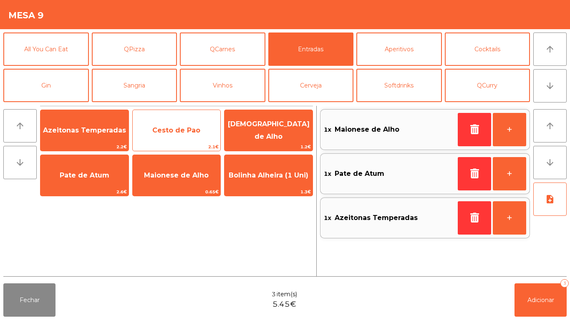
click at [182, 133] on span "Cesto de Pao" at bounding box center [176, 130] width 48 height 8
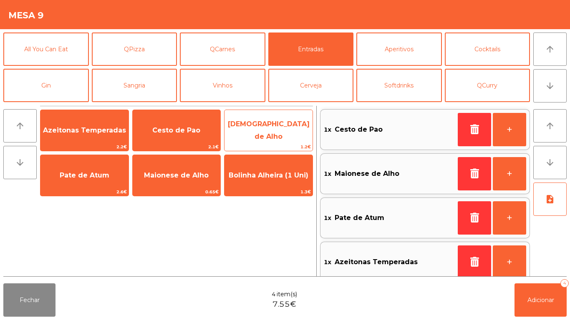
click at [271, 133] on span "[DEMOGRAPHIC_DATA] de Alho" at bounding box center [269, 130] width 82 height 20
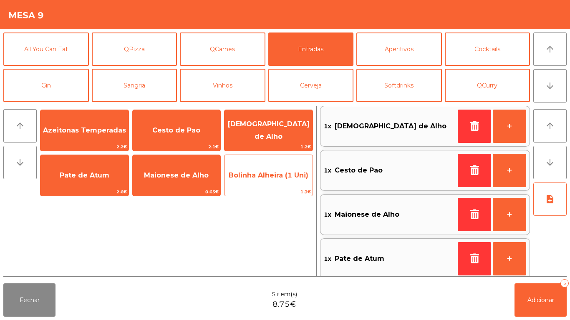
click at [283, 181] on span "Bolinha Alheira (1 Uni)" at bounding box center [268, 175] width 88 height 23
click at [285, 184] on span "Bolinha Alheira (1 Uni)" at bounding box center [268, 175] width 88 height 23
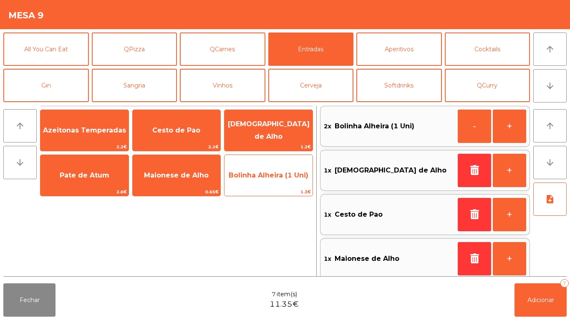
click at [282, 179] on span "Bolinha Alheira (1 Uni)" at bounding box center [269, 175] width 80 height 8
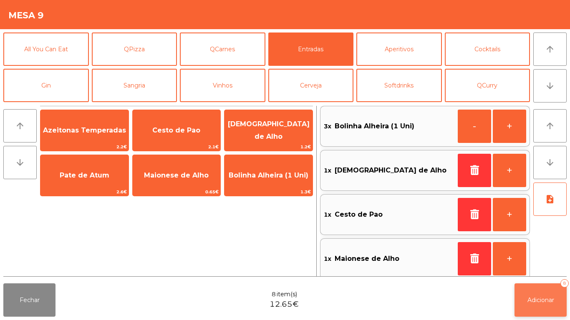
click at [533, 302] on span "Adicionar" at bounding box center [540, 301] width 27 height 8
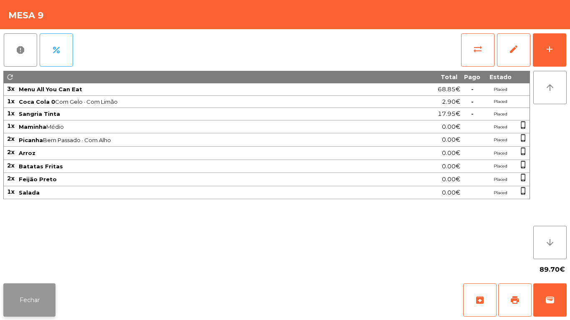
click at [50, 289] on button "Fechar" at bounding box center [29, 300] width 52 height 33
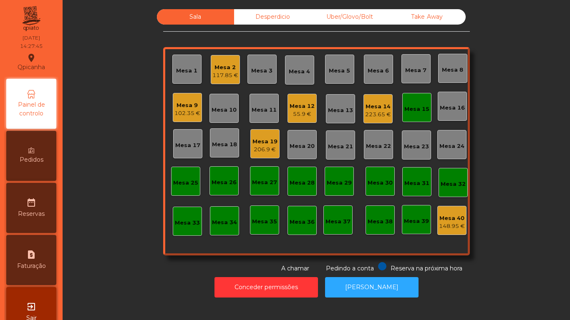
click at [225, 70] on div "Mesa 2" at bounding box center [225, 67] width 26 height 8
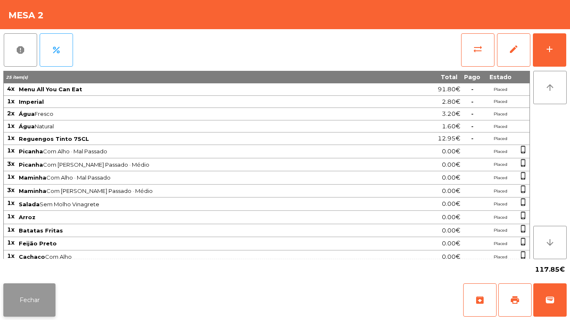
click at [28, 289] on button "Fechar" at bounding box center [29, 300] width 52 height 33
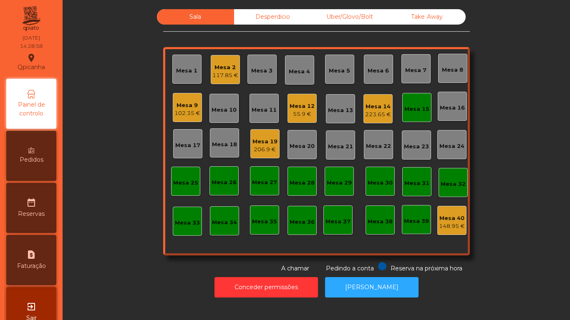
click at [49, 163] on div "Pedidos" at bounding box center [31, 156] width 50 height 50
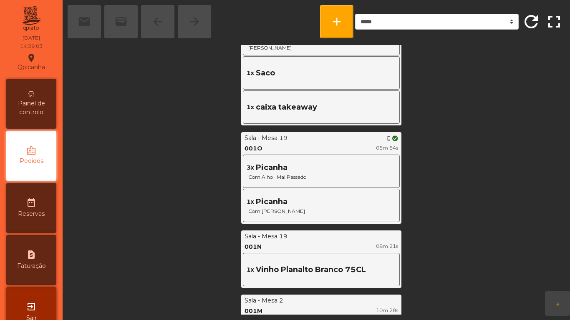
scroll to position [307, 0]
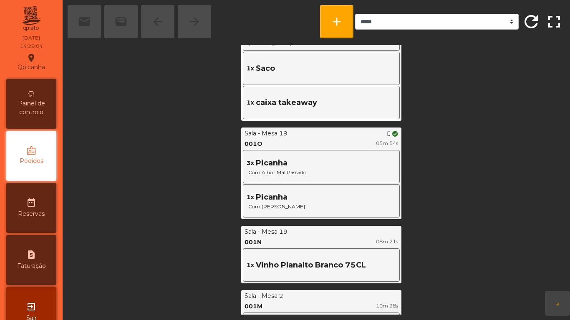
click at [33, 101] on span "Painel de controlo" at bounding box center [31, 108] width 46 height 18
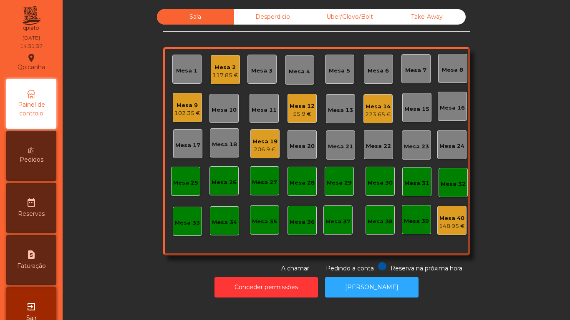
click at [365, 116] on div "223.65 €" at bounding box center [378, 115] width 26 height 8
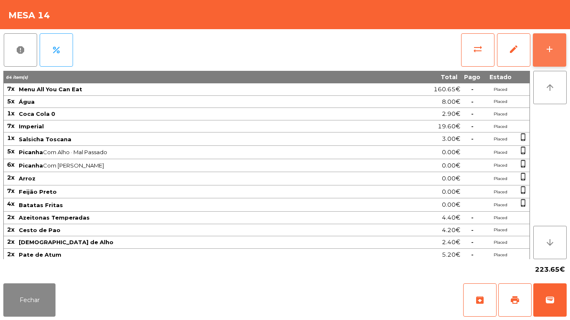
click at [542, 53] on button "add" at bounding box center [549, 49] width 33 height 33
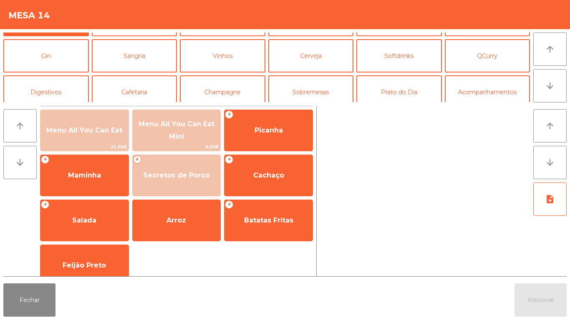
scroll to position [51, 0]
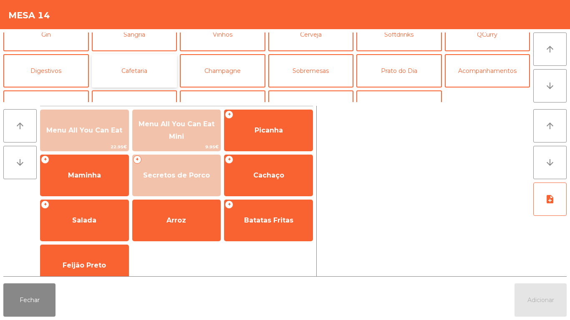
click at [131, 77] on button "Cafetaria" at bounding box center [134, 70] width 85 height 33
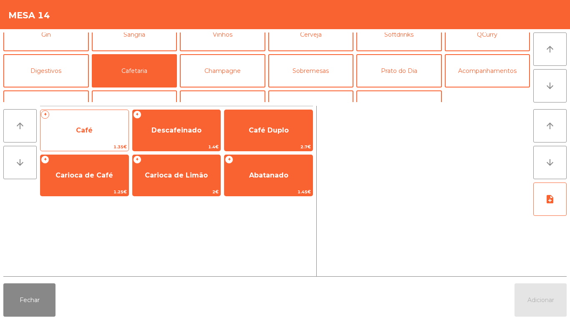
click at [83, 138] on span "Café" at bounding box center [84, 130] width 88 height 23
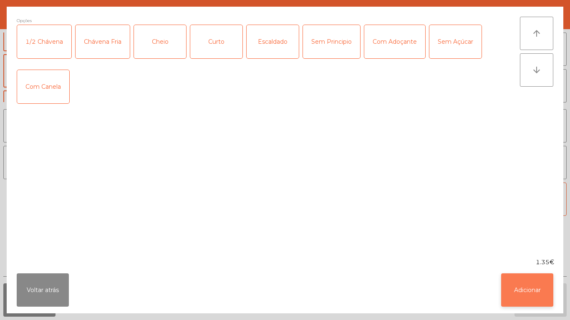
click at [525, 285] on button "Adicionar" at bounding box center [527, 290] width 52 height 33
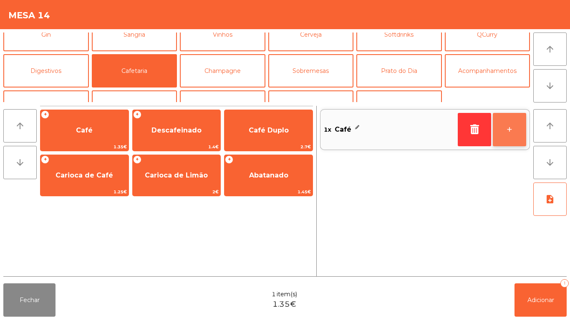
click at [503, 129] on button "+" at bounding box center [509, 129] width 33 height 33
click at [498, 129] on button "+" at bounding box center [509, 129] width 33 height 33
click at [497, 129] on button "+" at bounding box center [509, 129] width 33 height 33
click at [497, 127] on button "+" at bounding box center [509, 129] width 33 height 33
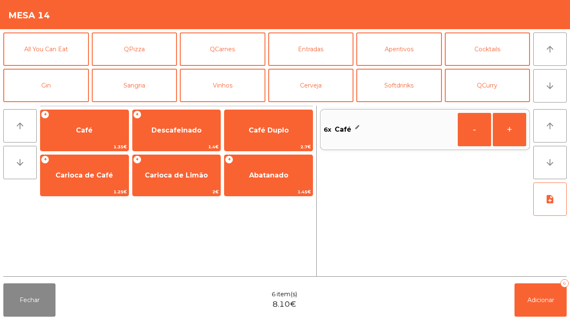
scroll to position [51, 0]
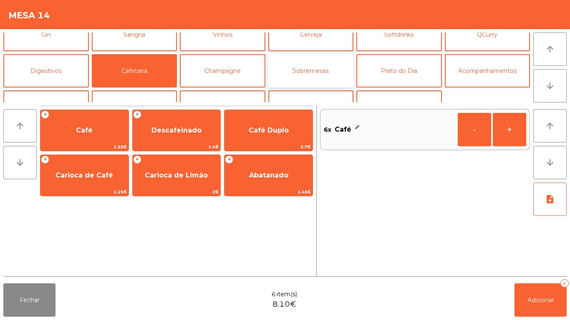
click at [321, 80] on button "Sobremesas" at bounding box center [310, 70] width 85 height 33
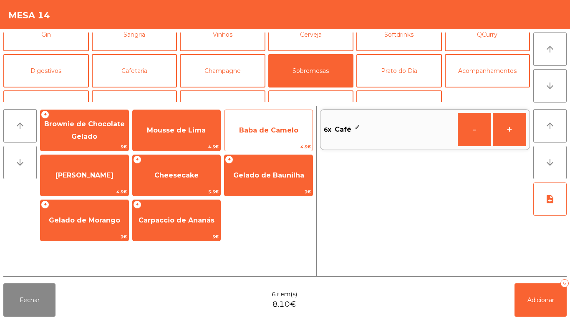
click at [263, 136] on span "Baba de Camelo" at bounding box center [268, 130] width 88 height 23
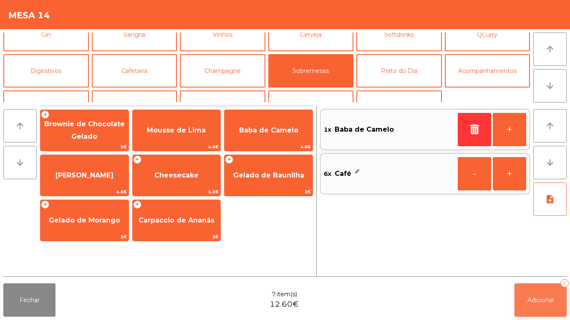
click at [535, 299] on span "Adicionar" at bounding box center [540, 301] width 27 height 8
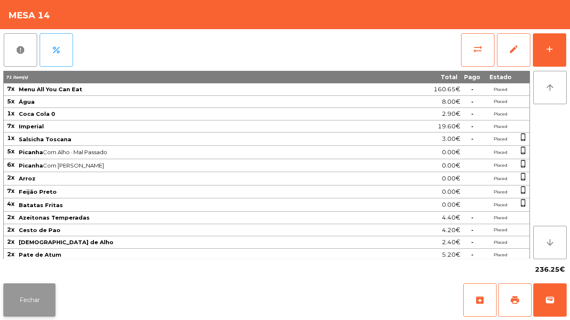
click at [48, 289] on button "Fechar" at bounding box center [29, 300] width 52 height 33
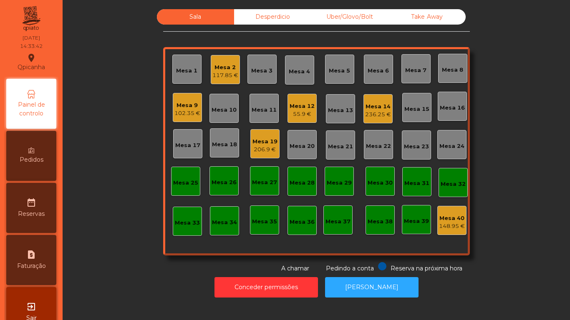
click at [347, 22] on div "Uber/Glovo/Bolt" at bounding box center [349, 16] width 77 height 15
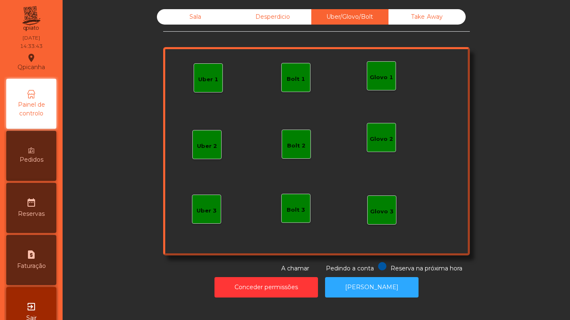
click at [442, 23] on div "Take Away" at bounding box center [426, 16] width 77 height 15
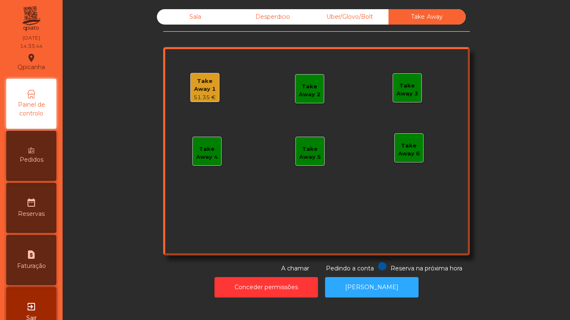
click at [206, 93] on div "51.35 €" at bounding box center [205, 97] width 28 height 8
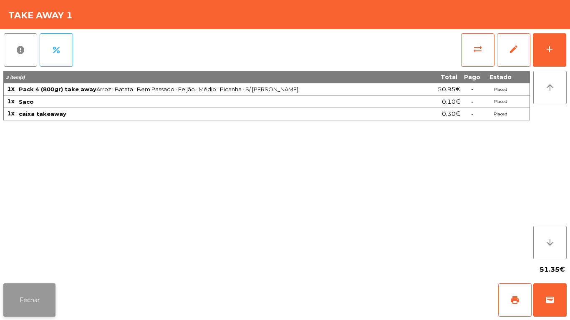
click at [40, 293] on button "Fechar" at bounding box center [29, 300] width 52 height 33
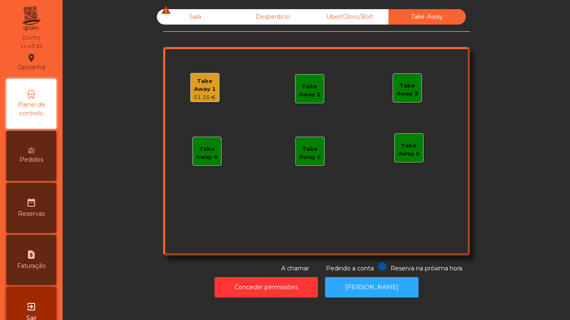
click at [196, 22] on div "Sala warning" at bounding box center [195, 16] width 77 height 15
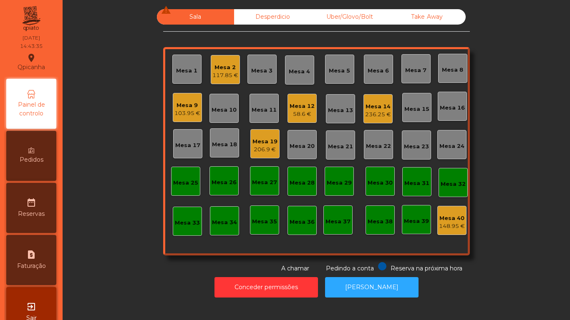
click at [305, 113] on div "58.6 €" at bounding box center [301, 114] width 25 height 8
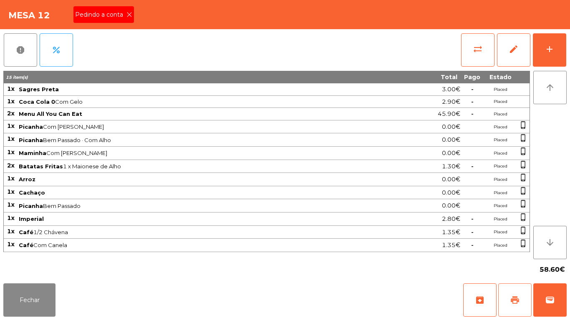
click at [511, 296] on span "print" at bounding box center [515, 300] width 10 height 10
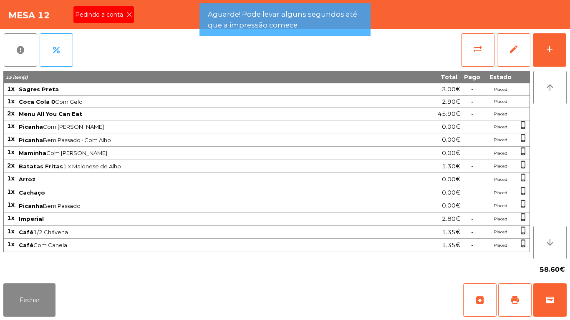
click at [128, 15] on icon at bounding box center [129, 15] width 6 height 6
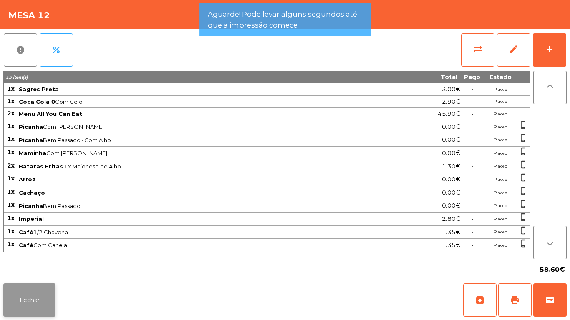
click at [40, 297] on button "Fechar" at bounding box center [29, 300] width 52 height 33
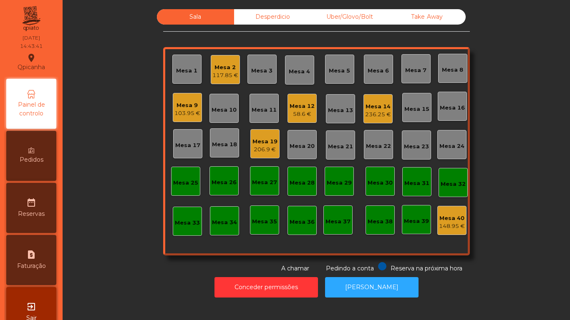
click at [297, 120] on div "Mesa 12 58.6 €" at bounding box center [301, 108] width 29 height 29
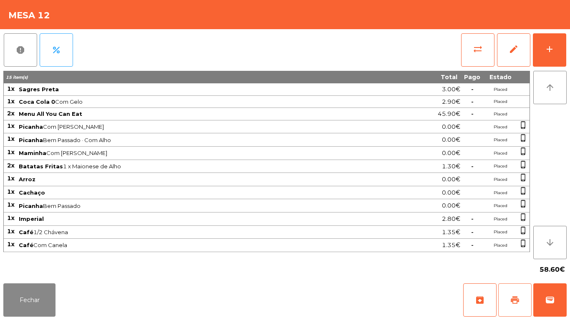
click at [506, 290] on button "print" at bounding box center [514, 300] width 33 height 33
click at [44, 289] on button "Fechar" at bounding box center [29, 300] width 52 height 33
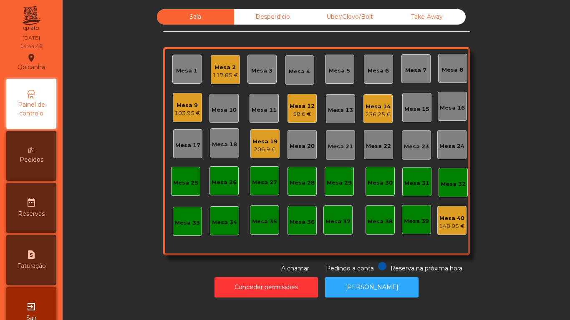
click at [38, 166] on div "Pedidos" at bounding box center [31, 156] width 50 height 50
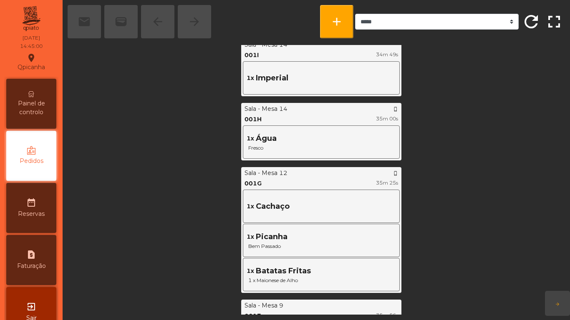
scroll to position [1513, 0]
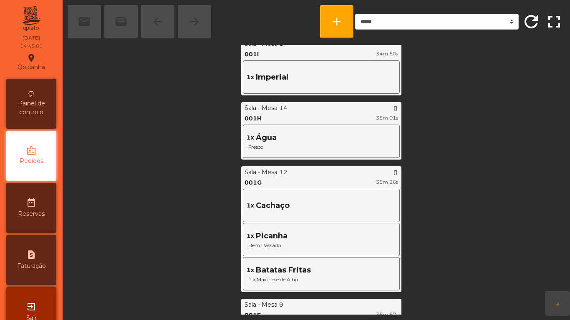
click at [45, 110] on span "Painel de controlo" at bounding box center [31, 108] width 46 height 18
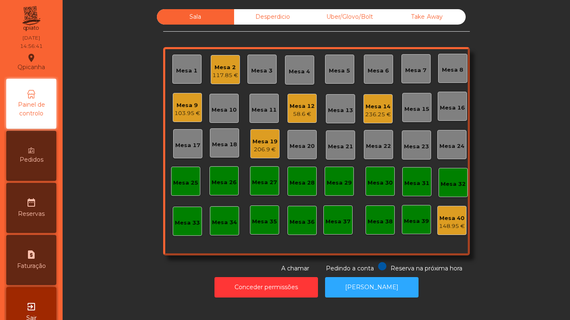
click at [304, 110] on div "58.6 €" at bounding box center [301, 114] width 25 height 8
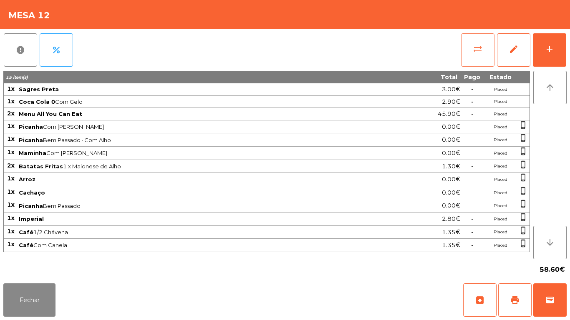
click at [477, 53] on span "sync_alt" at bounding box center [477, 49] width 10 height 10
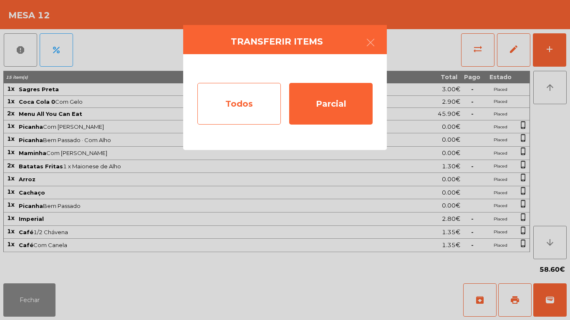
click at [233, 111] on div "Todos" at bounding box center [238, 104] width 83 height 42
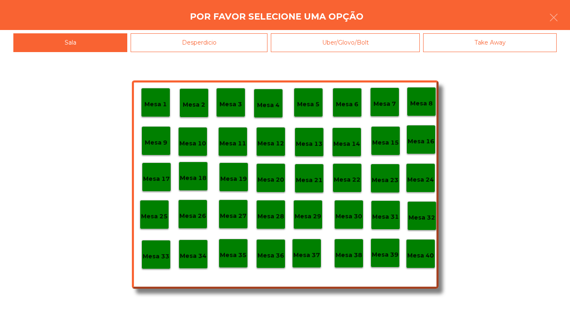
click at [424, 254] on p "Mesa 40" at bounding box center [420, 256] width 27 height 10
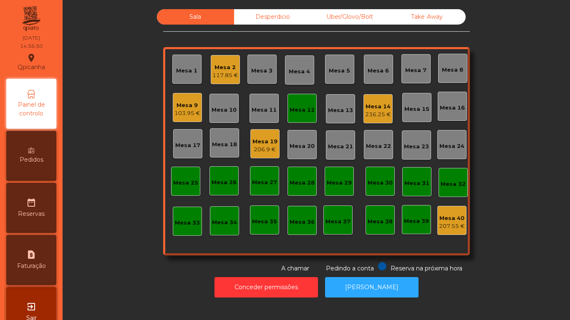
click at [306, 109] on div "Mesa 12" at bounding box center [301, 110] width 25 height 8
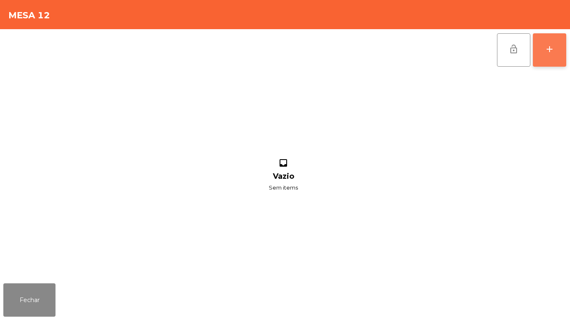
click at [546, 56] on button "add" at bounding box center [549, 49] width 33 height 33
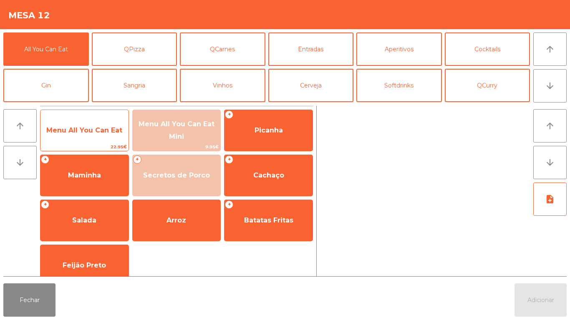
click at [73, 132] on span "Menu All You Can Eat" at bounding box center [84, 130] width 76 height 8
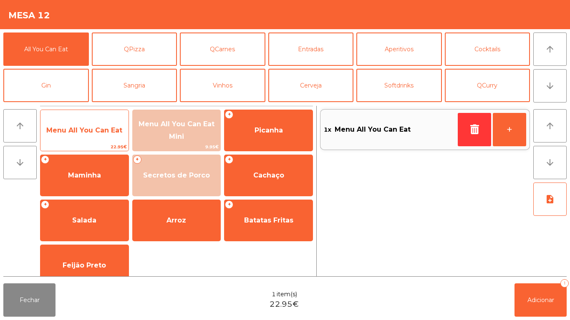
click at [74, 131] on span "Menu All You Can Eat" at bounding box center [84, 130] width 76 height 8
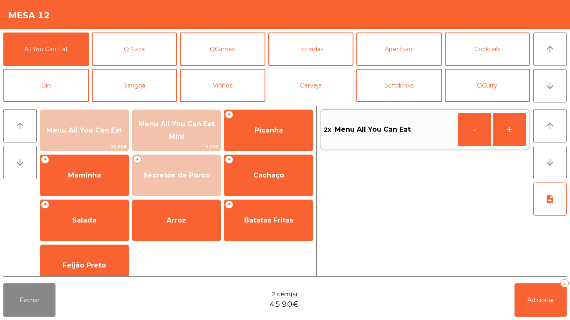
click at [310, 88] on button "Cerveja" at bounding box center [310, 85] width 85 height 33
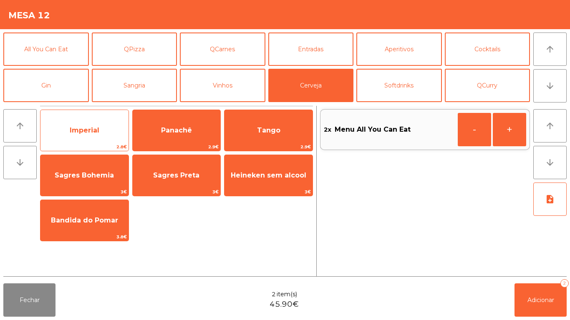
click at [89, 134] on span "Imperial" at bounding box center [85, 130] width 30 height 8
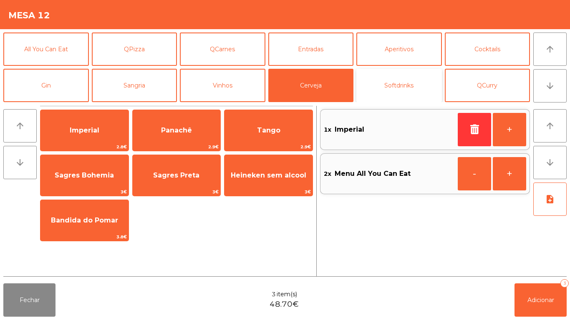
click at [397, 91] on button "Softdrinks" at bounding box center [398, 85] width 85 height 33
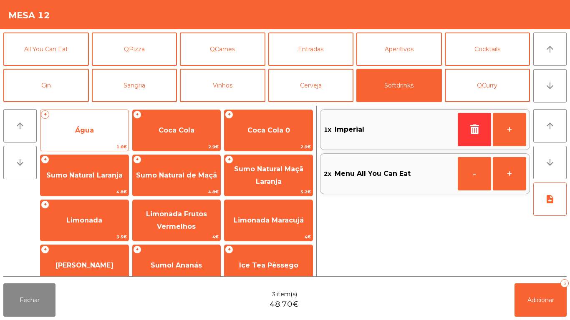
click at [92, 141] on span "Água" at bounding box center [84, 130] width 88 height 23
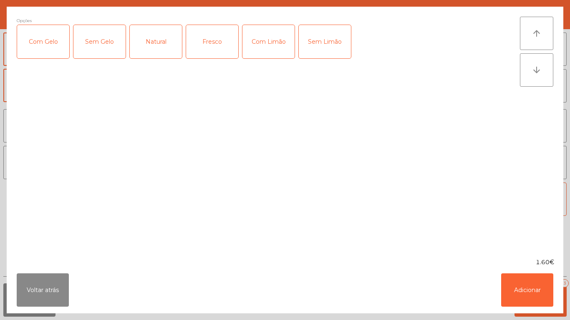
click at [217, 46] on div "Fresco" at bounding box center [212, 41] width 52 height 33
click at [519, 292] on button "Adicionar" at bounding box center [527, 290] width 52 height 33
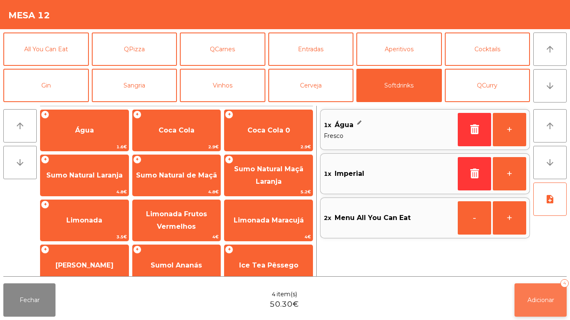
click at [534, 294] on button "Adicionar 4" at bounding box center [540, 300] width 52 height 33
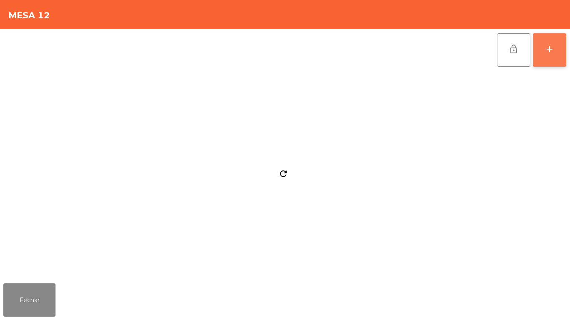
click at [565, 46] on button "add" at bounding box center [549, 49] width 33 height 33
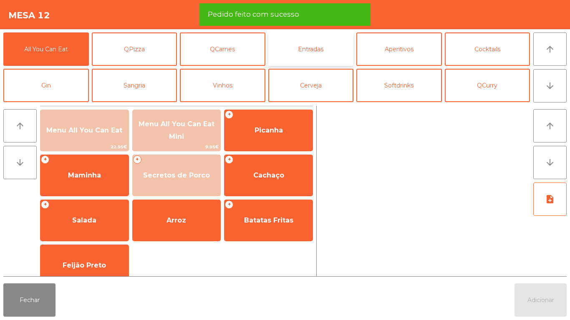
click at [306, 55] on button "Entradas" at bounding box center [310, 49] width 85 height 33
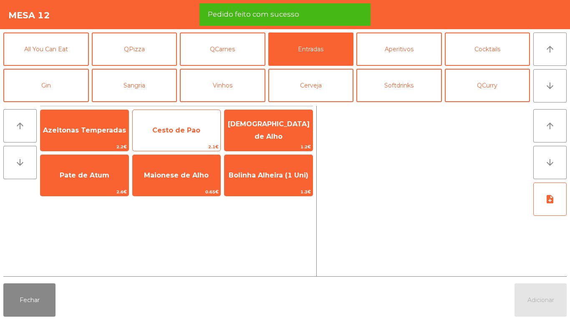
click at [181, 139] on span "Cesto de Pao" at bounding box center [177, 130] width 88 height 23
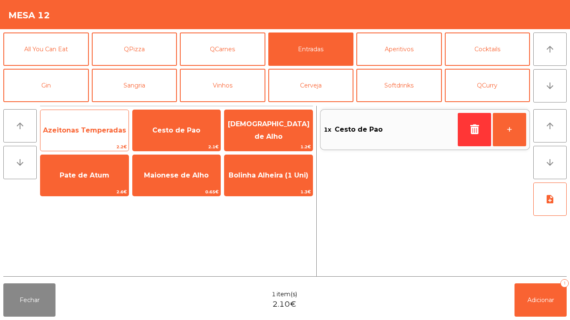
click at [90, 138] on span "Azeitonas Temperadas" at bounding box center [84, 130] width 88 height 23
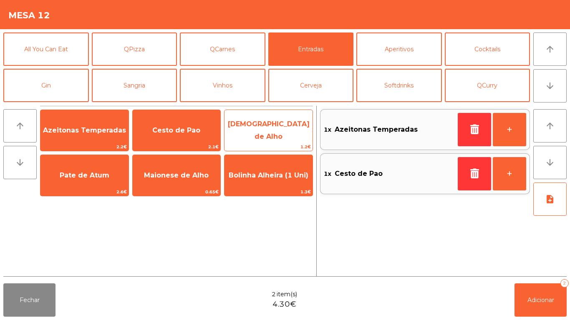
click at [272, 136] on span "[DEMOGRAPHIC_DATA] de Alho" at bounding box center [268, 130] width 88 height 35
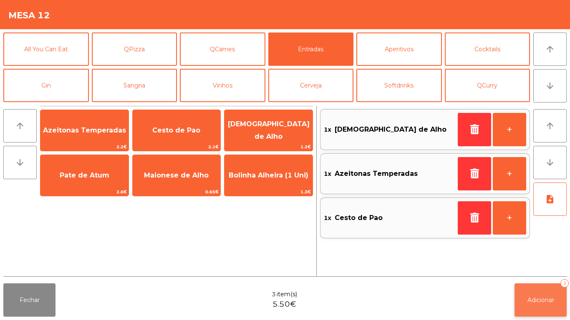
click at [533, 309] on button "Adicionar 3" at bounding box center [540, 300] width 52 height 33
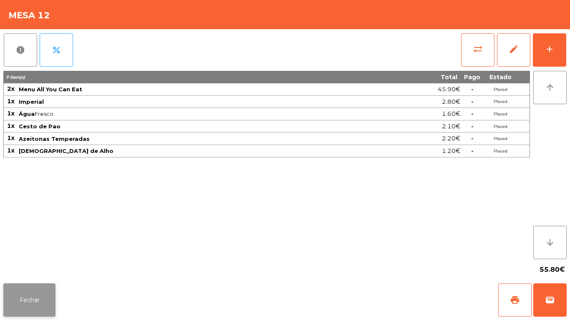
click at [28, 299] on button "Fechar" at bounding box center [29, 300] width 52 height 33
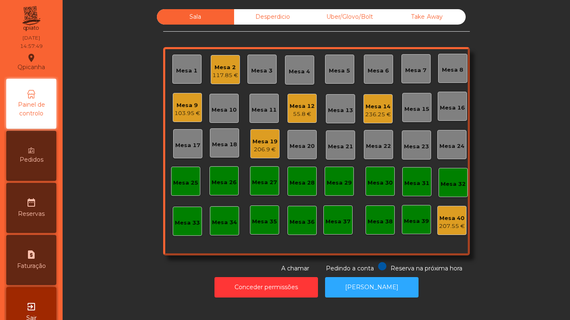
click at [295, 106] on div "Mesa 12" at bounding box center [301, 106] width 25 height 8
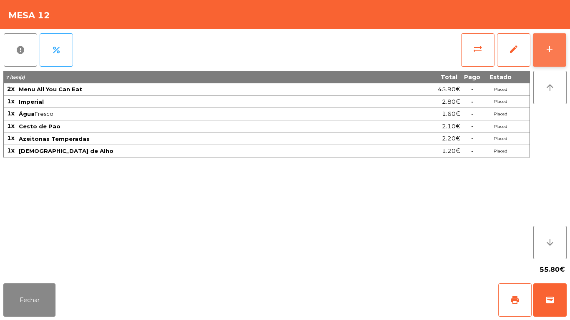
click at [548, 53] on div "add" at bounding box center [549, 49] width 10 height 10
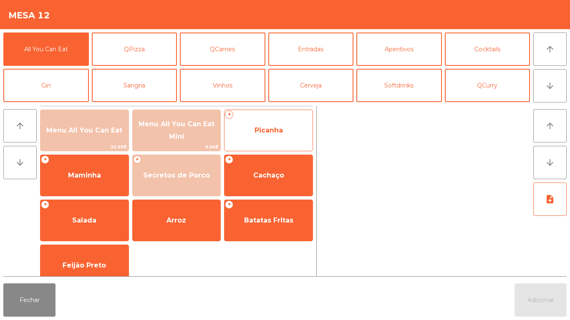
click at [296, 138] on span "Picanha" at bounding box center [268, 130] width 88 height 23
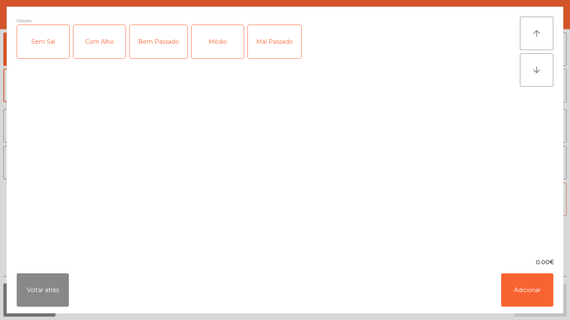
click at [219, 46] on div "Médio" at bounding box center [217, 41] width 52 height 33
click at [280, 48] on div "Mal Passado" at bounding box center [274, 41] width 53 height 33
click at [109, 47] on div "Com Alho" at bounding box center [99, 41] width 52 height 33
click at [515, 282] on button "Adicionar" at bounding box center [527, 290] width 52 height 33
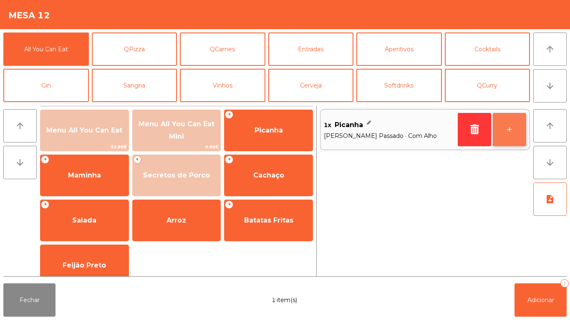
click at [505, 127] on button "+" at bounding box center [509, 129] width 33 height 33
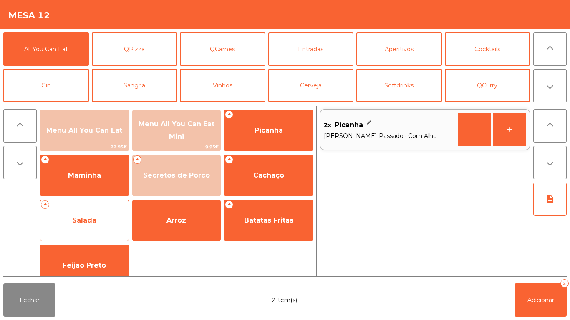
click at [95, 228] on span "Salada" at bounding box center [84, 220] width 88 height 23
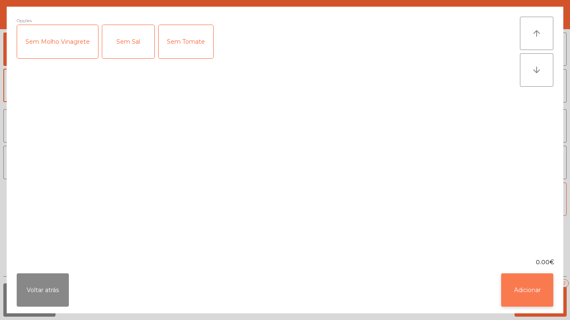
click at [545, 284] on button "Adicionar" at bounding box center [527, 290] width 52 height 33
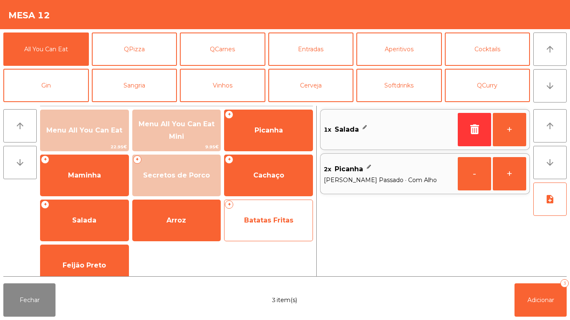
click at [262, 224] on span "Batatas Fritas" at bounding box center [268, 220] width 49 height 8
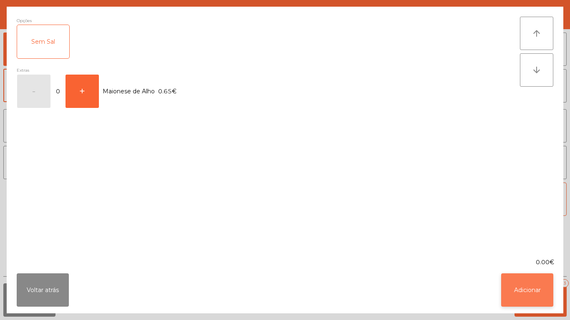
click at [520, 280] on button "Adicionar" at bounding box center [527, 290] width 52 height 33
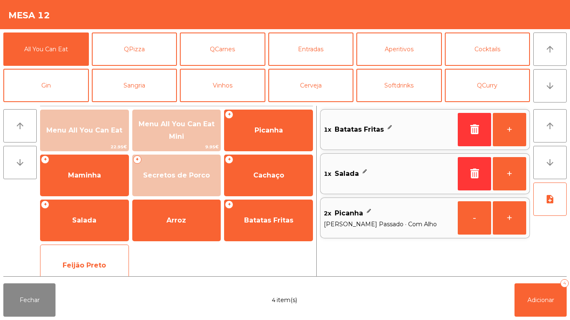
click at [103, 261] on span "Feijão Preto" at bounding box center [84, 265] width 88 height 23
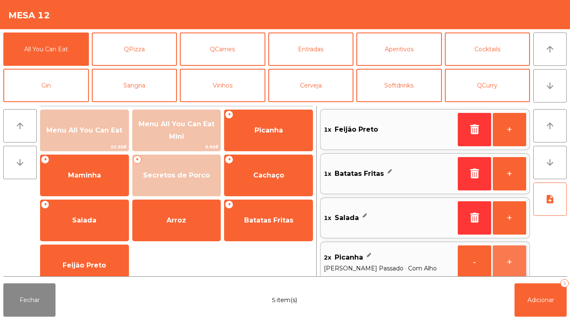
click at [505, 257] on button "+" at bounding box center [509, 262] width 33 height 33
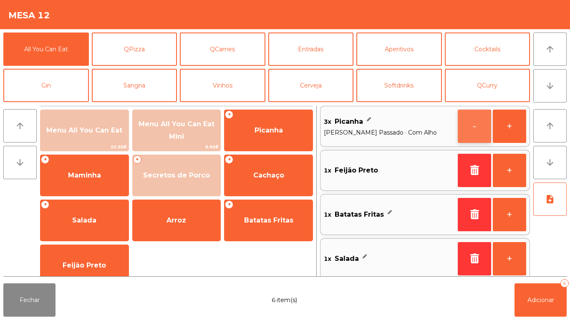
click at [466, 132] on button "-" at bounding box center [473, 126] width 33 height 33
click at [514, 173] on button "+" at bounding box center [509, 170] width 33 height 33
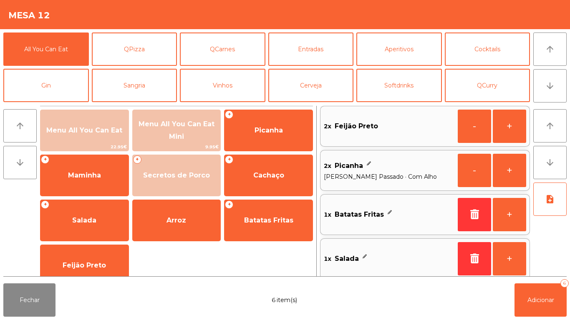
scroll to position [0, 0]
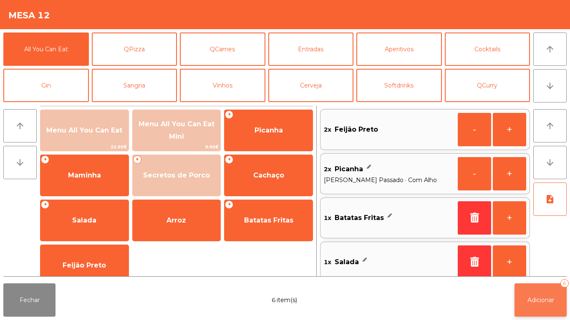
click at [541, 297] on span "Adicionar" at bounding box center [540, 301] width 27 height 8
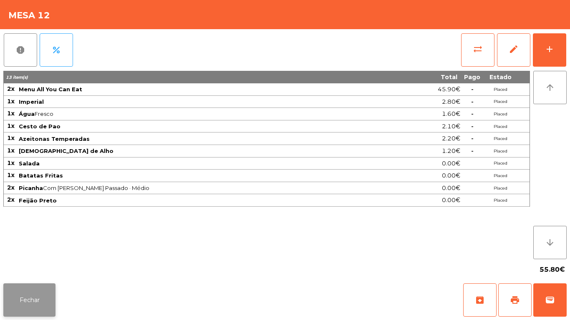
click at [43, 289] on button "Fechar" at bounding box center [29, 300] width 52 height 33
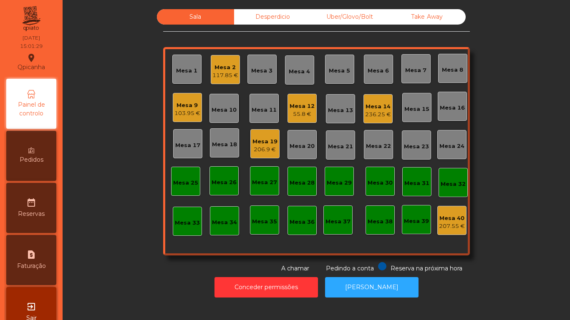
click at [185, 116] on div "103.95 €" at bounding box center [187, 113] width 26 height 8
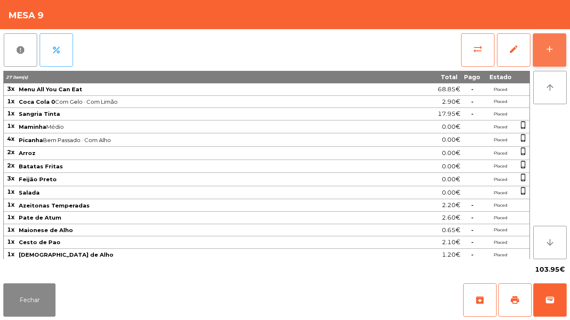
click at [554, 58] on button "add" at bounding box center [549, 49] width 33 height 33
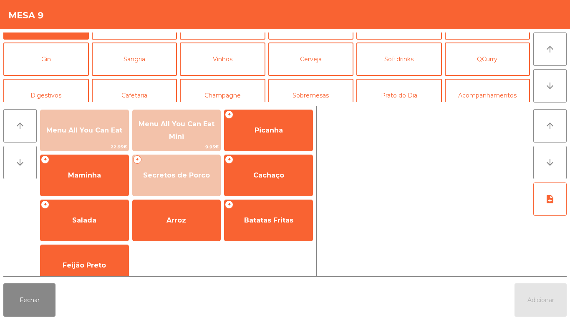
scroll to position [35, 0]
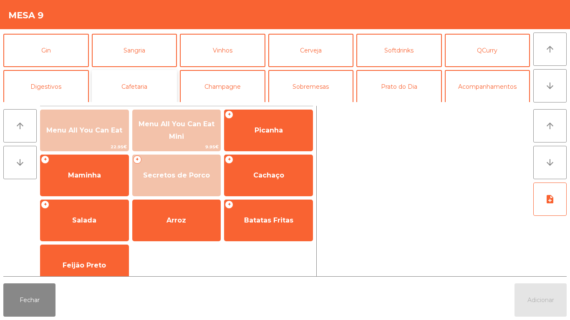
click at [156, 86] on button "Cafetaria" at bounding box center [134, 86] width 85 height 33
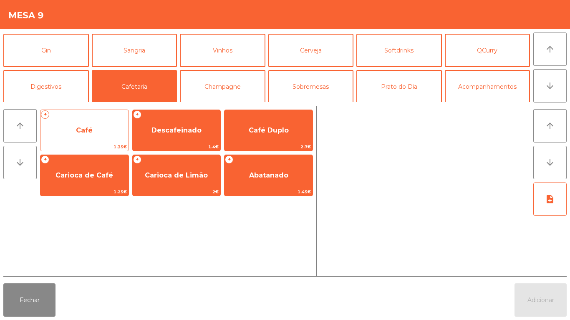
click at [96, 137] on span "Café" at bounding box center [84, 130] width 88 height 23
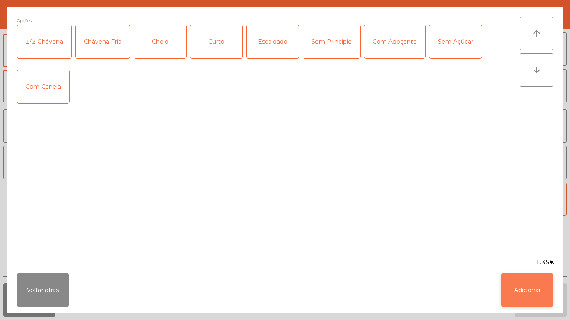
click at [527, 284] on button "Adicionar" at bounding box center [527, 290] width 52 height 33
click at [536, 293] on button "Adicionar" at bounding box center [540, 300] width 52 height 33
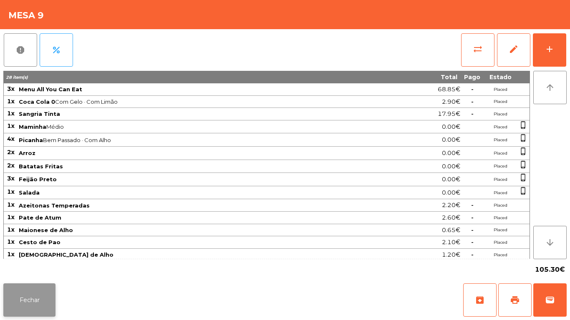
click at [41, 284] on button "Fechar" at bounding box center [29, 300] width 52 height 33
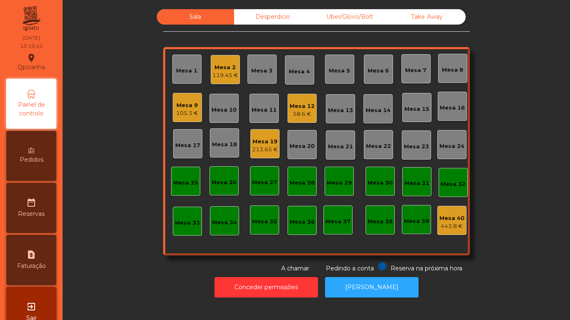
click at [216, 76] on div "119.45 €" at bounding box center [225, 75] width 26 height 8
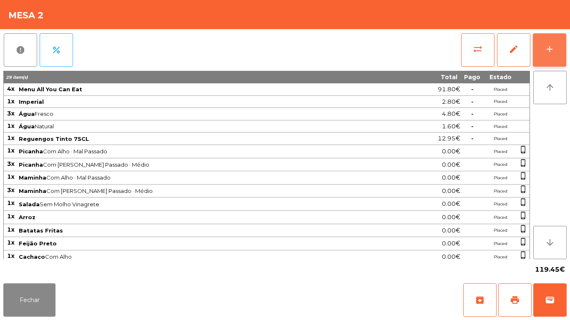
click at [533, 55] on button "add" at bounding box center [549, 49] width 33 height 33
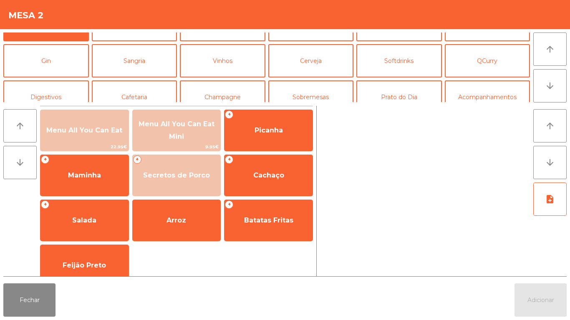
scroll to position [28, 0]
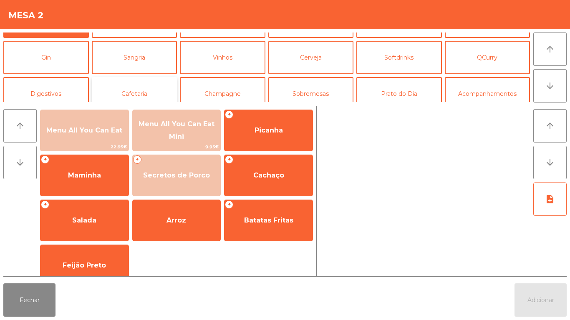
click at [133, 94] on button "Cafetaria" at bounding box center [134, 93] width 85 height 33
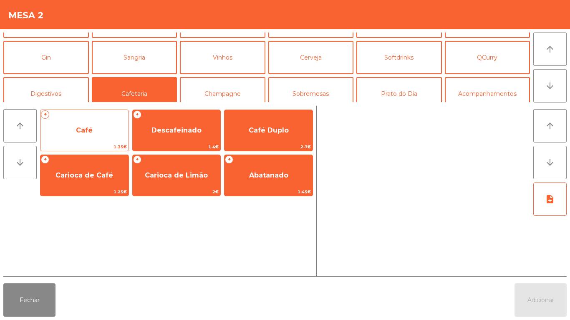
click at [85, 139] on span "Café" at bounding box center [84, 130] width 88 height 23
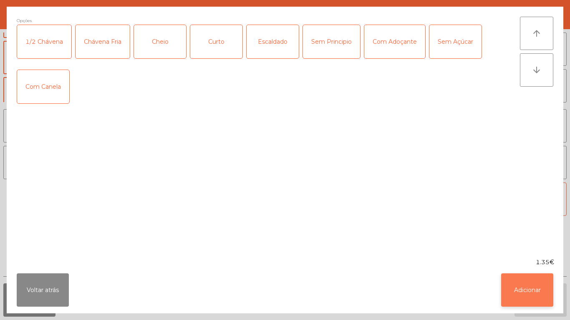
click at [518, 292] on button "Adicionar" at bounding box center [527, 290] width 52 height 33
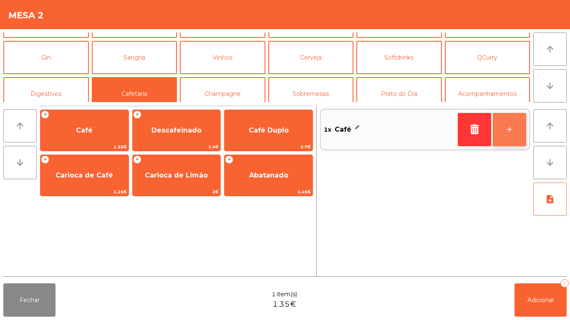
click at [505, 130] on button "+" at bounding box center [509, 129] width 33 height 33
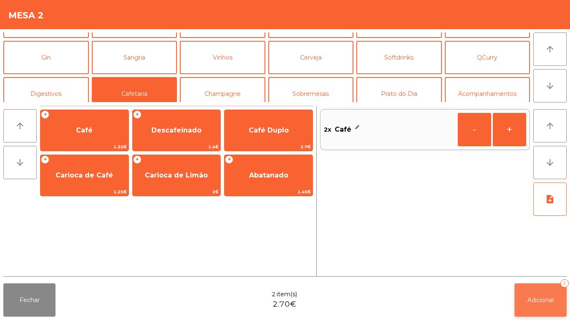
click at [525, 285] on button "Adicionar 2" at bounding box center [540, 300] width 52 height 33
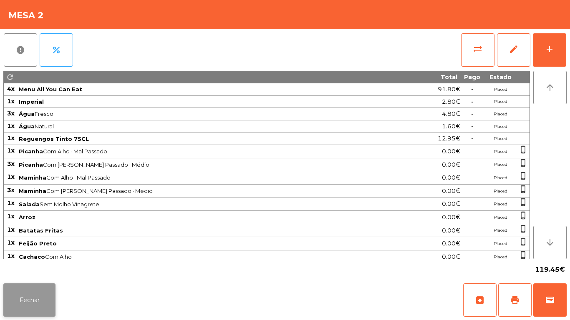
click at [32, 302] on button "Fechar" at bounding box center [29, 300] width 52 height 33
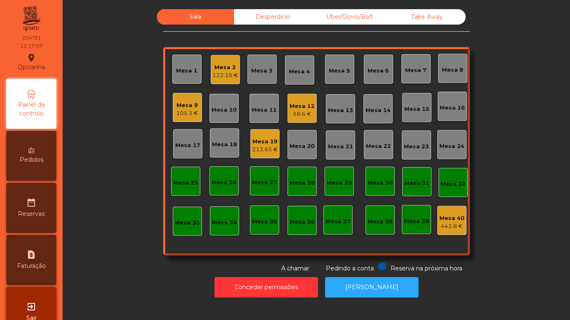
click at [193, 114] on div "105.3 €" at bounding box center [187, 113] width 22 height 8
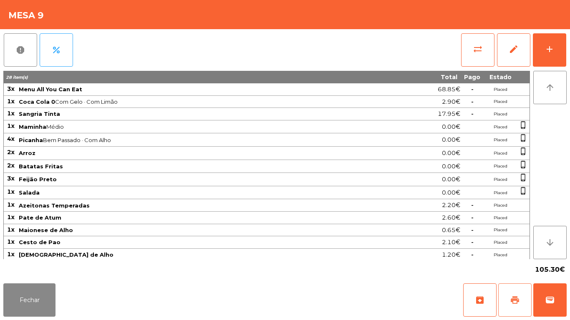
click at [515, 299] on span "print" at bounding box center [515, 300] width 10 height 10
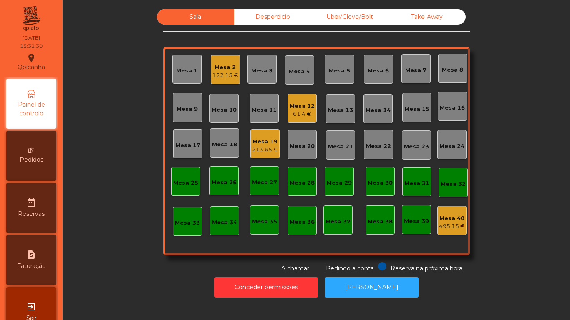
click at [219, 72] on div "122.15 €" at bounding box center [225, 75] width 26 height 8
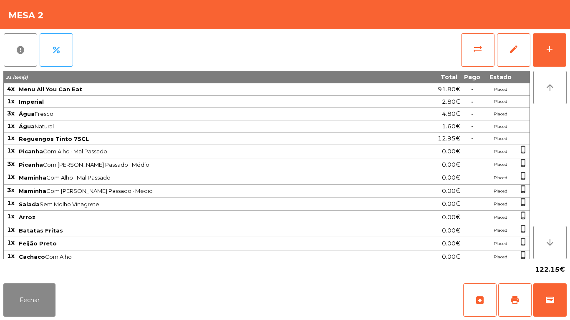
scroll to position [80, 0]
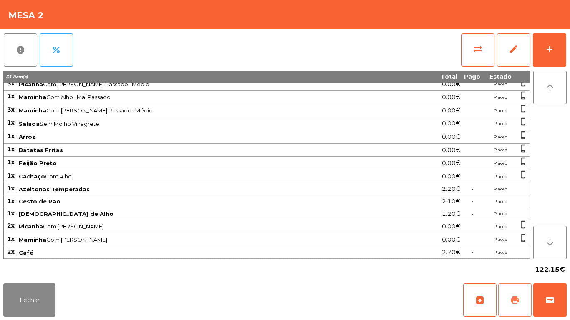
click at [508, 291] on button "print" at bounding box center [514, 300] width 33 height 33
click at [40, 288] on button "Fechar" at bounding box center [29, 300] width 52 height 33
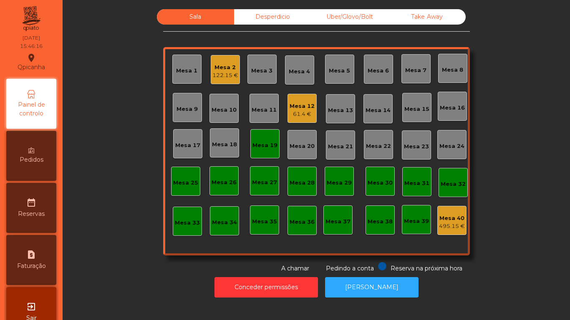
click at [224, 82] on div "Mesa 2 122.15 €" at bounding box center [225, 69] width 29 height 29
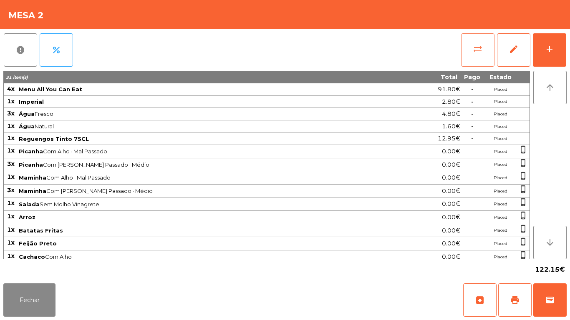
click at [471, 56] on button "sync_alt" at bounding box center [477, 49] width 33 height 33
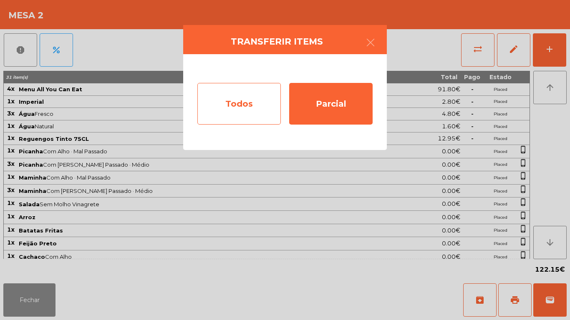
click at [255, 102] on div "Todos" at bounding box center [238, 104] width 83 height 42
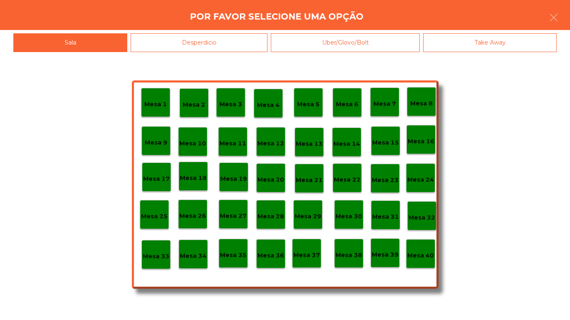
click at [420, 251] on p "Mesa 40" at bounding box center [420, 256] width 27 height 10
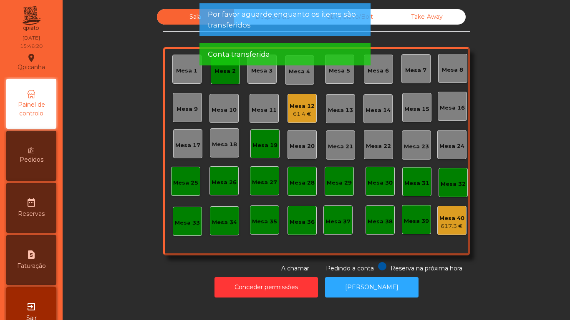
click at [220, 83] on div "Mesa 2" at bounding box center [225, 69] width 29 height 29
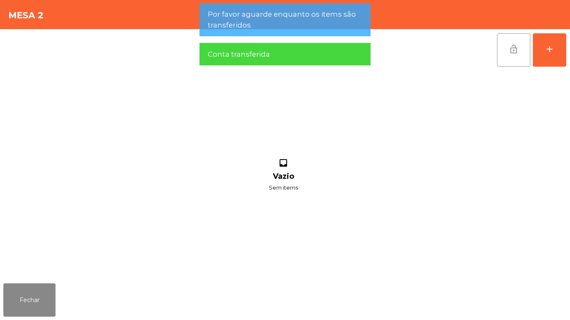
click at [503, 53] on button "lock_open" at bounding box center [513, 49] width 33 height 33
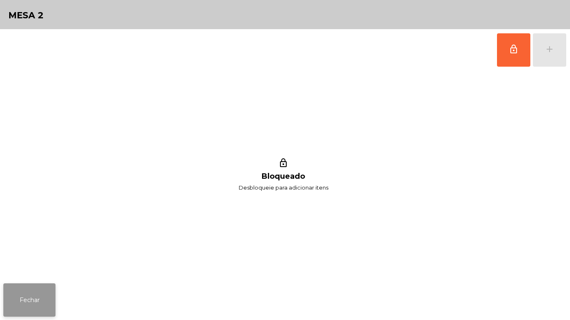
click at [41, 284] on button "Fechar" at bounding box center [29, 300] width 52 height 33
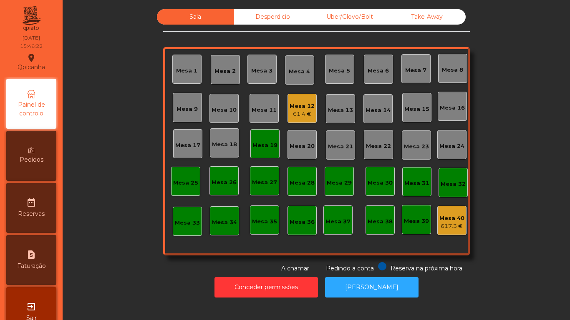
click at [264, 145] on div "Mesa 19" at bounding box center [264, 145] width 25 height 8
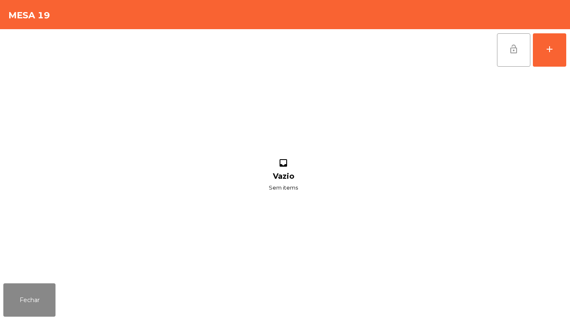
click at [505, 45] on button "lock_open" at bounding box center [513, 49] width 33 height 33
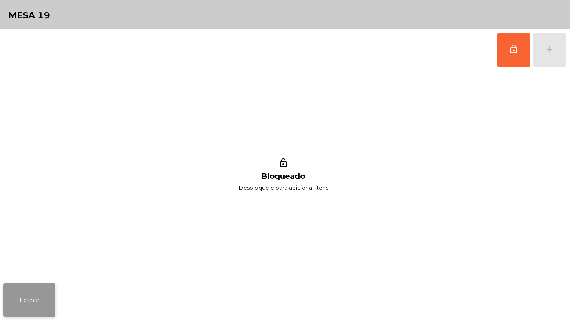
click at [52, 297] on button "Fechar" at bounding box center [29, 300] width 52 height 33
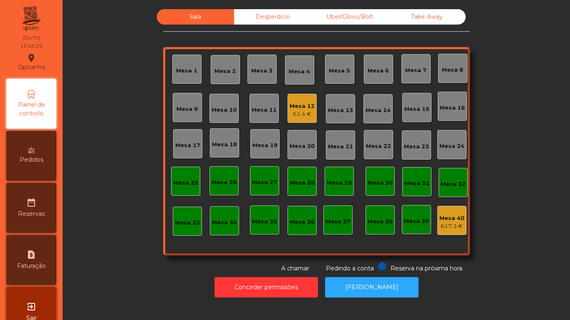
click at [304, 116] on div "61.4 €" at bounding box center [301, 114] width 25 height 8
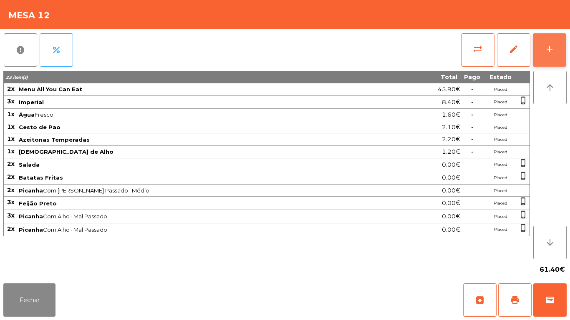
click at [546, 55] on button "add" at bounding box center [549, 49] width 33 height 33
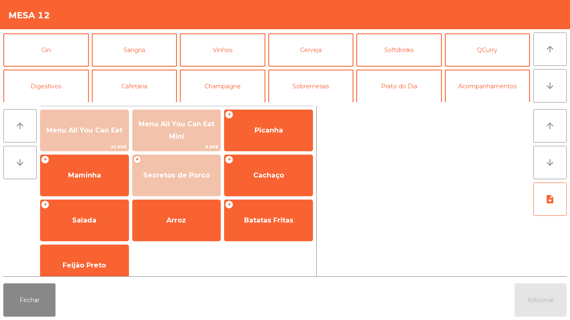
scroll to position [48, 0]
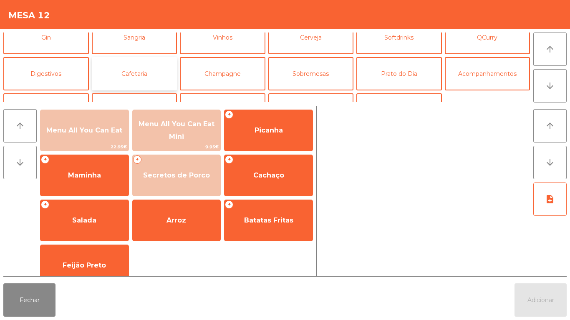
click at [163, 76] on button "Cafetaria" at bounding box center [134, 73] width 85 height 33
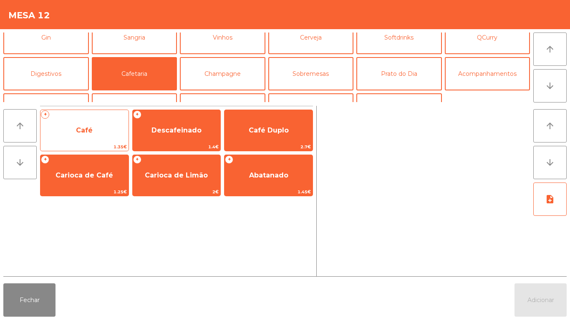
click at [93, 132] on span "Café" at bounding box center [84, 130] width 88 height 23
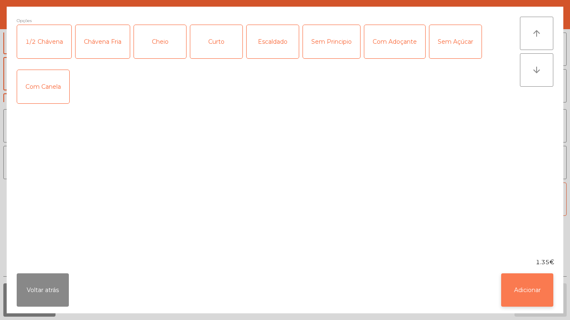
click at [522, 294] on button "Adicionar" at bounding box center [527, 290] width 52 height 33
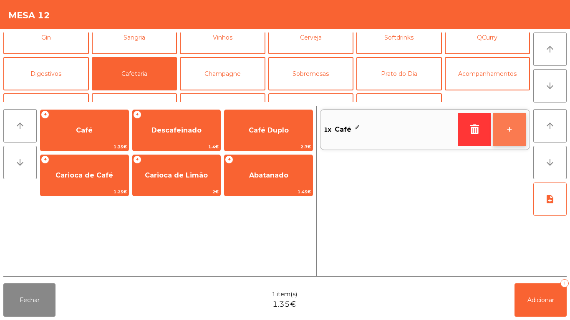
click at [506, 125] on button "+" at bounding box center [509, 129] width 33 height 33
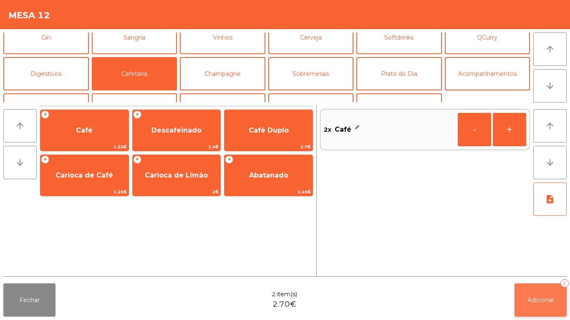
click at [548, 293] on button "Adicionar 2" at bounding box center [540, 300] width 52 height 33
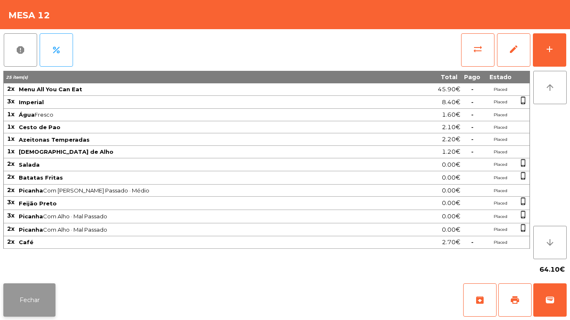
click at [40, 291] on button "Fechar" at bounding box center [29, 300] width 52 height 33
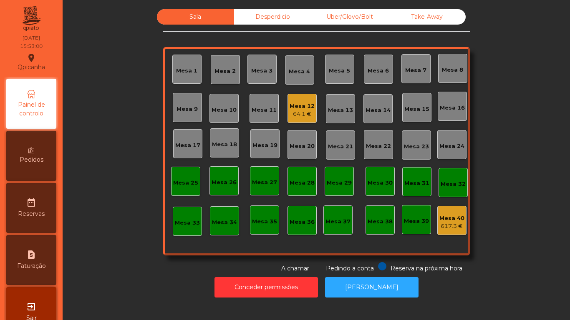
click at [295, 115] on div "64.1 €" at bounding box center [301, 114] width 25 height 8
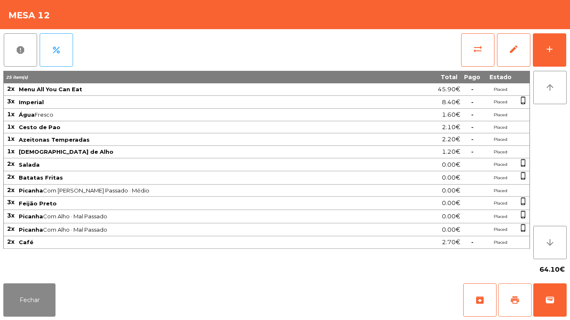
click at [520, 294] on button "print" at bounding box center [514, 300] width 33 height 33
click at [28, 304] on button "Fechar" at bounding box center [29, 300] width 52 height 33
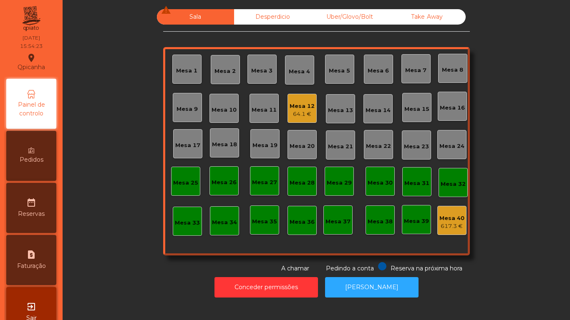
click at [305, 112] on div "64.1 €" at bounding box center [301, 114] width 25 height 8
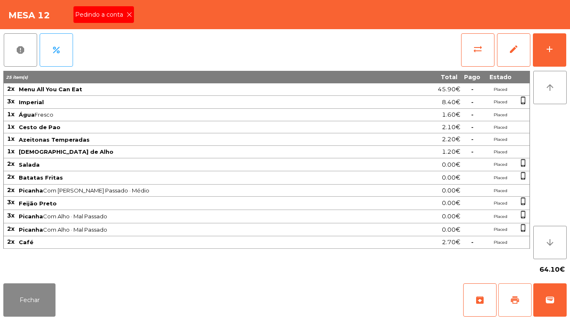
click at [512, 294] on button "print" at bounding box center [514, 300] width 33 height 33
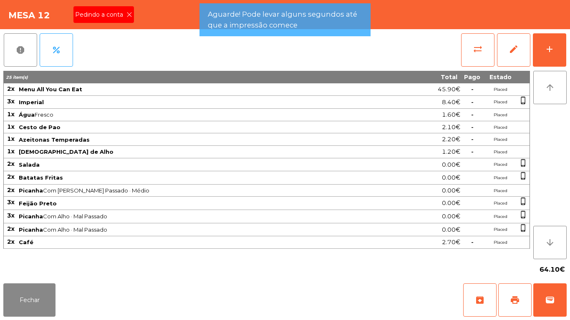
click at [129, 16] on icon at bounding box center [129, 15] width 6 height 6
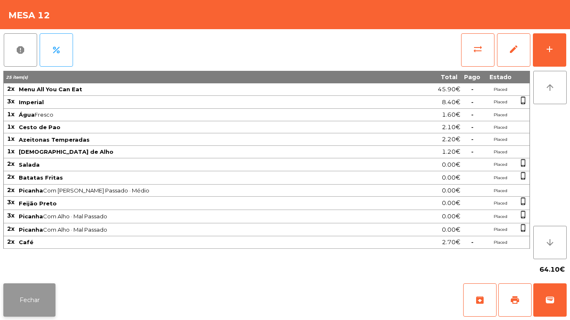
click at [36, 302] on button "Fechar" at bounding box center [29, 300] width 52 height 33
